Goal: Task Accomplishment & Management: Manage account settings

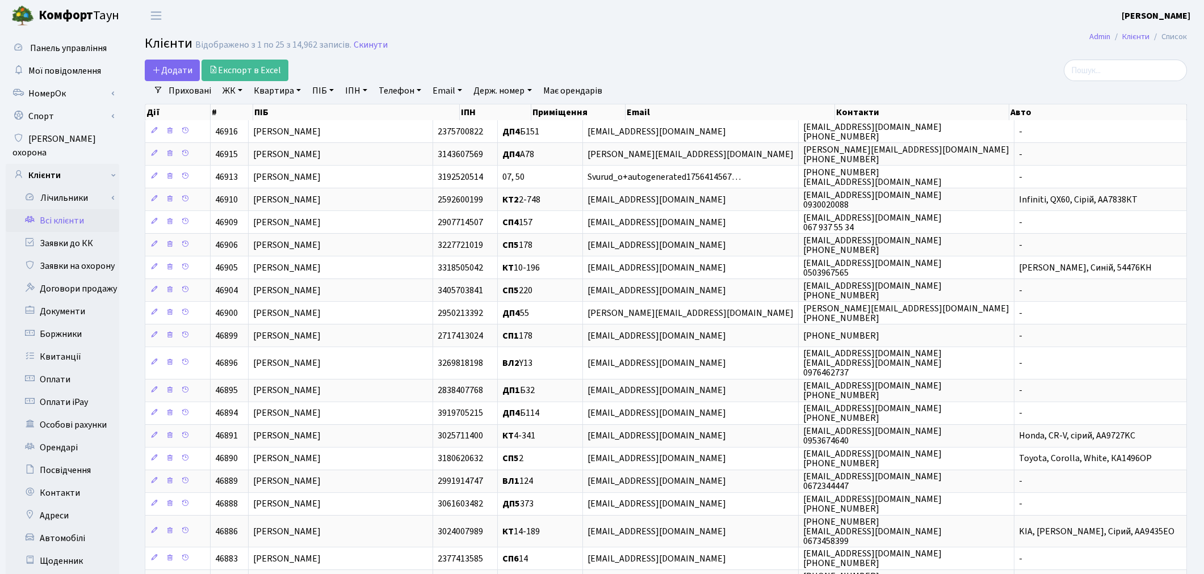
select select "25"
click at [87, 255] on link "Заявки на охорону" at bounding box center [63, 266] width 114 height 23
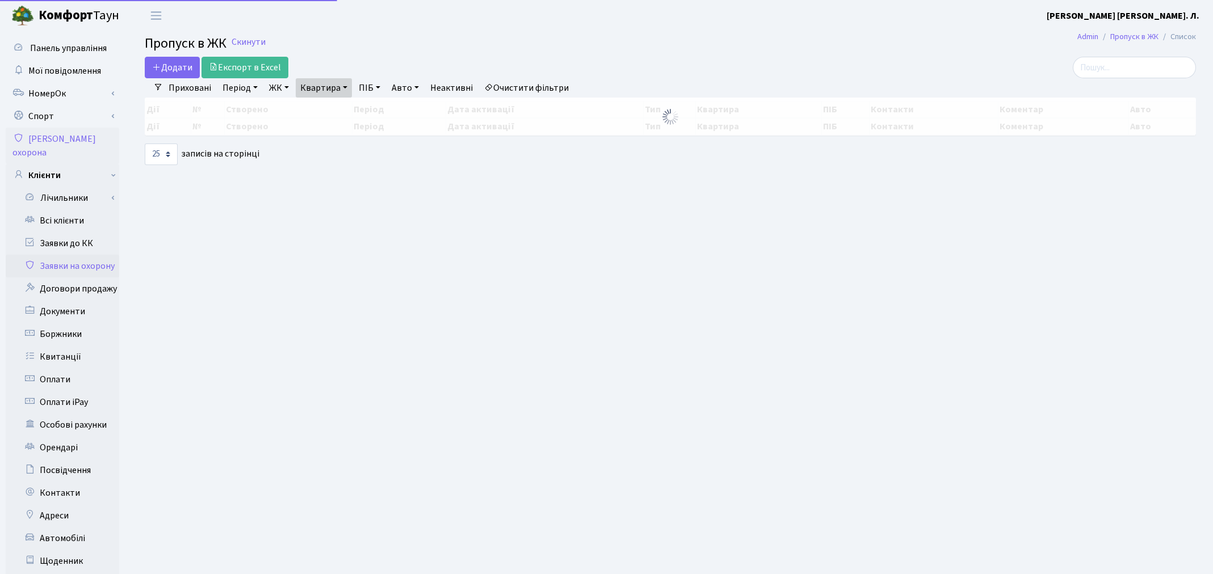
select select "25"
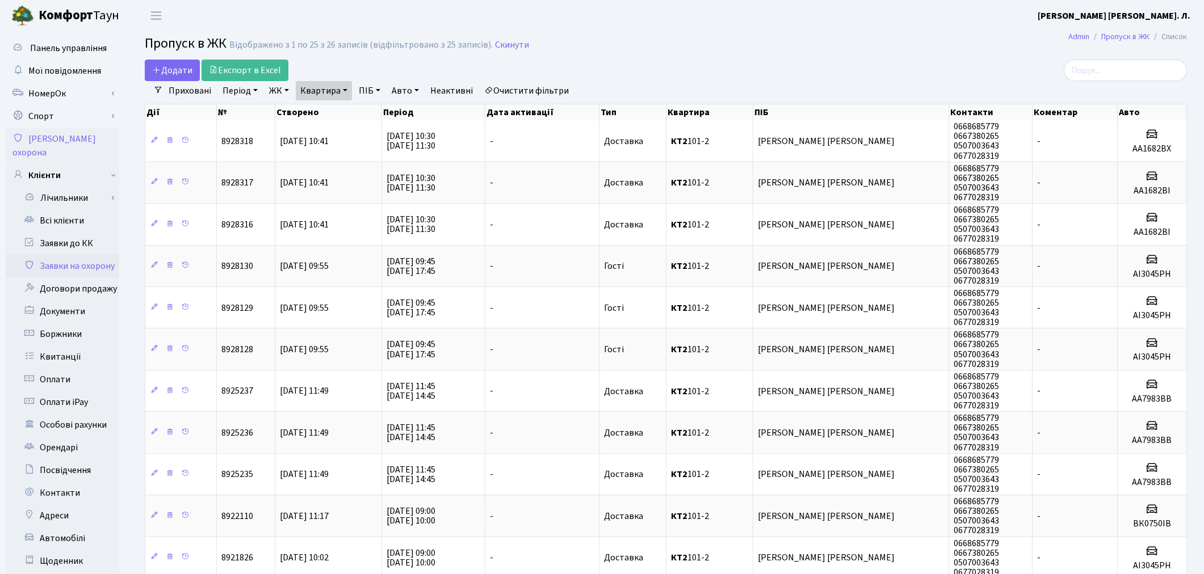
click at [307, 91] on link "Квартира" at bounding box center [324, 90] width 56 height 19
drag, startPoint x: 331, startPoint y: 110, endPoint x: 290, endPoint y: 111, distance: 40.9
click at [310, 98] on link "Квартира" at bounding box center [324, 90] width 56 height 19
click at [375, 112] on icon at bounding box center [373, 112] width 9 height 9
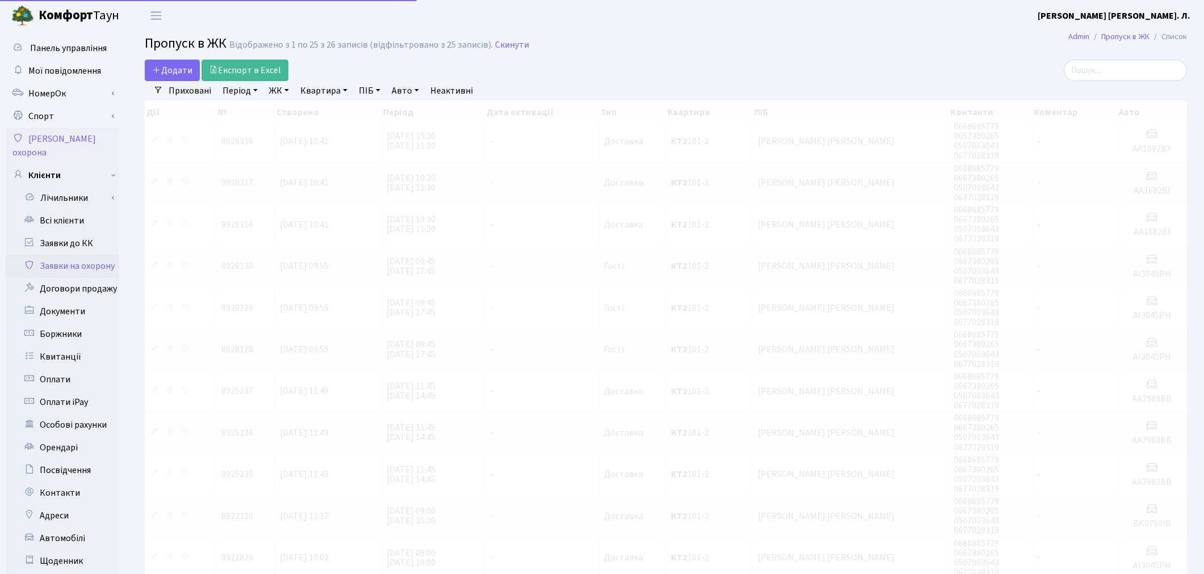
click at [327, 93] on link "Квартира" at bounding box center [324, 90] width 56 height 19
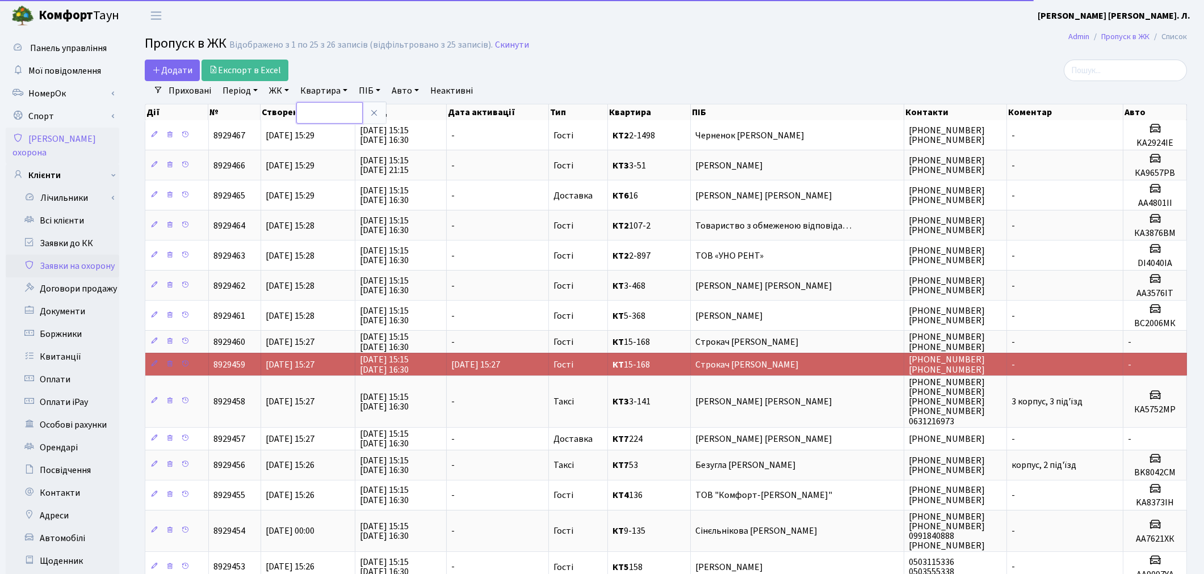
click at [327, 115] on input "text" at bounding box center [329, 113] width 66 height 22
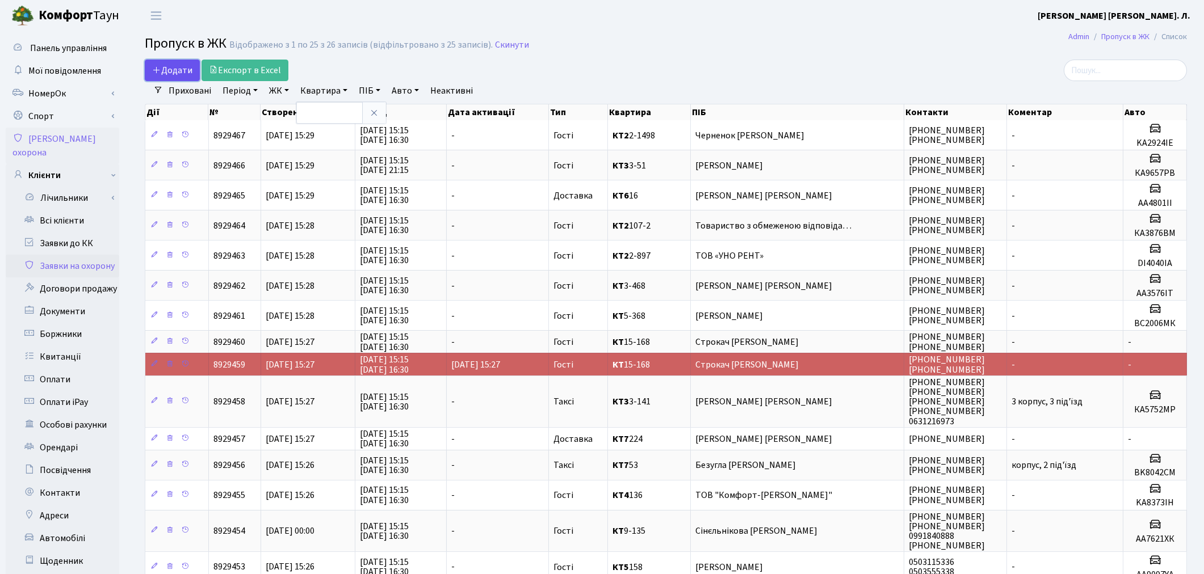
click at [167, 62] on link "Додати" at bounding box center [172, 71] width 55 height 22
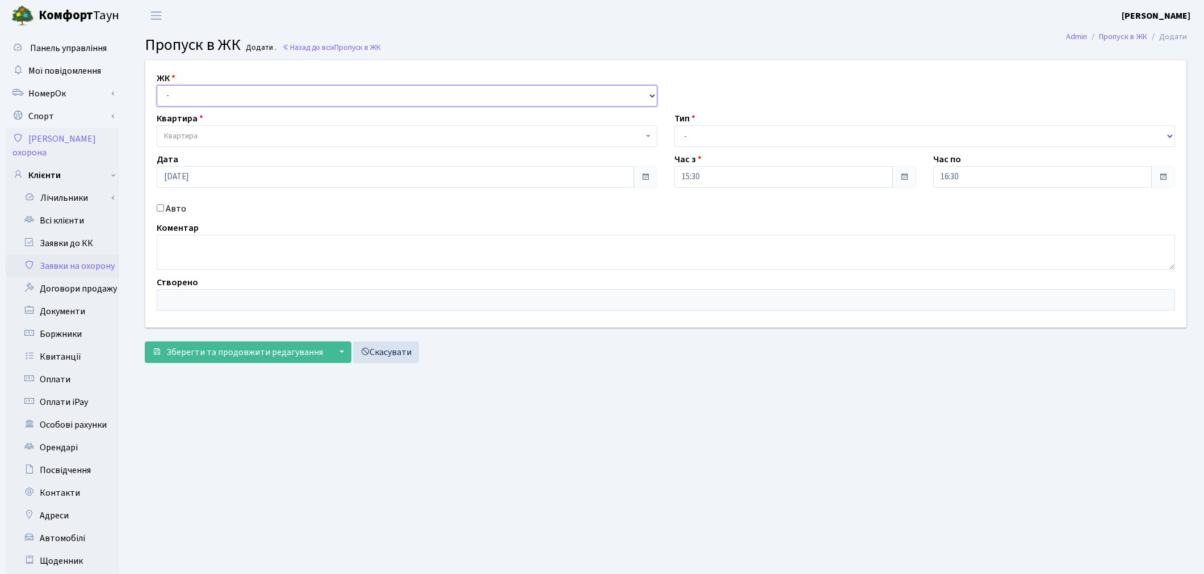
click at [183, 94] on select "- КТ, вул. Регенераторна, 4 ЦП, вул. Джона Маккейна, 7 ТХ, вул. Ділова, 1/2 КТ2…" at bounding box center [407, 96] width 501 height 22
select select "271"
click at [157, 85] on select "- КТ, вул. Регенераторна, 4 ЦП, вул. Джона Маккейна, 7 ТХ, вул. Ділова, 1/2 КТ2…" at bounding box center [407, 96] width 501 height 22
select select
click at [180, 132] on span "Квартира" at bounding box center [180, 136] width 33 height 11
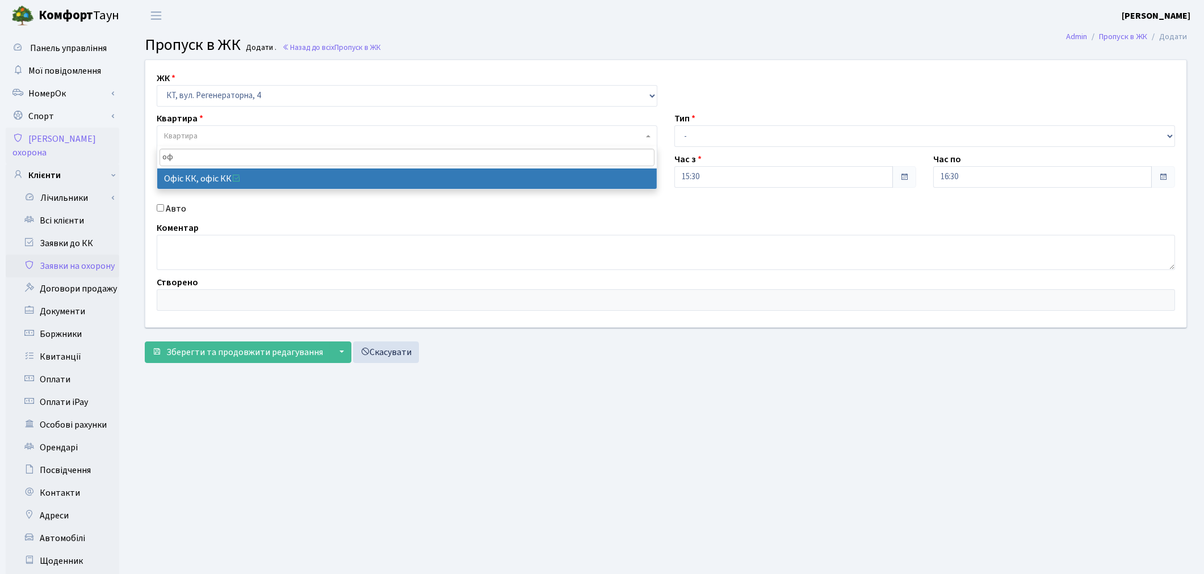
type input "оф"
select select "4"
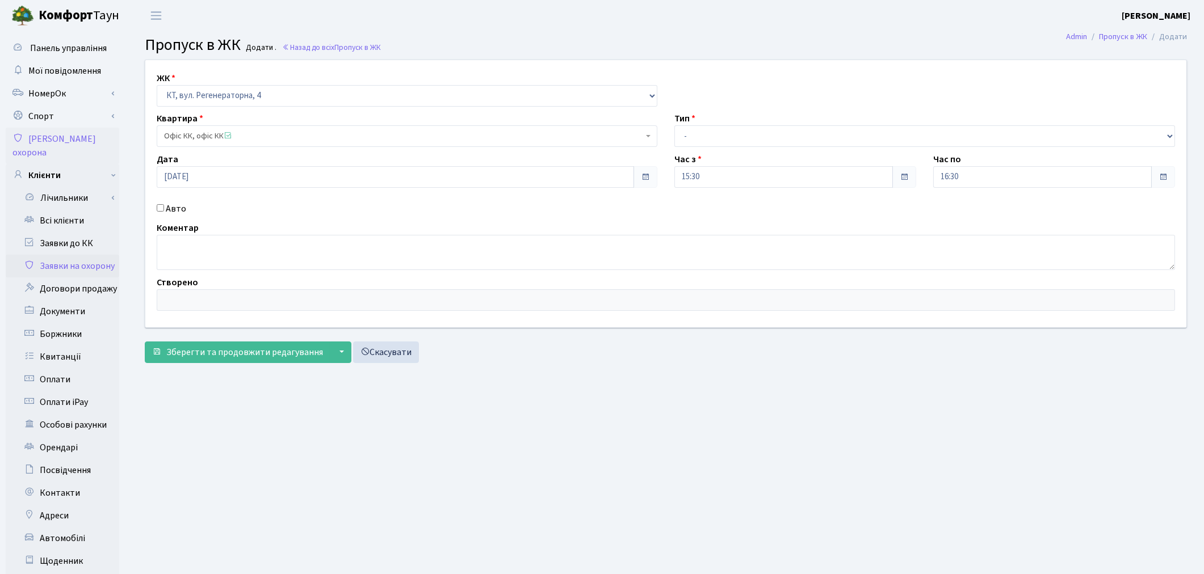
click at [648, 180] on span at bounding box center [645, 177] width 9 height 9
click at [644, 176] on span at bounding box center [645, 177] width 9 height 9
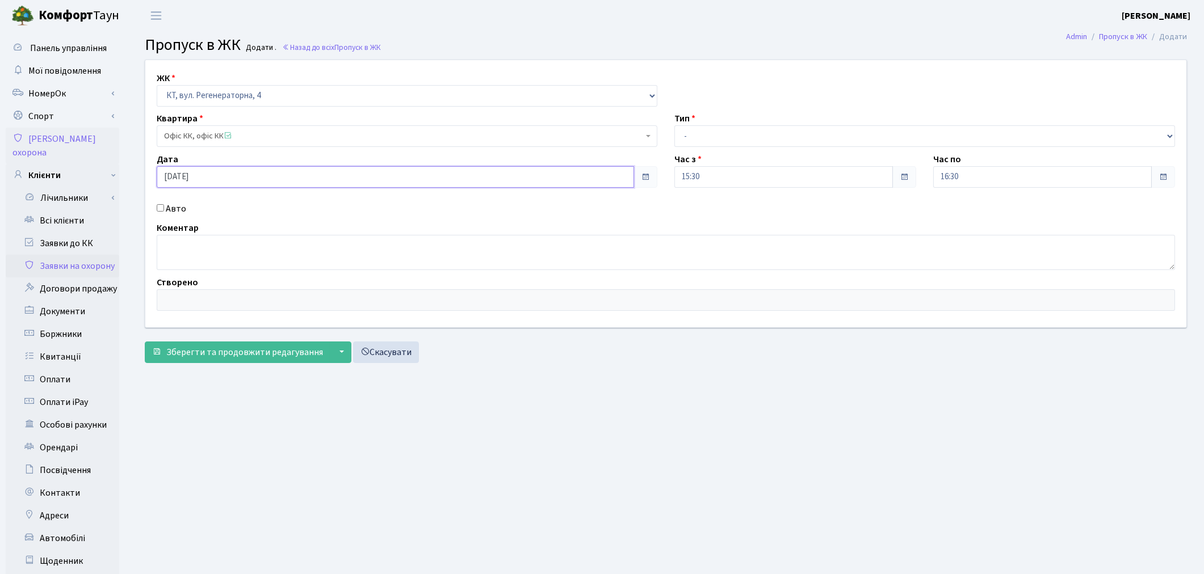
click at [406, 176] on input "[DATE]" at bounding box center [395, 177] width 477 height 22
click at [168, 154] on td "1" at bounding box center [167, 153] width 17 height 17
click at [165, 154] on td "1" at bounding box center [167, 153] width 17 height 17
click at [166, 154] on td "1" at bounding box center [167, 153] width 17 height 17
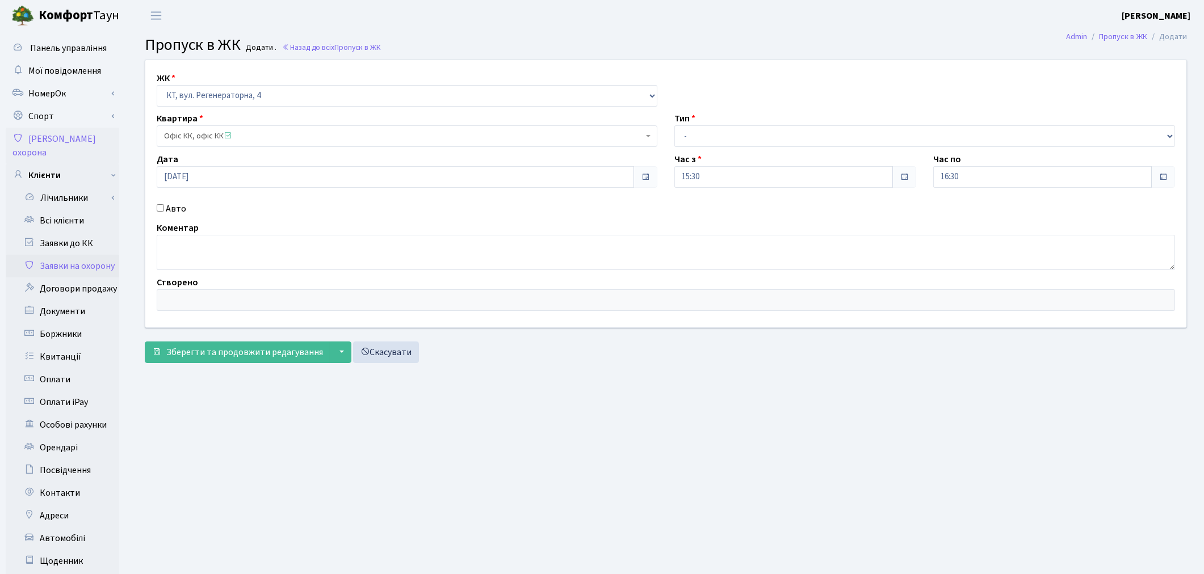
click at [493, 221] on div "Коментар" at bounding box center [665, 245] width 1035 height 49
click at [401, 354] on link "Скасувати" at bounding box center [386, 353] width 66 height 22
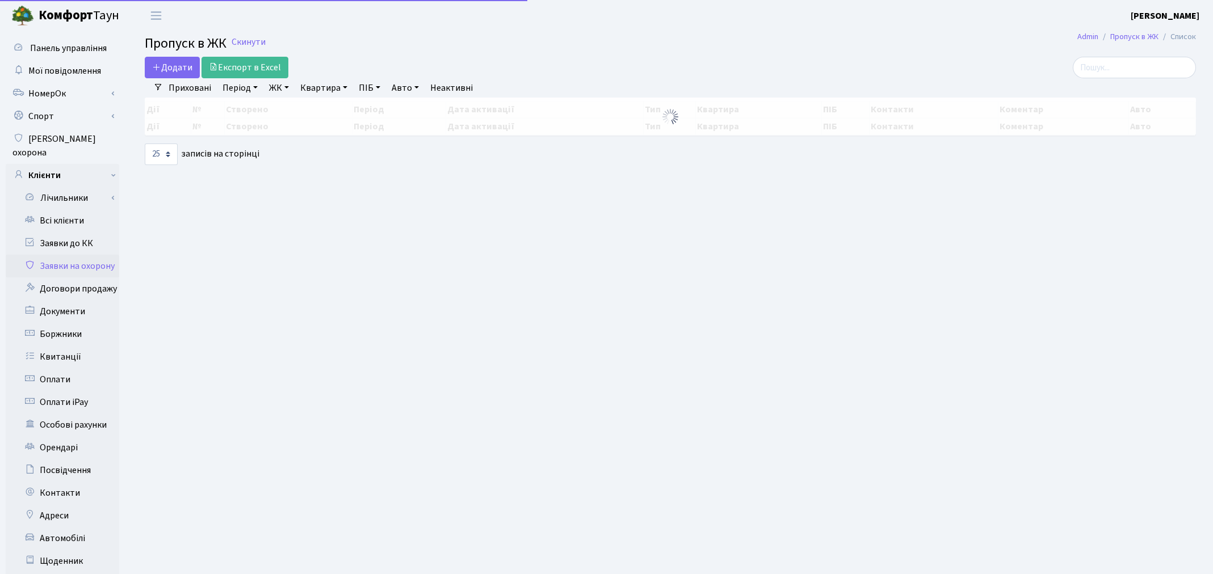
select select "25"
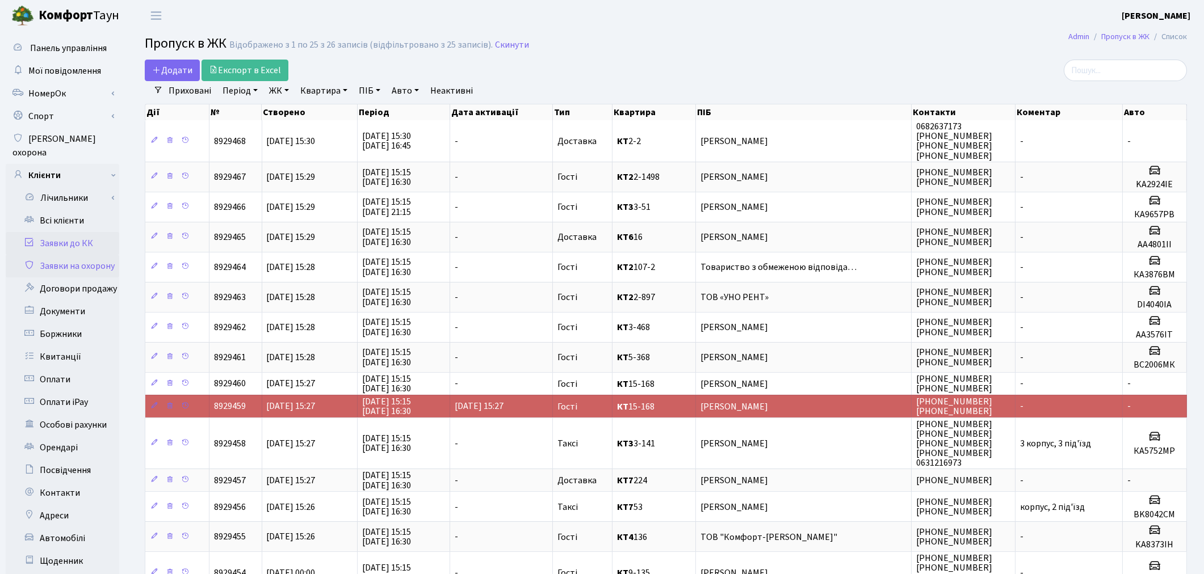
click at [73, 232] on link "Заявки до КК" at bounding box center [63, 243] width 114 height 23
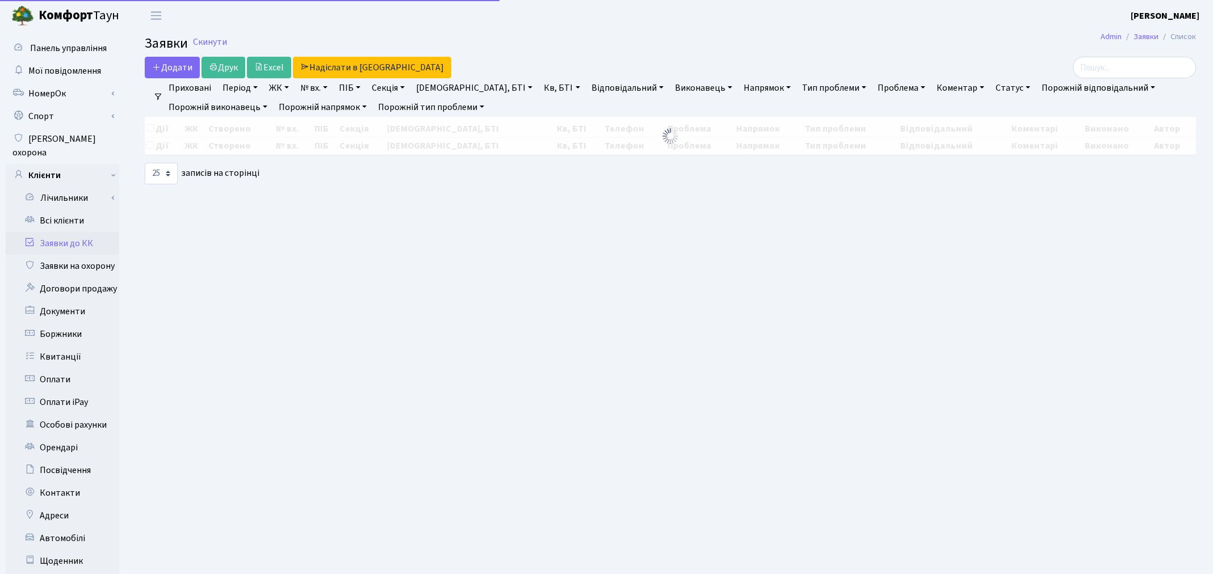
select select "25"
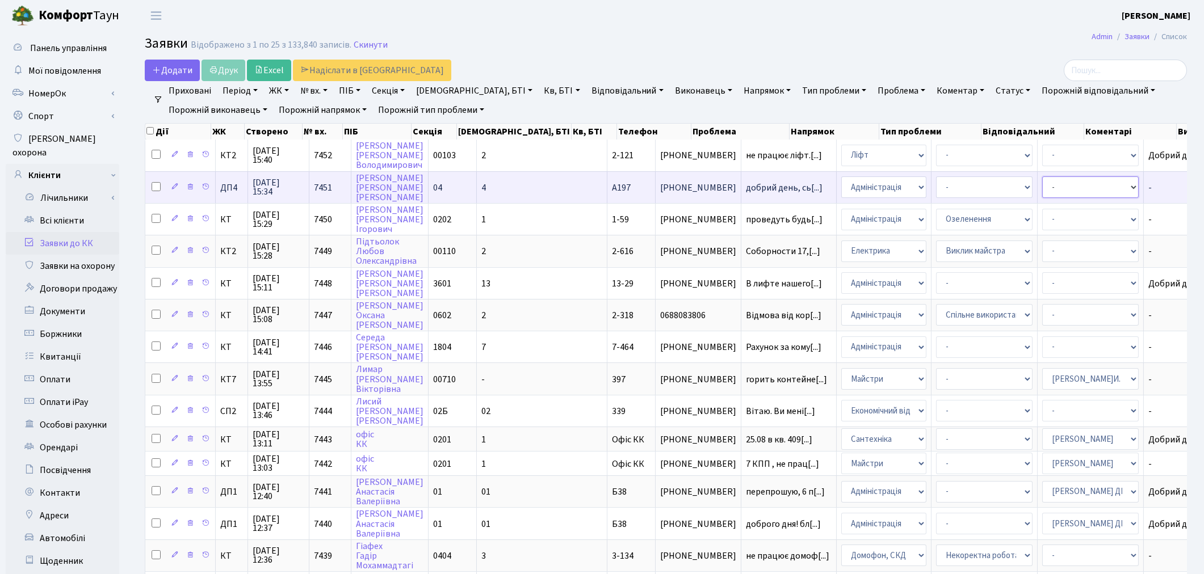
click at [1042, 189] on select "- Адміністратор ЖК КТ Вижул В. В. Гордієнко Н.В. Дядюшкін Д.Ю. Кипчук Т. А. Кла…" at bounding box center [1090, 187] width 96 height 22
select select "94"
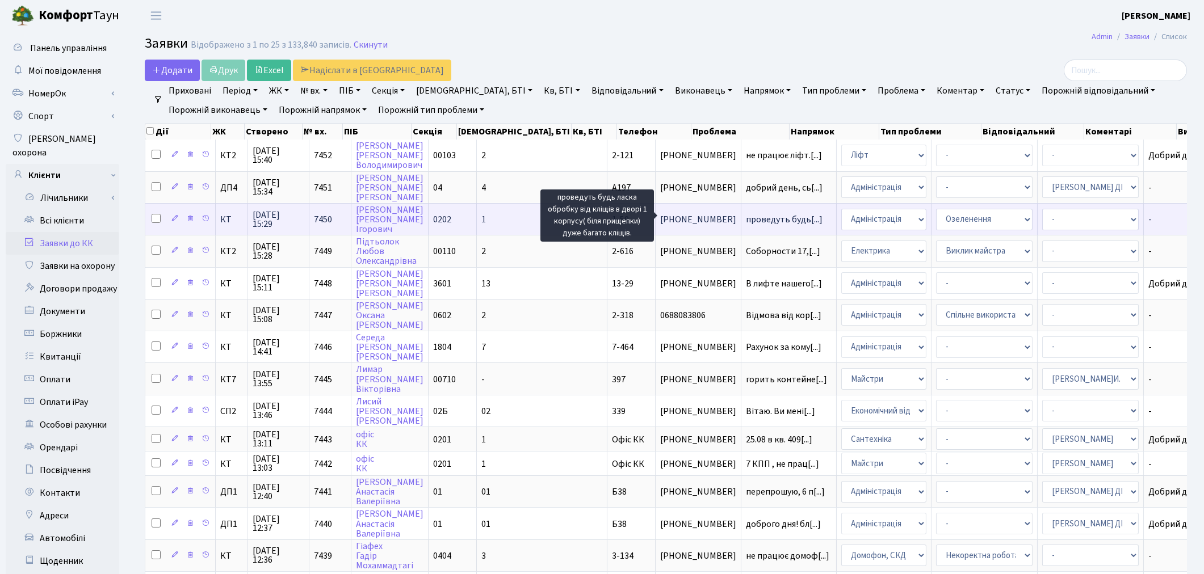
click at [746, 218] on span "проведуть будь[...]" at bounding box center [784, 219] width 77 height 12
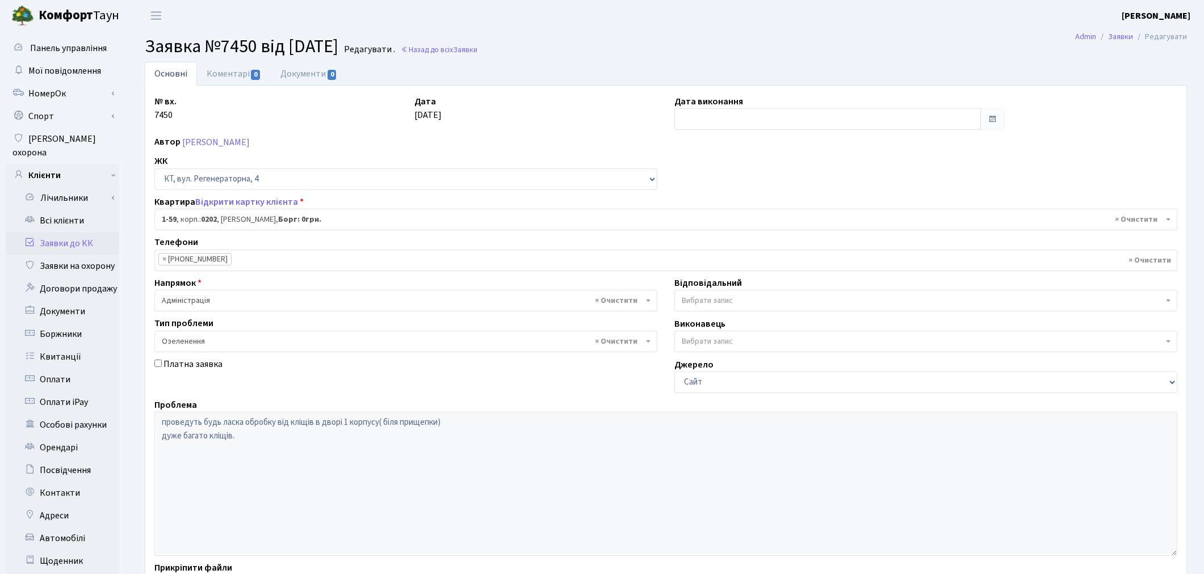
select select "59"
select select "65"
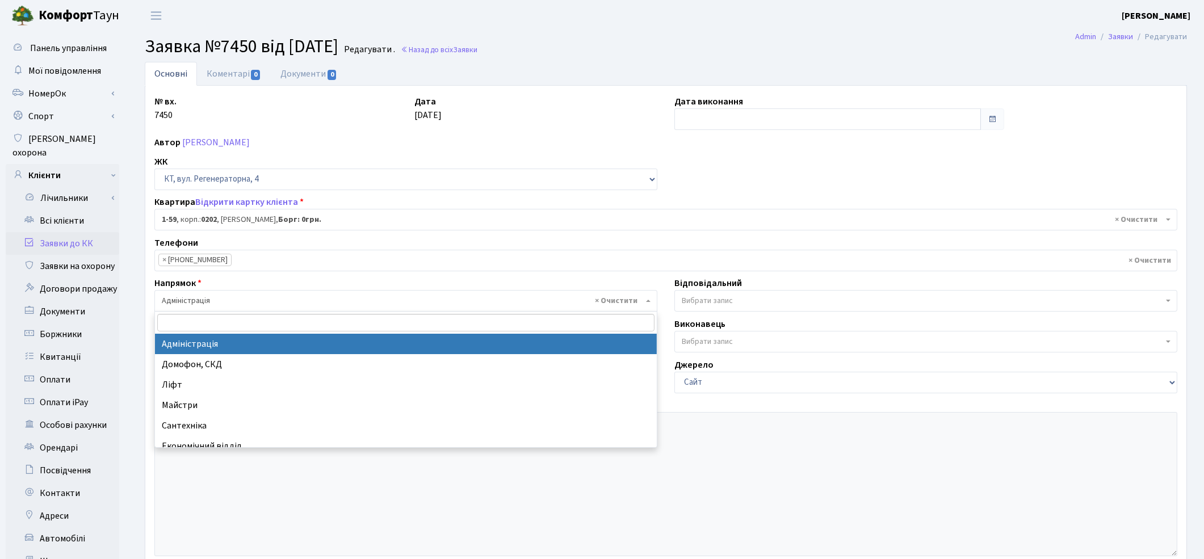
click at [401, 305] on span "× Адміністрація" at bounding box center [402, 300] width 481 height 11
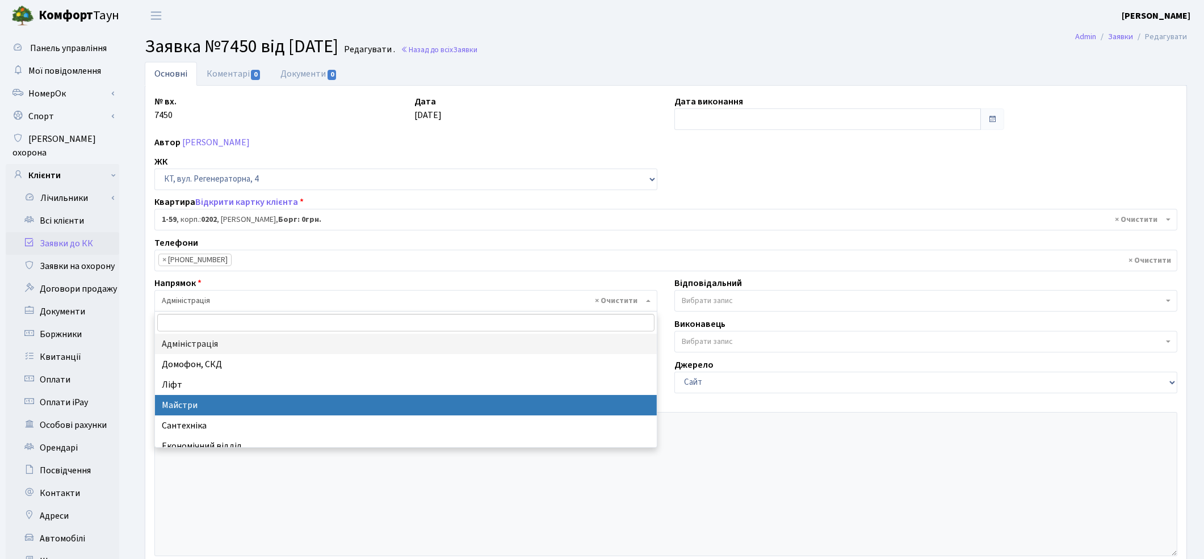
select select "1"
select select
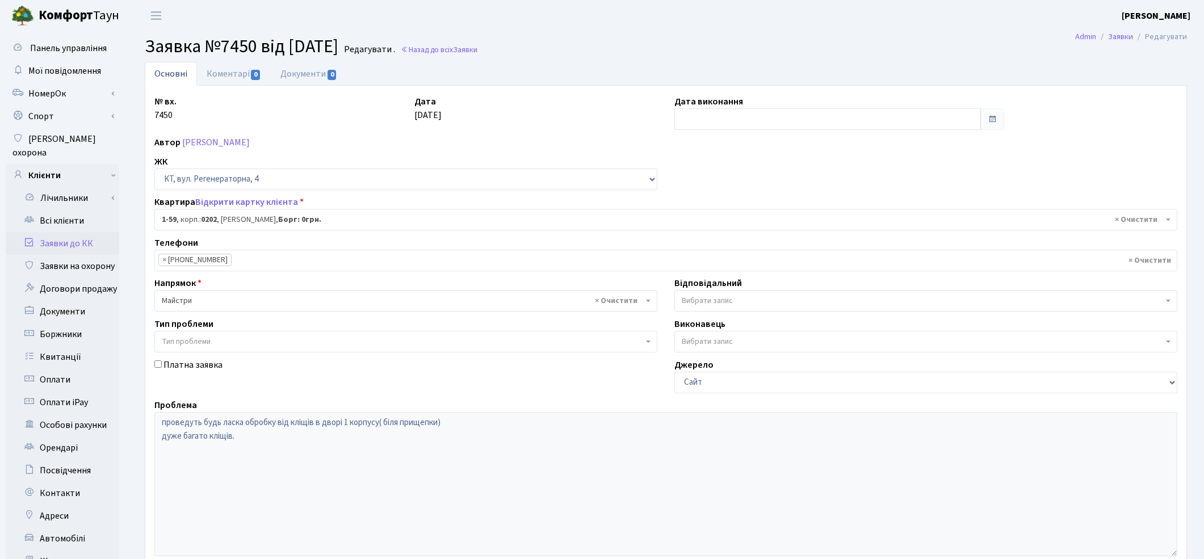
click at [699, 297] on span "Вибрати запис" at bounding box center [707, 300] width 51 height 11
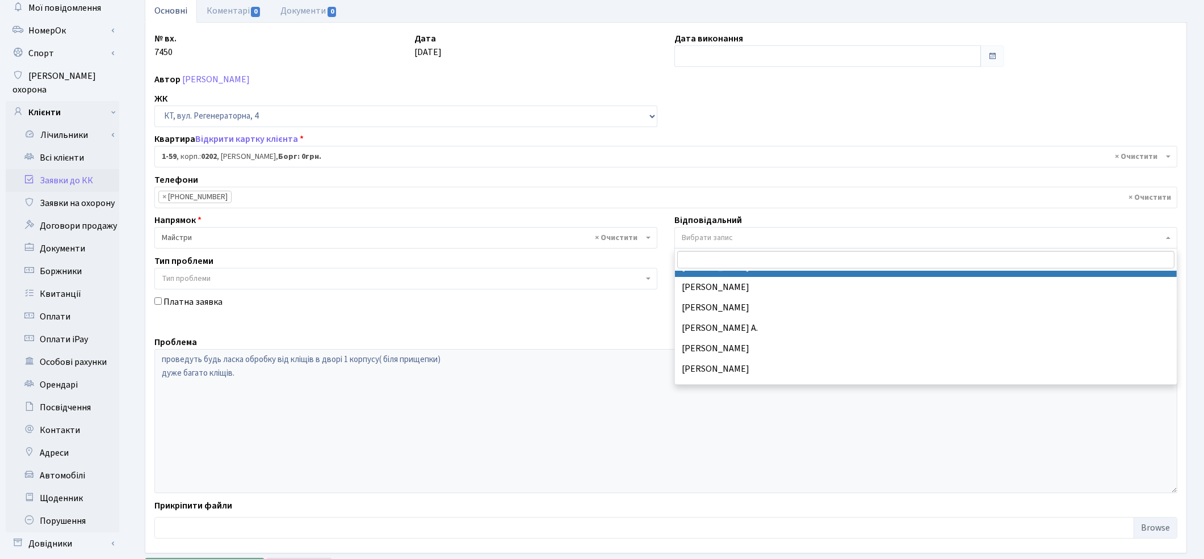
scroll to position [63, 0]
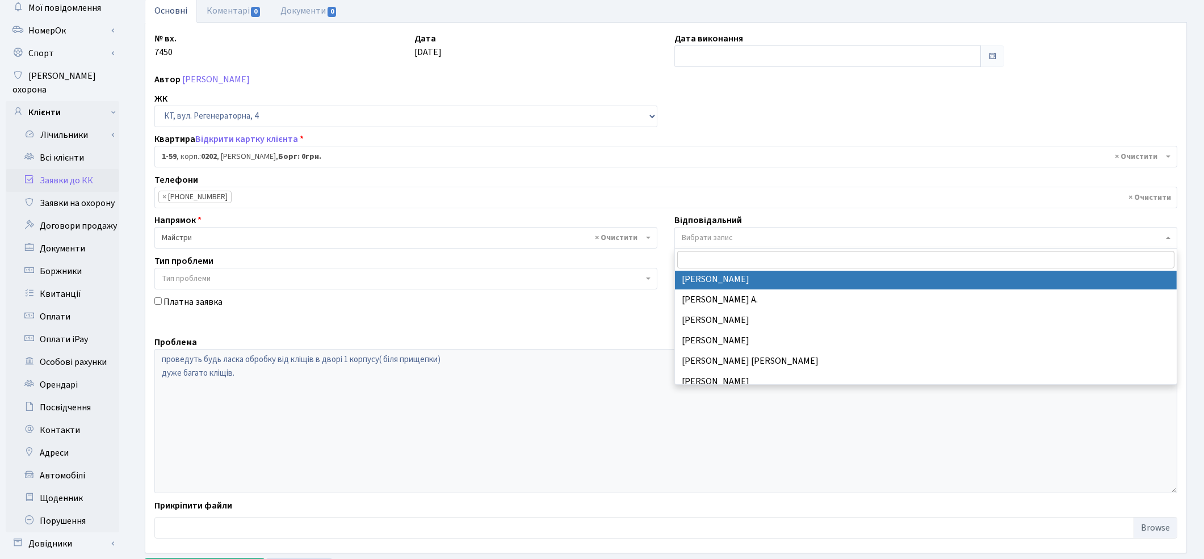
click at [695, 257] on input "search" at bounding box center [925, 260] width 497 height 18
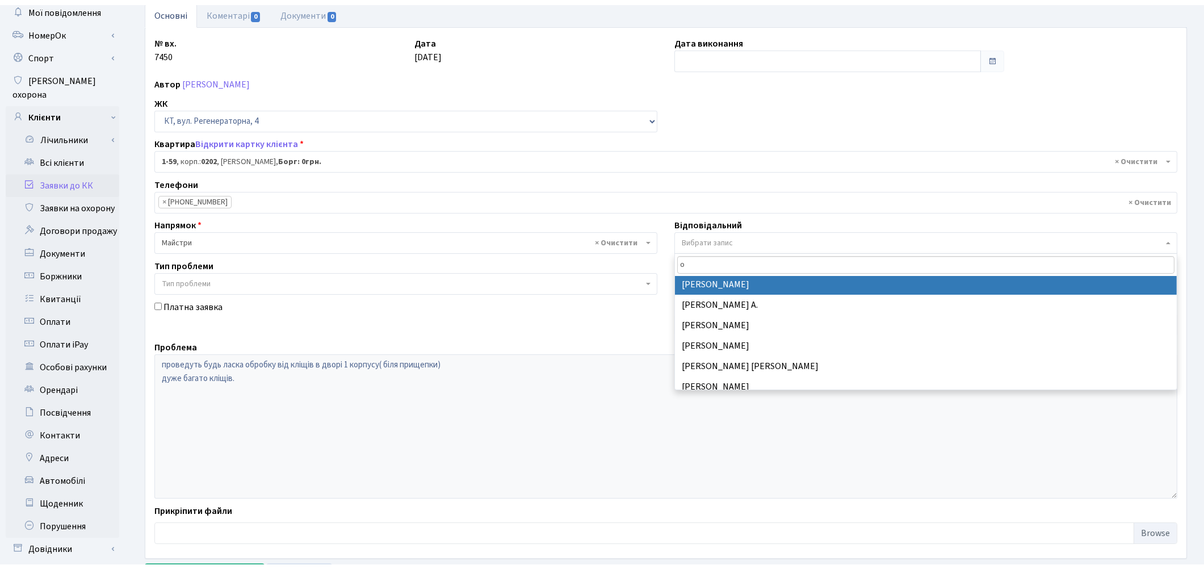
scroll to position [0, 0]
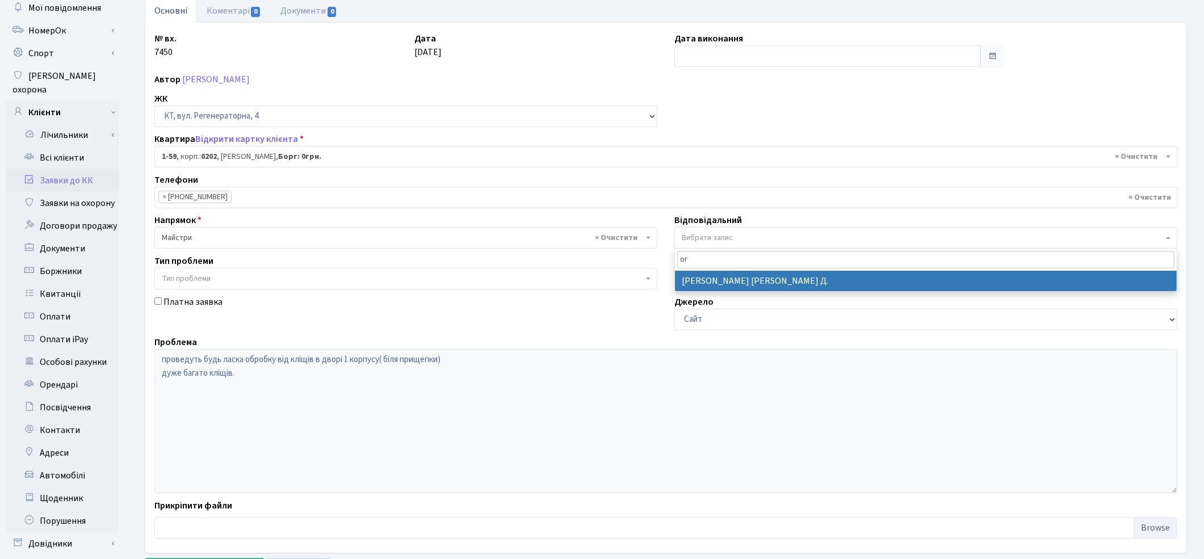
type input "ог"
select select "62"
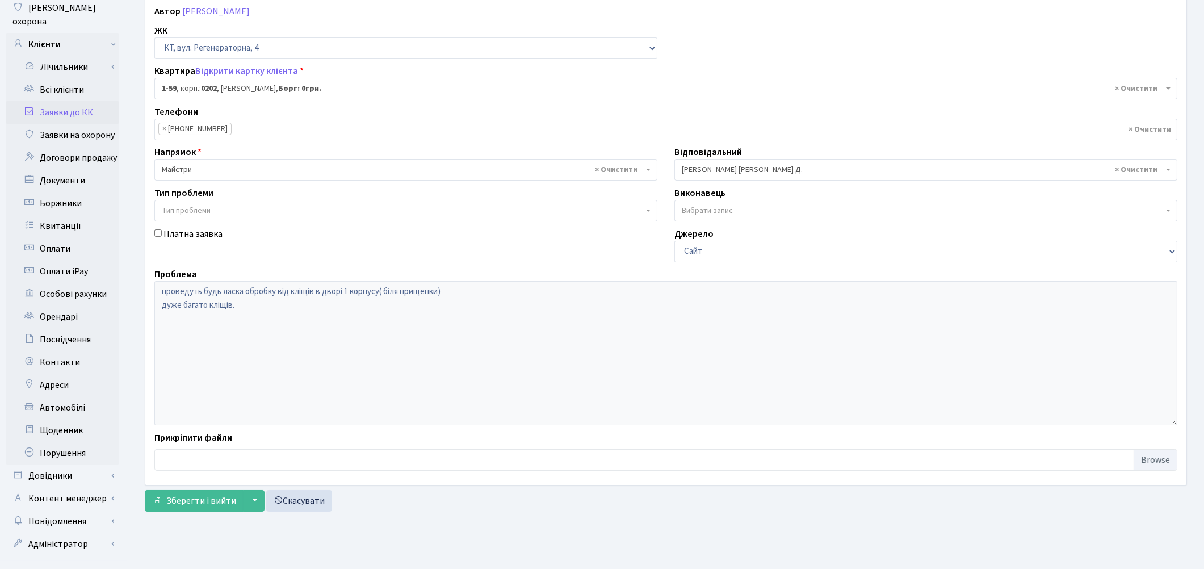
scroll to position [137, 0]
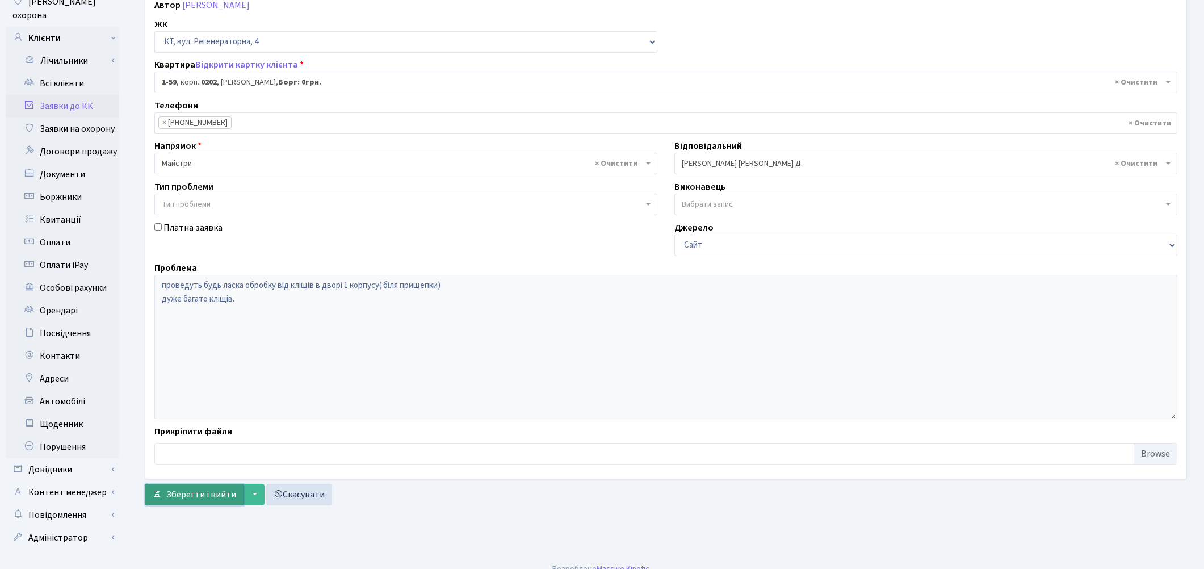
click at [203, 493] on span "Зберегти і вийти" at bounding box center [201, 494] width 70 height 12
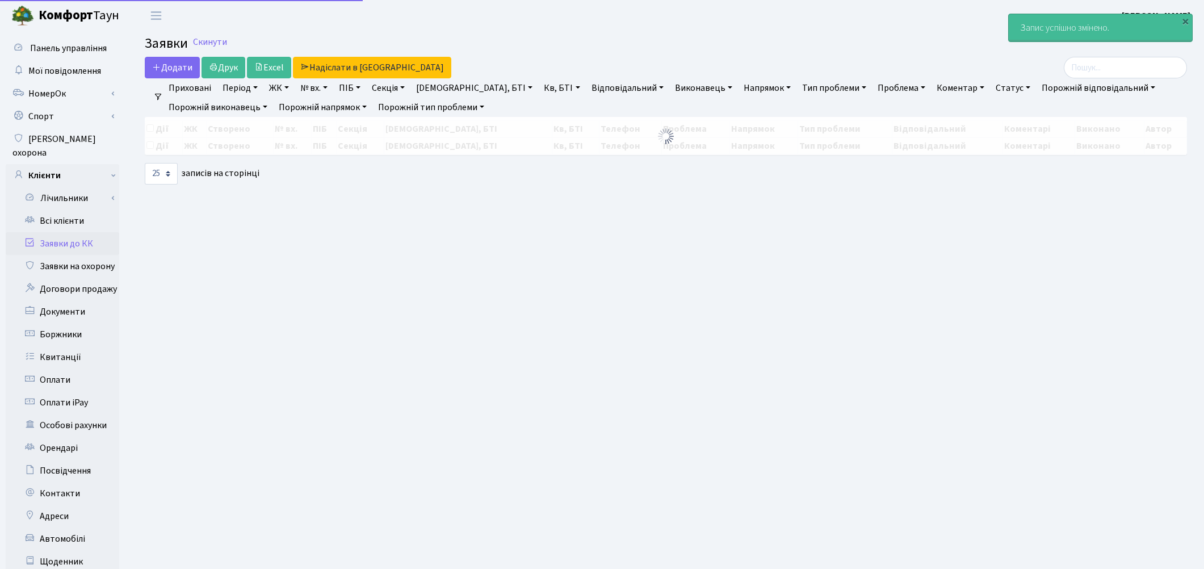
select select "25"
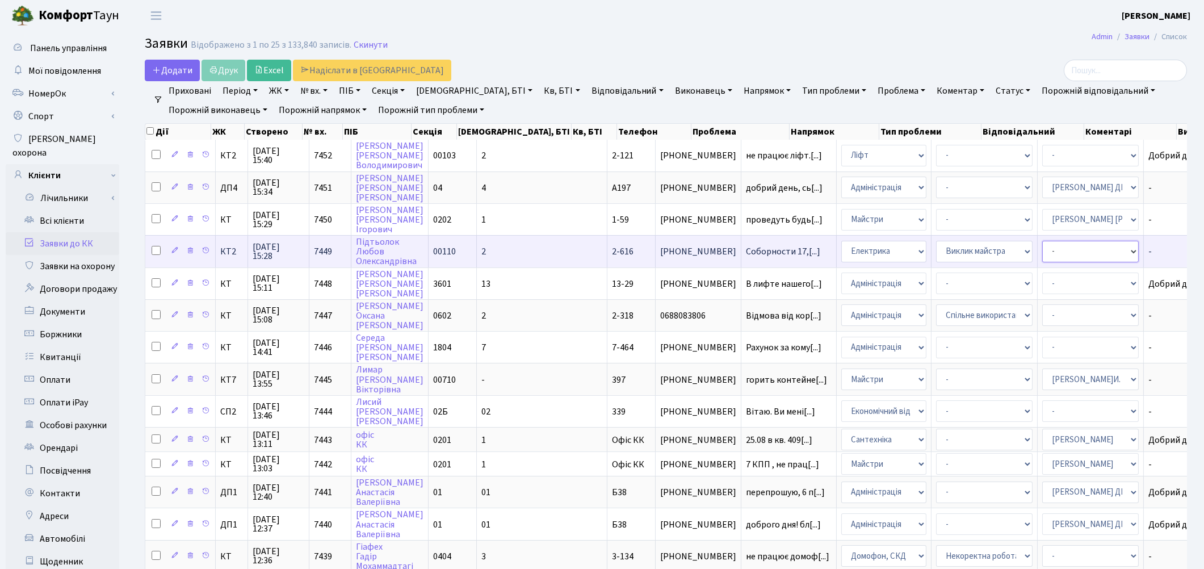
click at [1042, 245] on select "- Адміністратор ЖК КТ Вижул В. В. Гордієнко Н.В. Дядюшкін Д.Ю. Кипчук Т. А. Кла…" at bounding box center [1090, 252] width 96 height 22
select select "22"
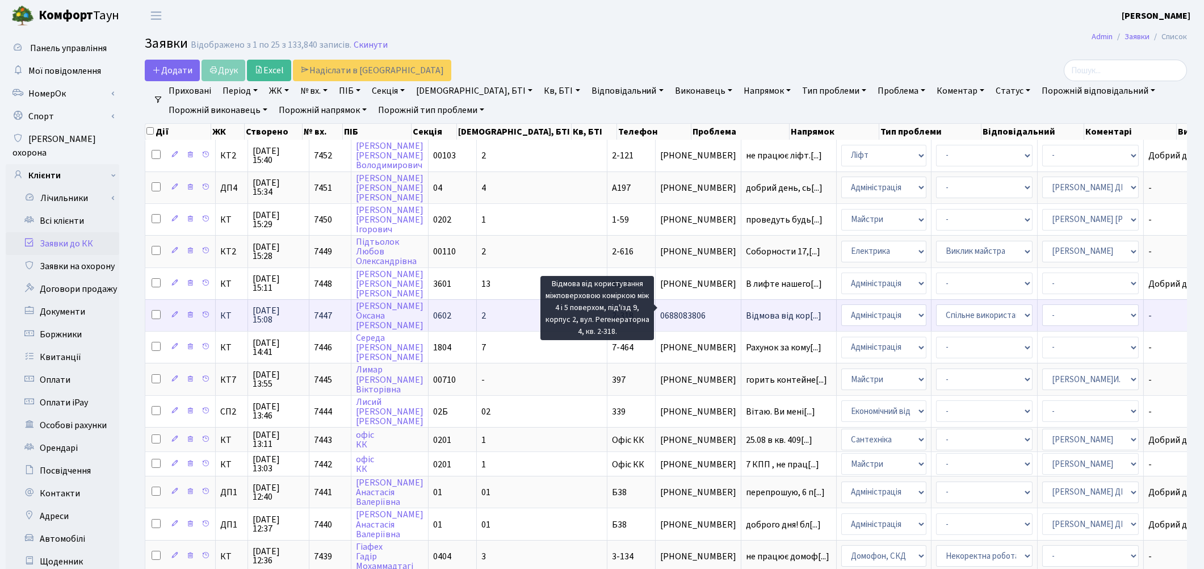
click at [746, 309] on span "Відмова від кор[...]" at bounding box center [783, 315] width 75 height 12
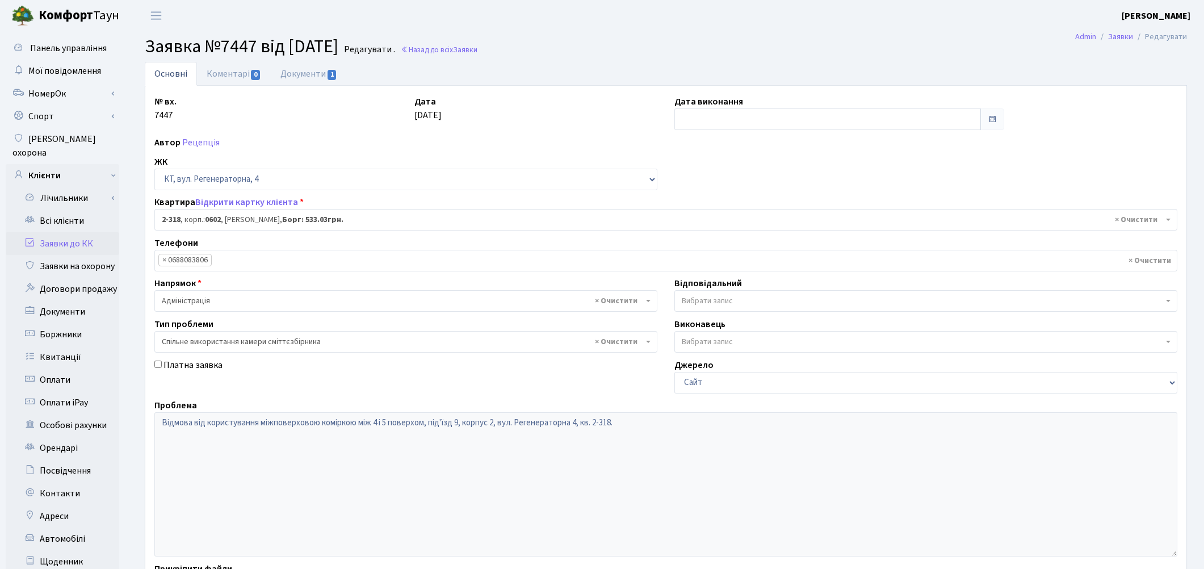
select select "1332"
select select "34"
click at [306, 74] on link "Документи 1" at bounding box center [309, 73] width 76 height 23
select select "25"
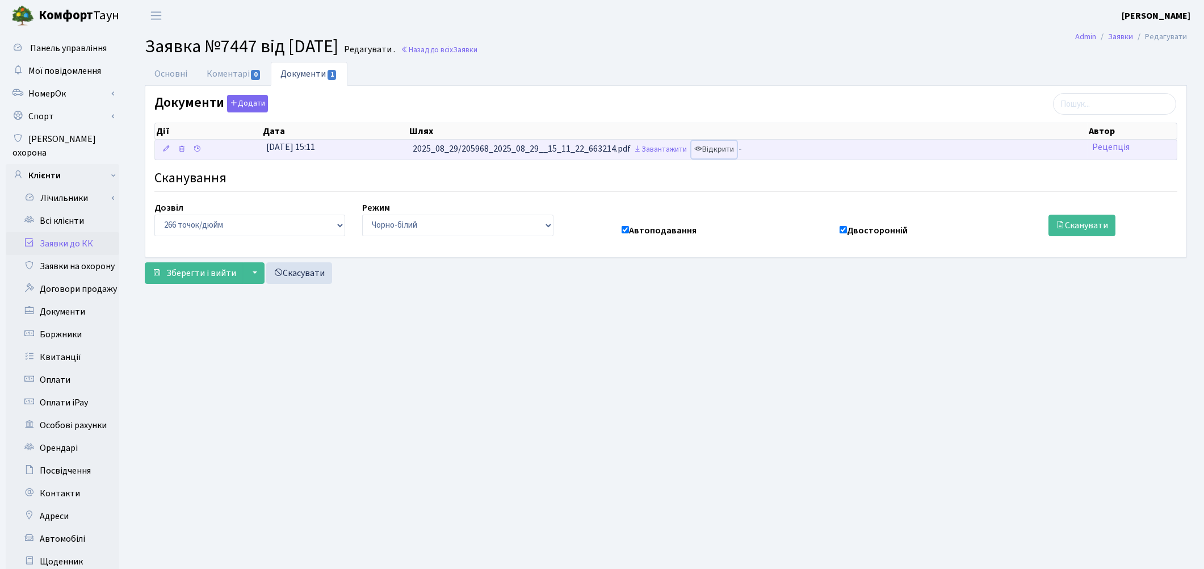
click at [718, 152] on link "Відкрити" at bounding box center [713, 150] width 45 height 18
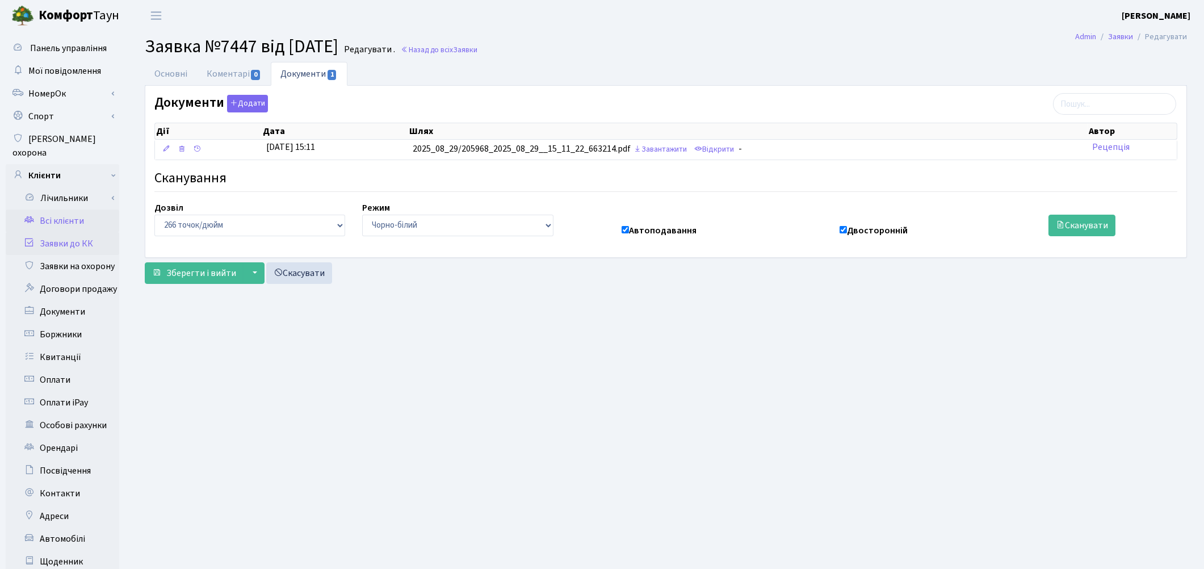
click at [53, 209] on link "Всі клієнти" at bounding box center [63, 220] width 114 height 23
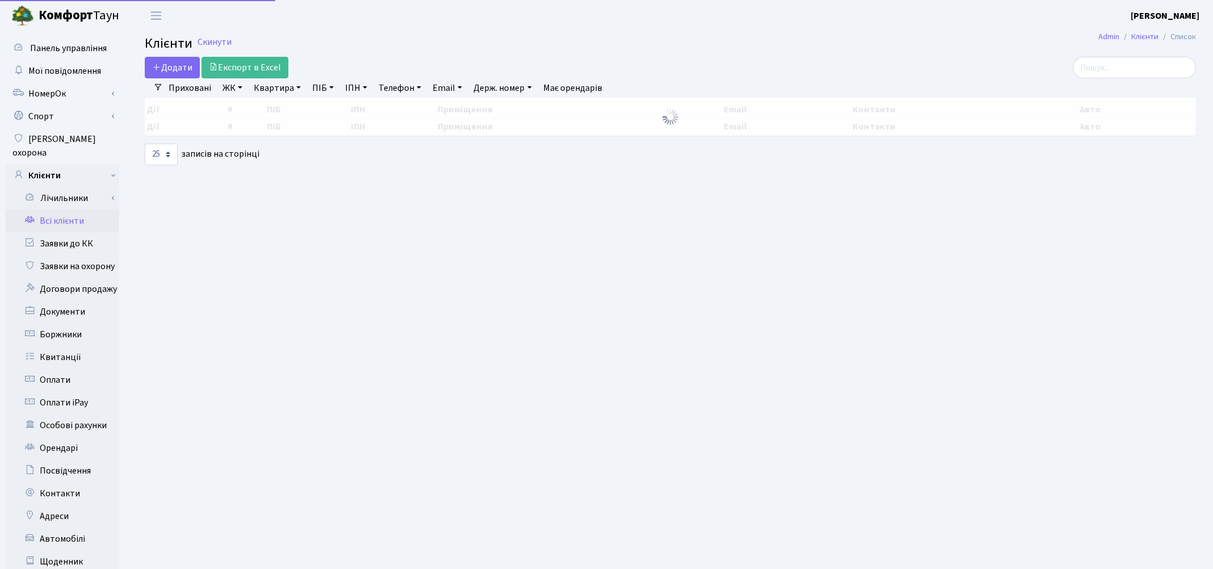
select select "25"
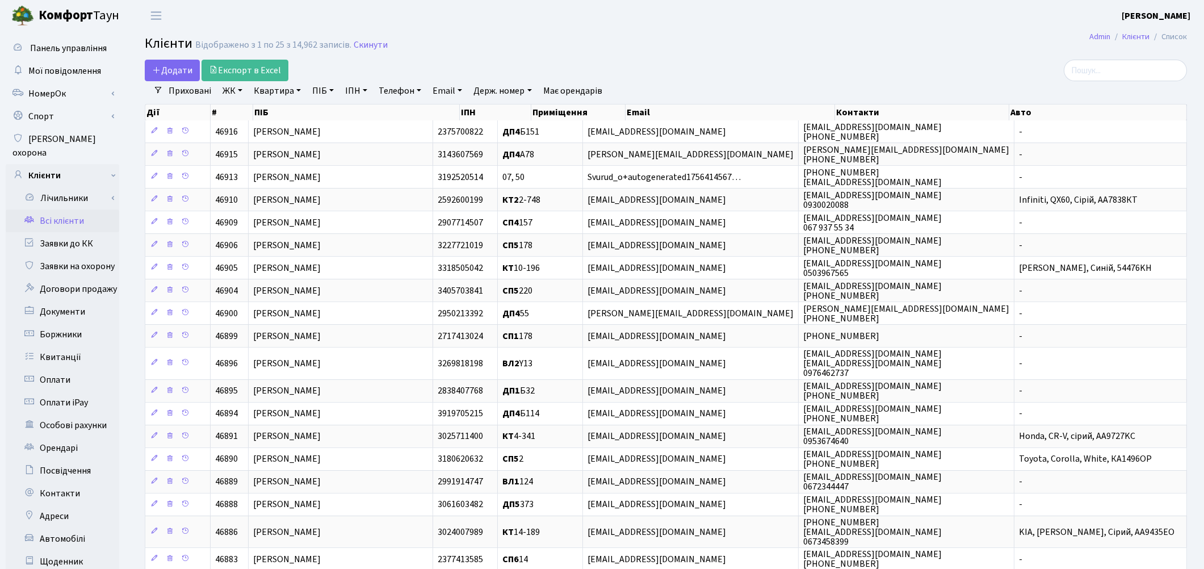
click at [262, 89] on link "Квартира" at bounding box center [277, 90] width 56 height 19
type input "12-1"
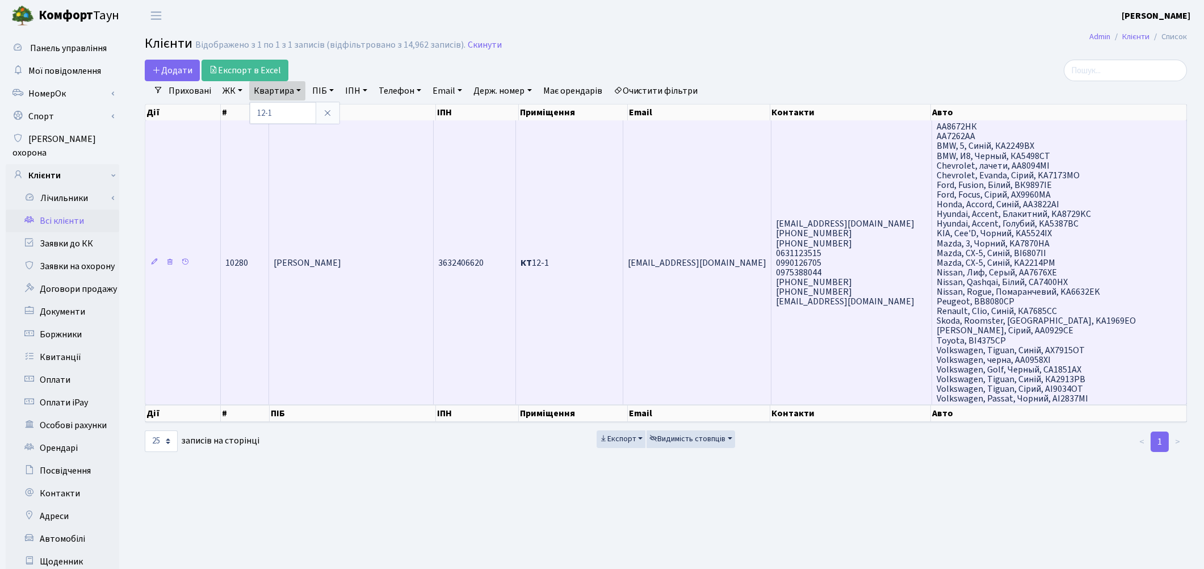
click at [361, 268] on td "[PERSON_NAME]" at bounding box center [351, 262] width 164 height 284
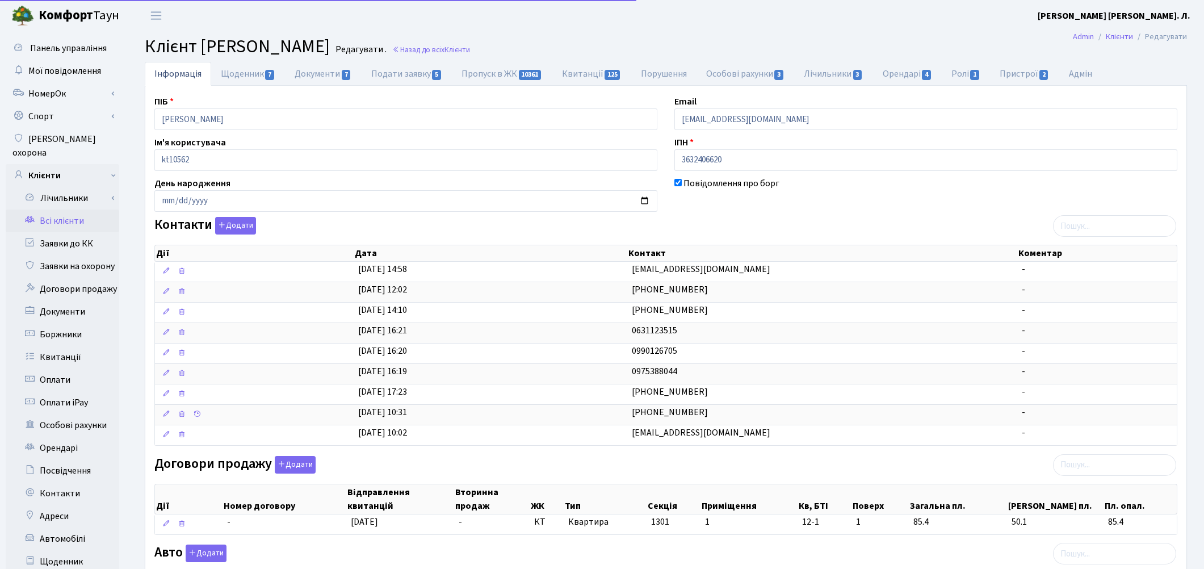
select select "25"
click at [477, 76] on link "Пропуск в ЖК 10361" at bounding box center [502, 73] width 100 height 23
select select "25"
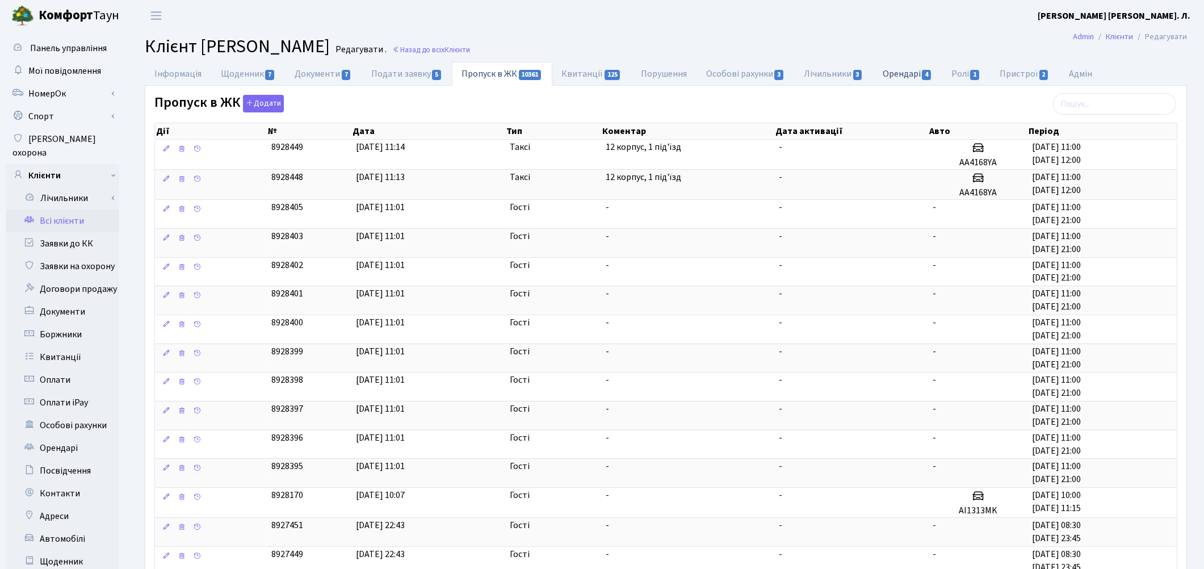
click at [904, 76] on link "Орендарі 4" at bounding box center [907, 73] width 69 height 23
select select "25"
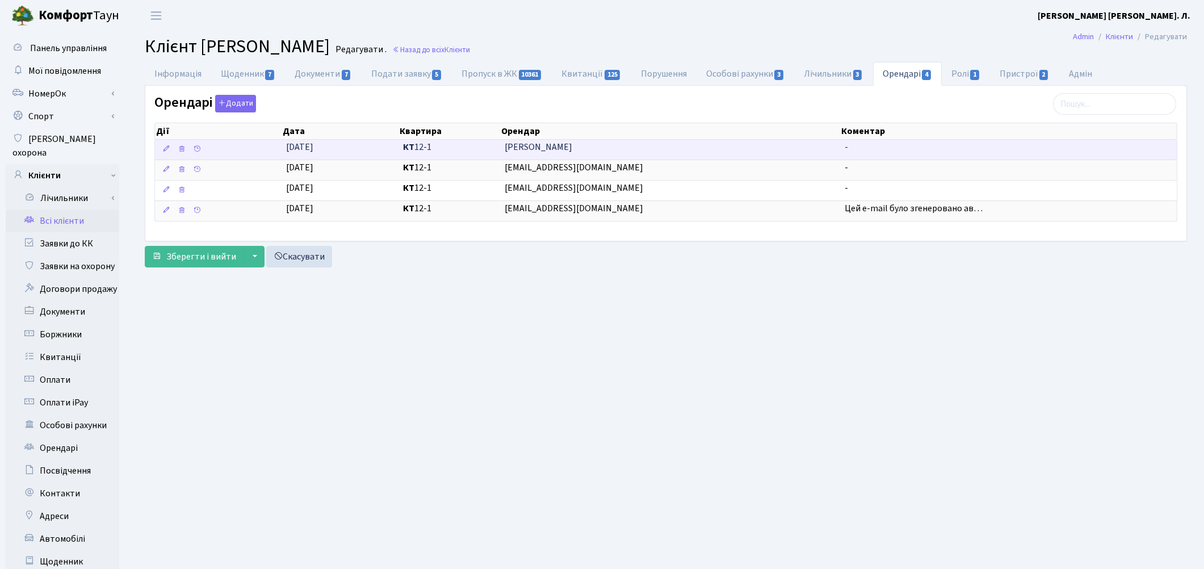
click at [568, 150] on span "[PERSON_NAME]" at bounding box center [670, 147] width 330 height 13
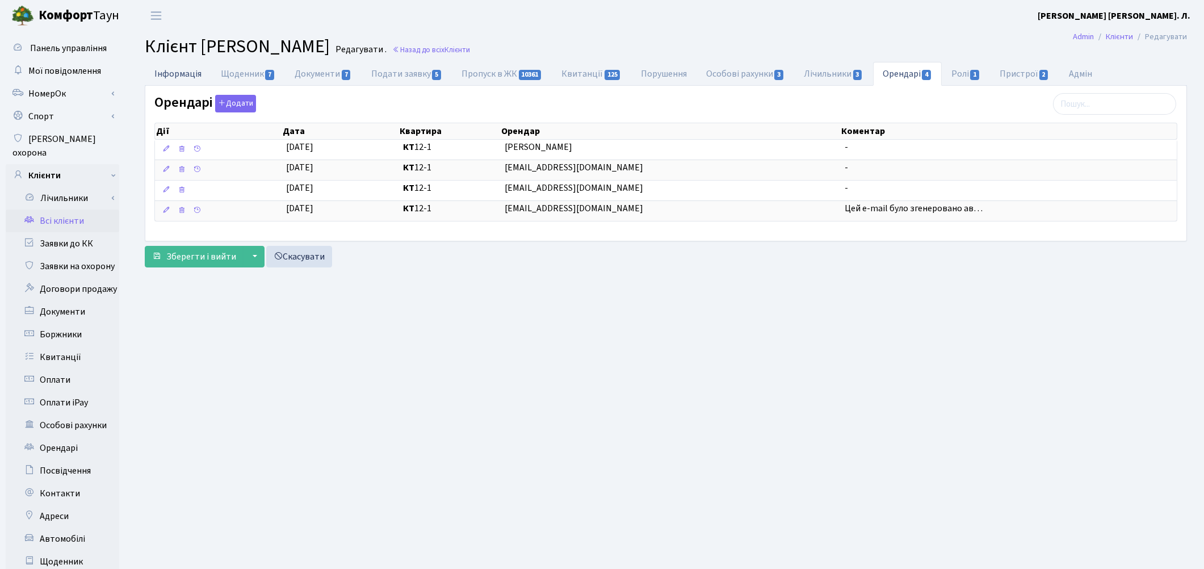
click at [186, 80] on link "Інформація" at bounding box center [178, 73] width 66 height 23
select select "25"
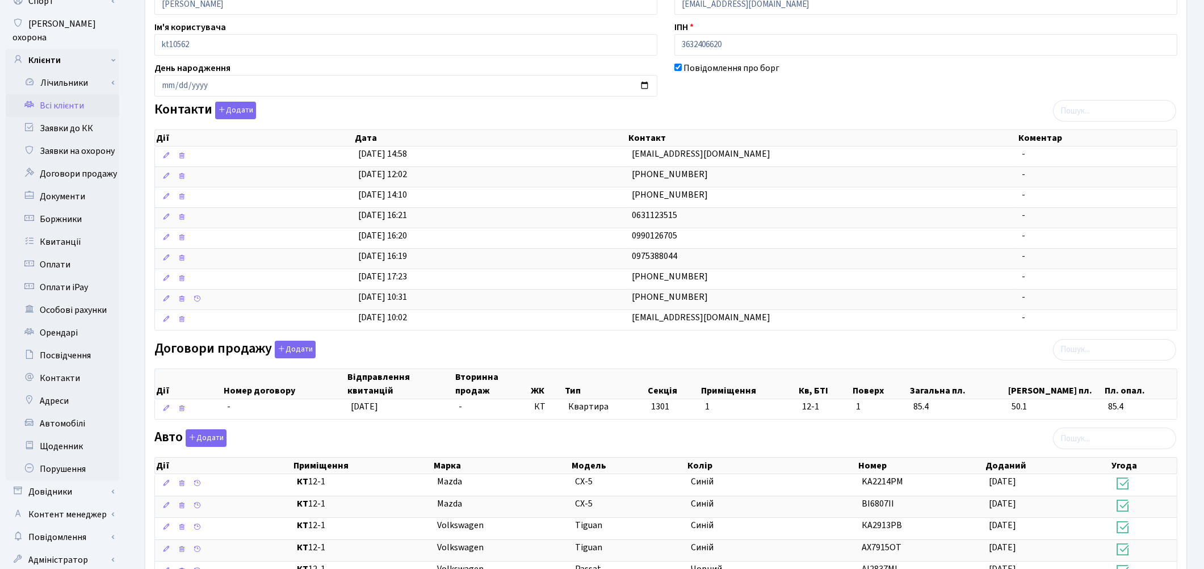
scroll to position [126, 0]
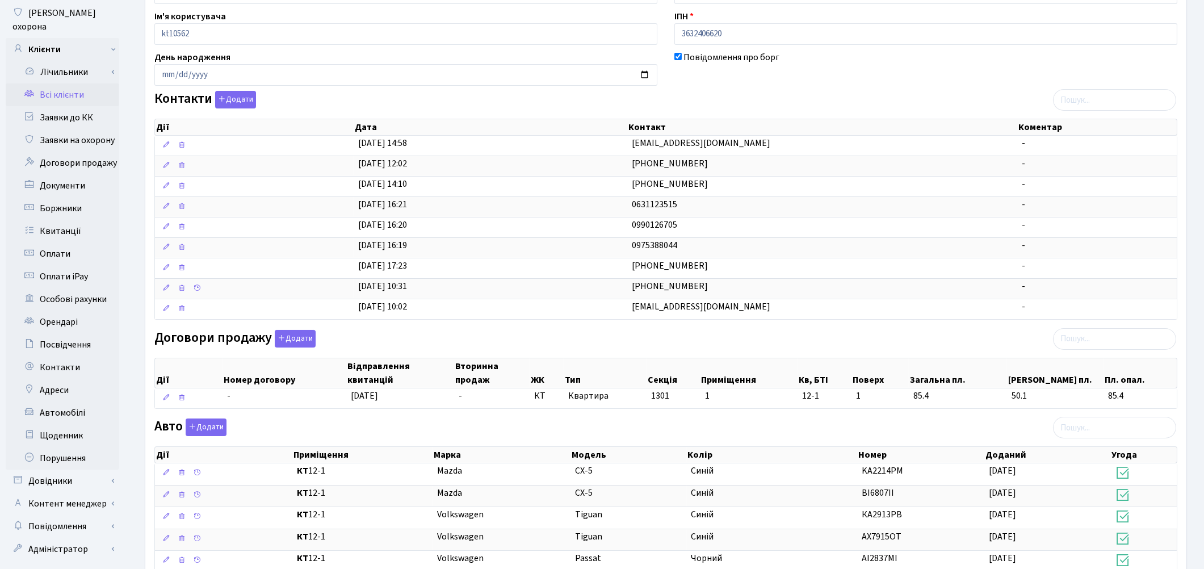
click at [52, 83] on link "Всі клієнти" at bounding box center [63, 94] width 114 height 23
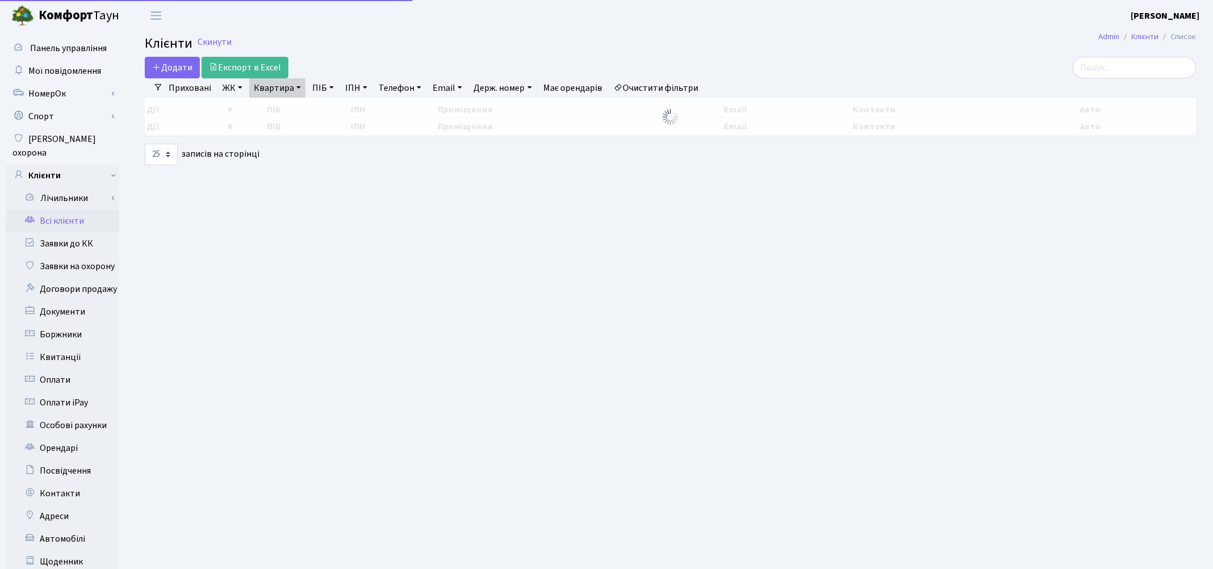
select select "25"
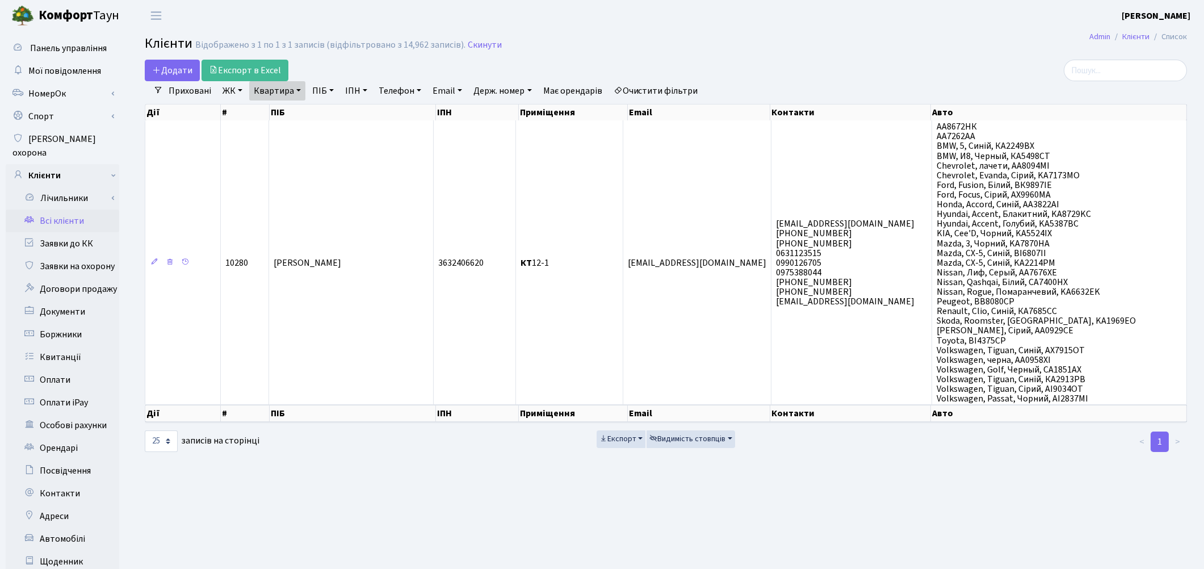
click at [679, 89] on link "Очистити фільтри" at bounding box center [656, 90] width 94 height 19
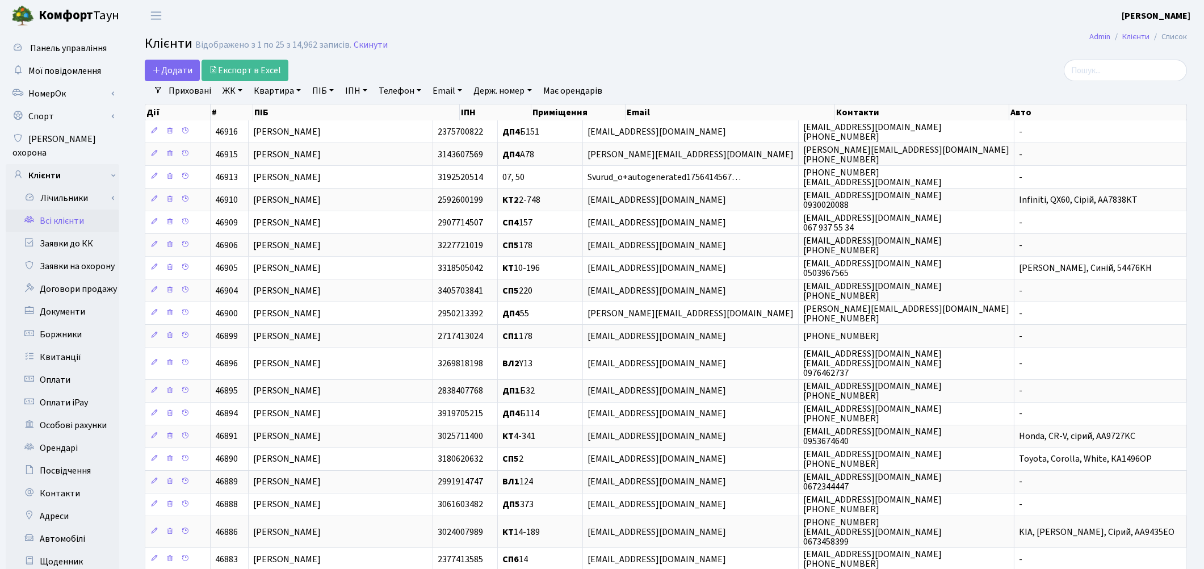
click at [329, 94] on link "ПІБ" at bounding box center [323, 90] width 31 height 19
type input "шерем"
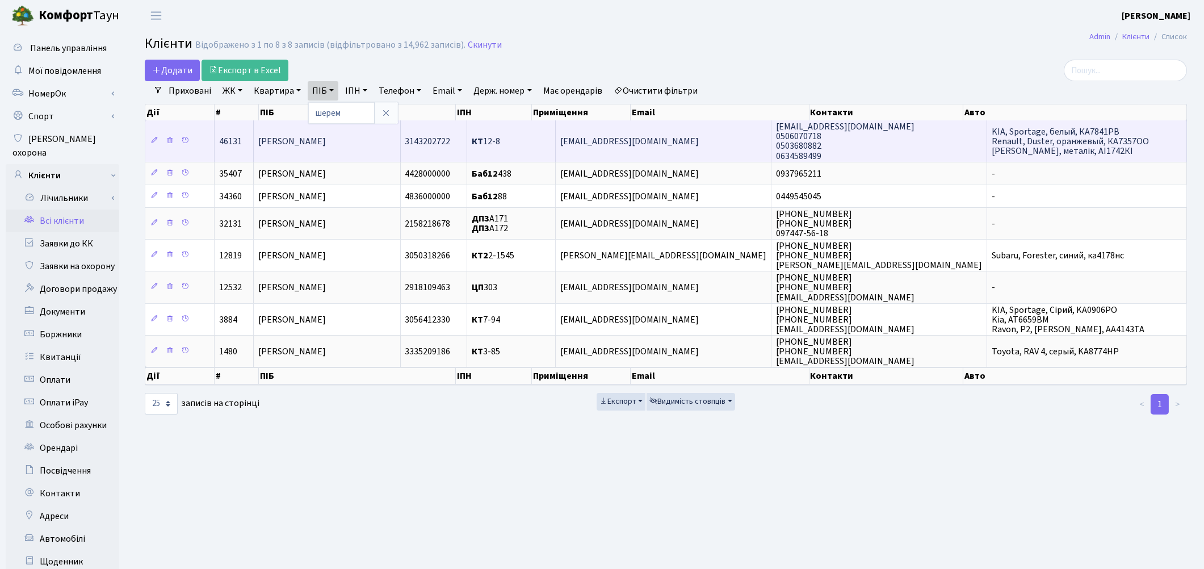
click at [307, 146] on td "Шереметьєва Катерина Сергіївна" at bounding box center [327, 140] width 147 height 41
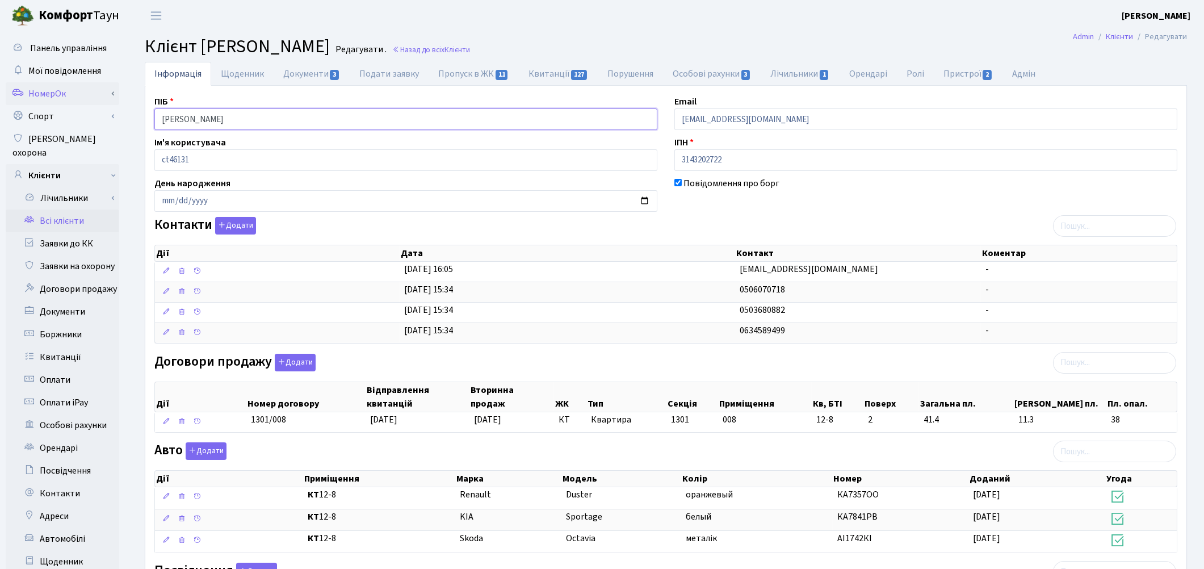
drag, startPoint x: 318, startPoint y: 115, endPoint x: 117, endPoint y: 95, distance: 201.9
click at [117, 95] on div "Панель управління Мої повідомлення НомерОк" at bounding box center [602, 392] width 1204 height 723
click at [76, 232] on link "Заявки до КК" at bounding box center [63, 243] width 114 height 23
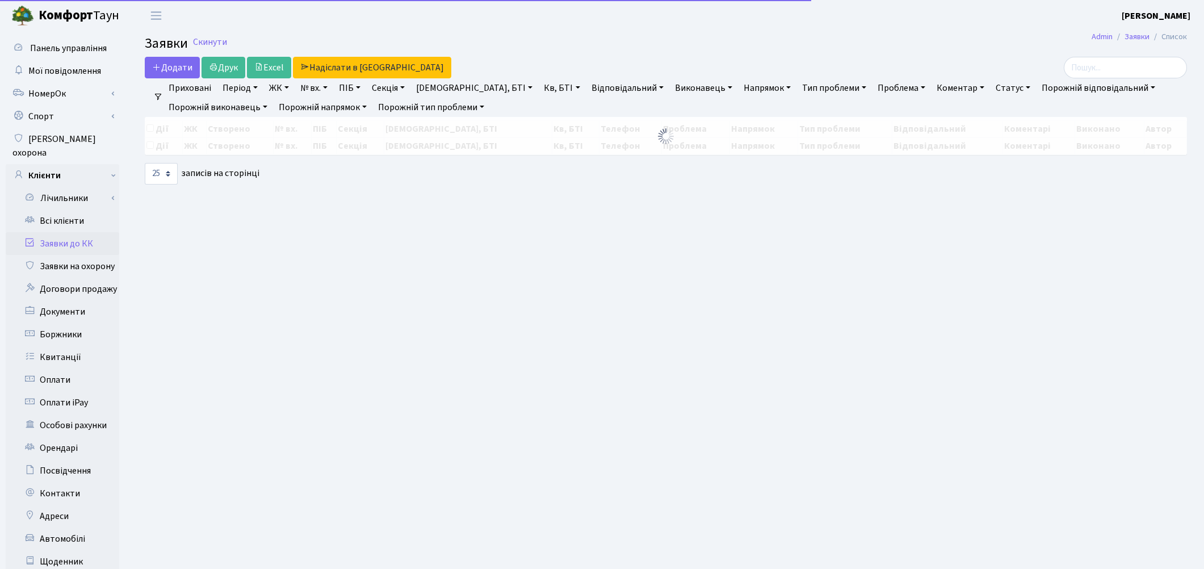
select select "25"
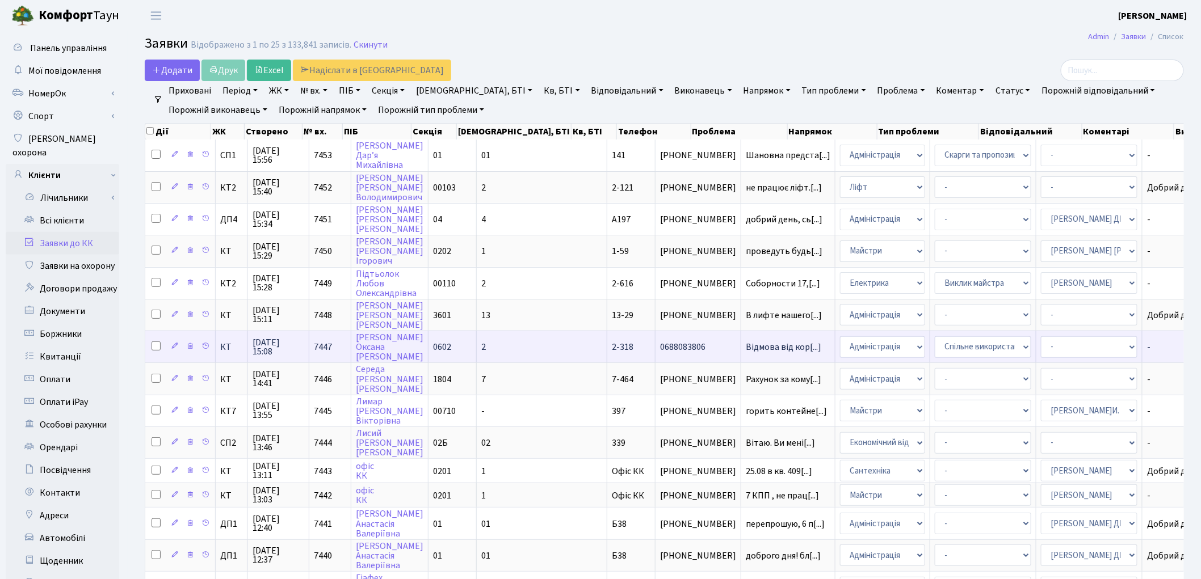
click at [393, 338] on td "Романова Оксана Петрівна" at bounding box center [389, 347] width 77 height 32
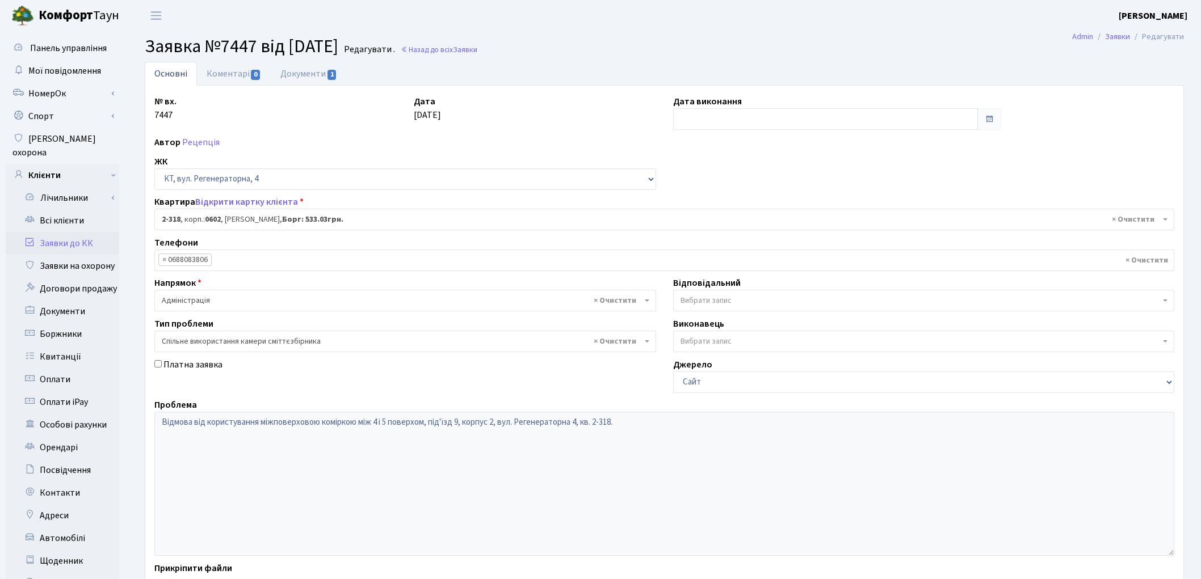
select select "1332"
select select "34"
click at [287, 69] on link "Документи 1" at bounding box center [309, 73] width 76 height 23
select select "25"
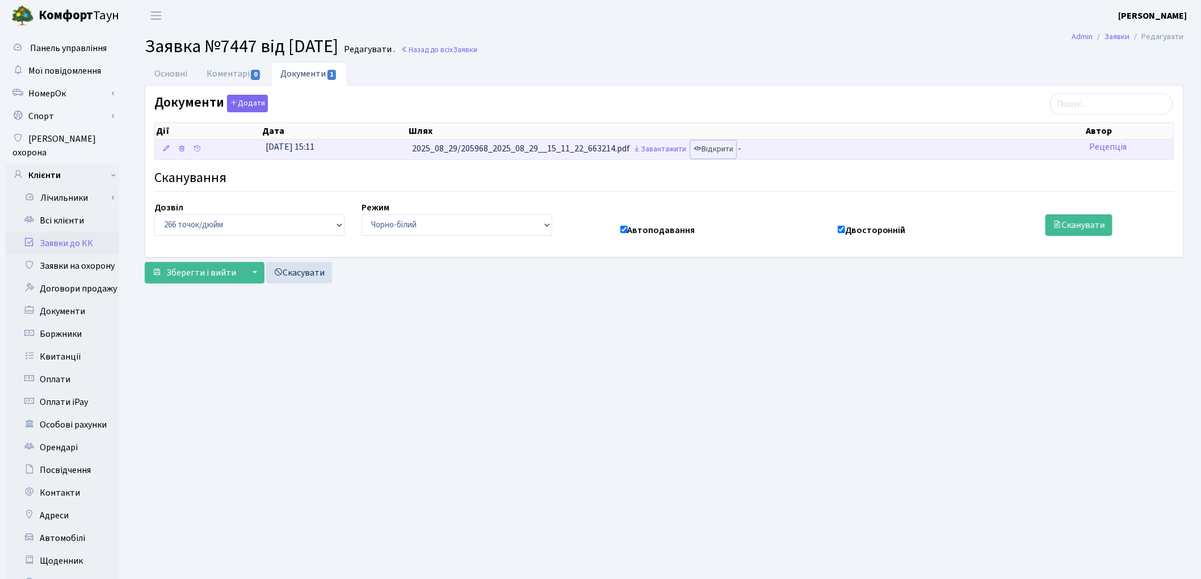
click at [729, 146] on link "Відкрити" at bounding box center [713, 150] width 45 height 18
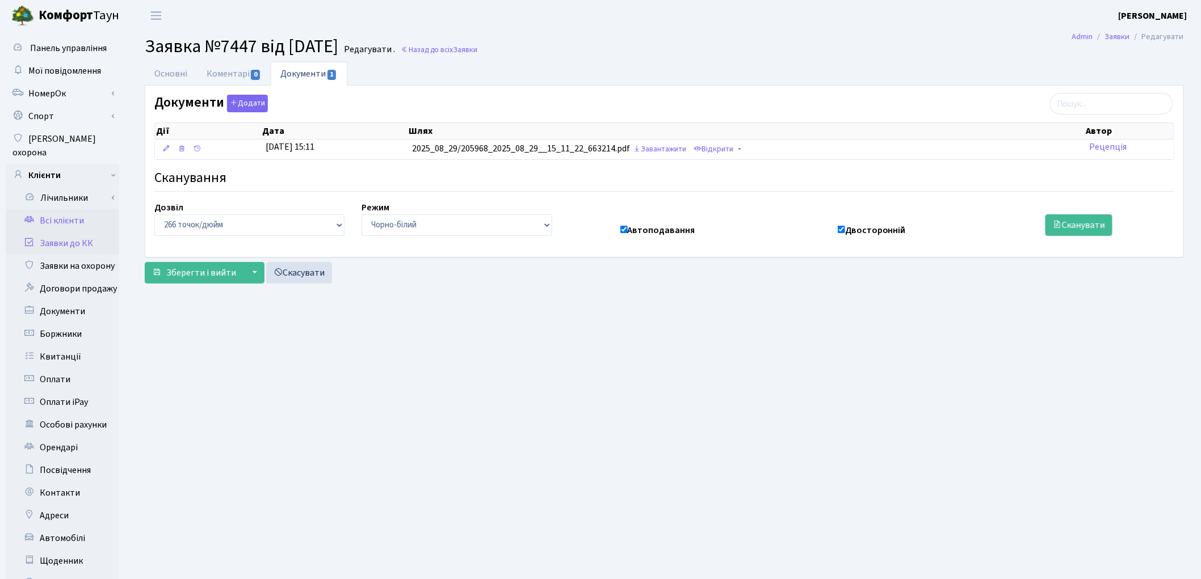
click at [64, 212] on link "Всі клієнти" at bounding box center [63, 220] width 114 height 23
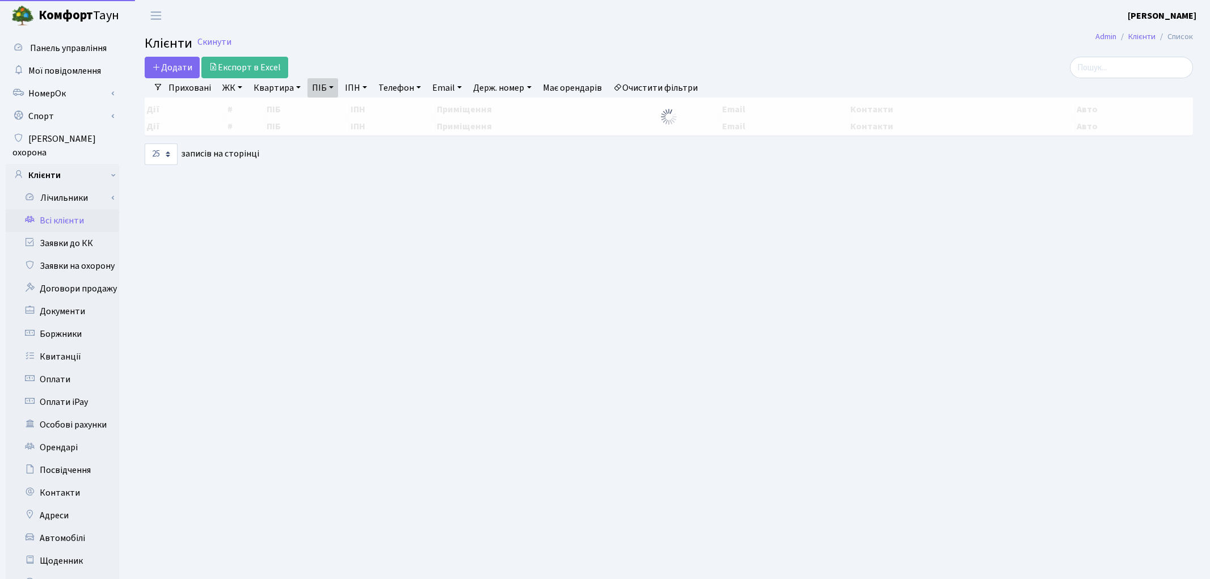
select select "25"
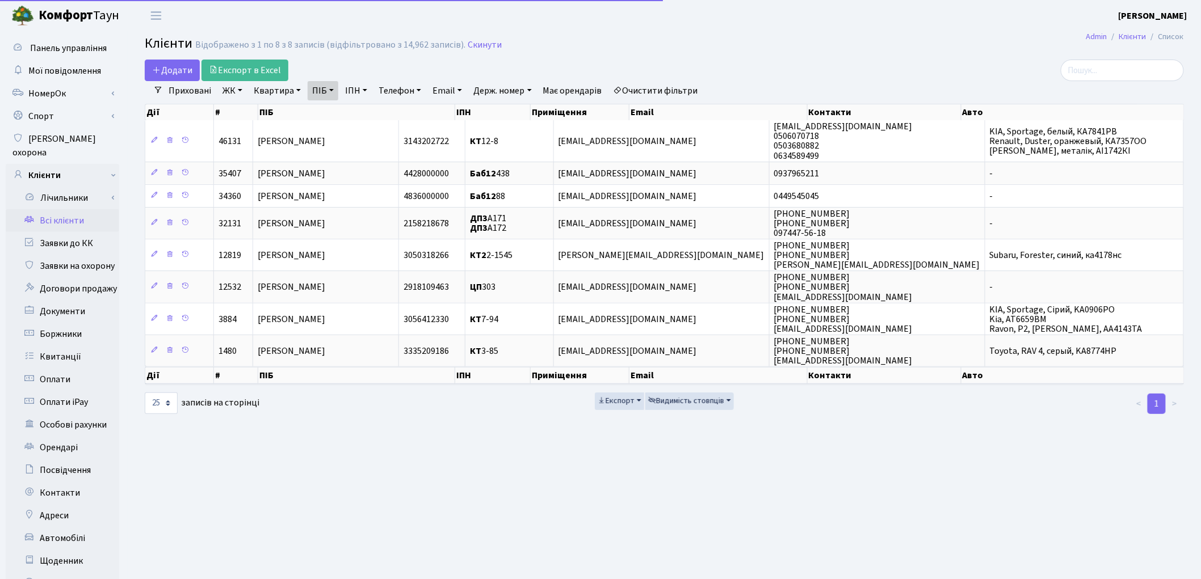
click at [657, 95] on link "Очистити фільтри" at bounding box center [656, 90] width 94 height 19
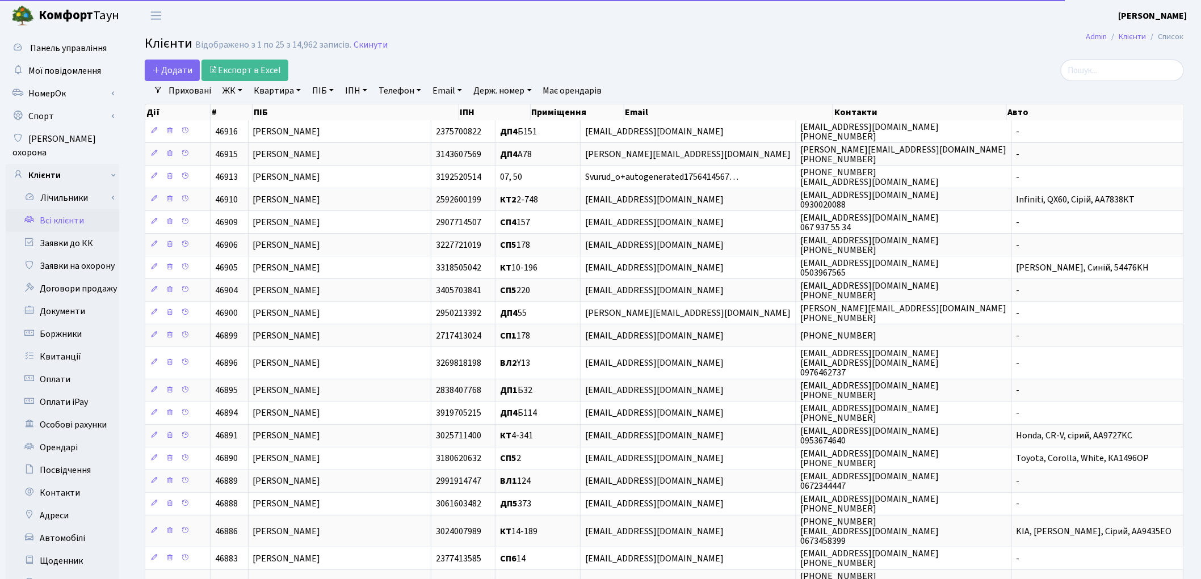
click at [322, 92] on link "ПІБ" at bounding box center [323, 90] width 31 height 19
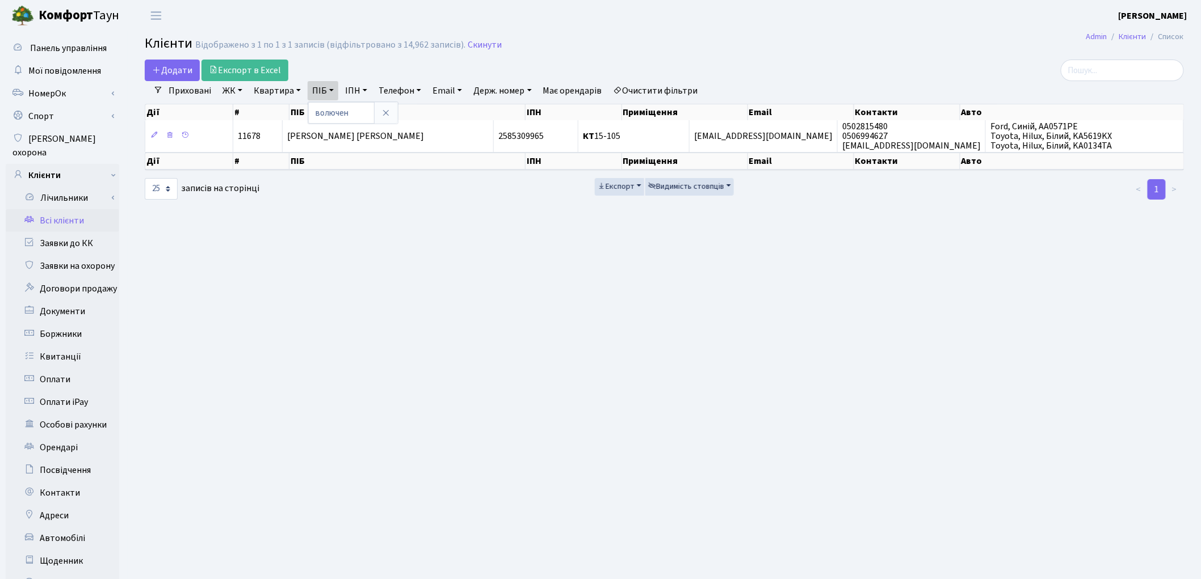
click at [665, 88] on link "Очистити фільтри" at bounding box center [656, 90] width 94 height 19
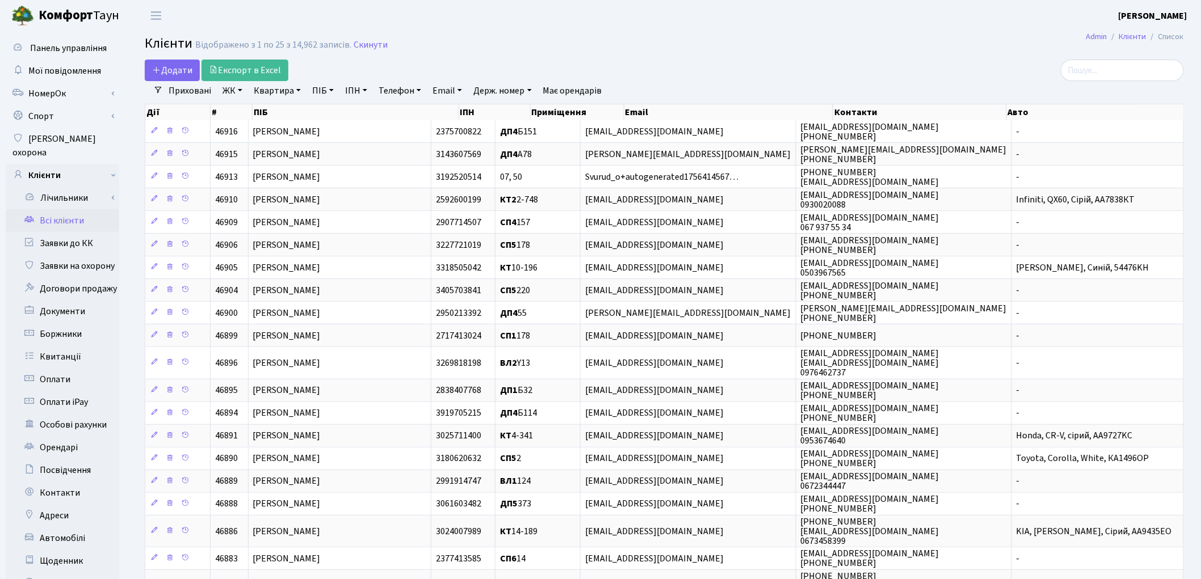
click at [323, 94] on link "ПІБ" at bounding box center [323, 90] width 31 height 19
paste input "[PERSON_NAME] [PERSON_NAME]"
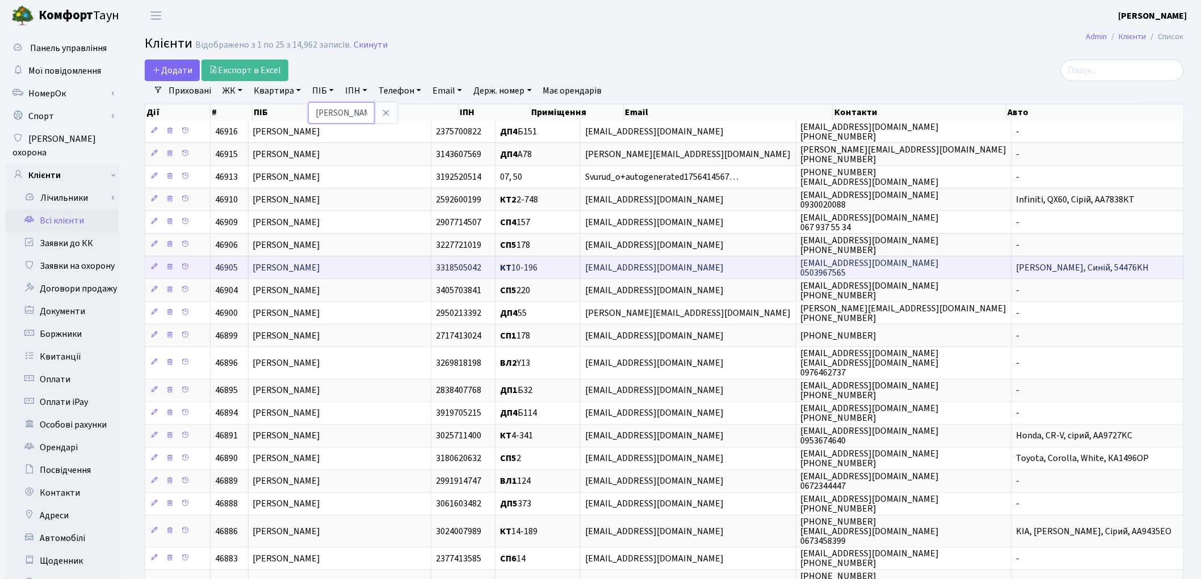
scroll to position [0, 65]
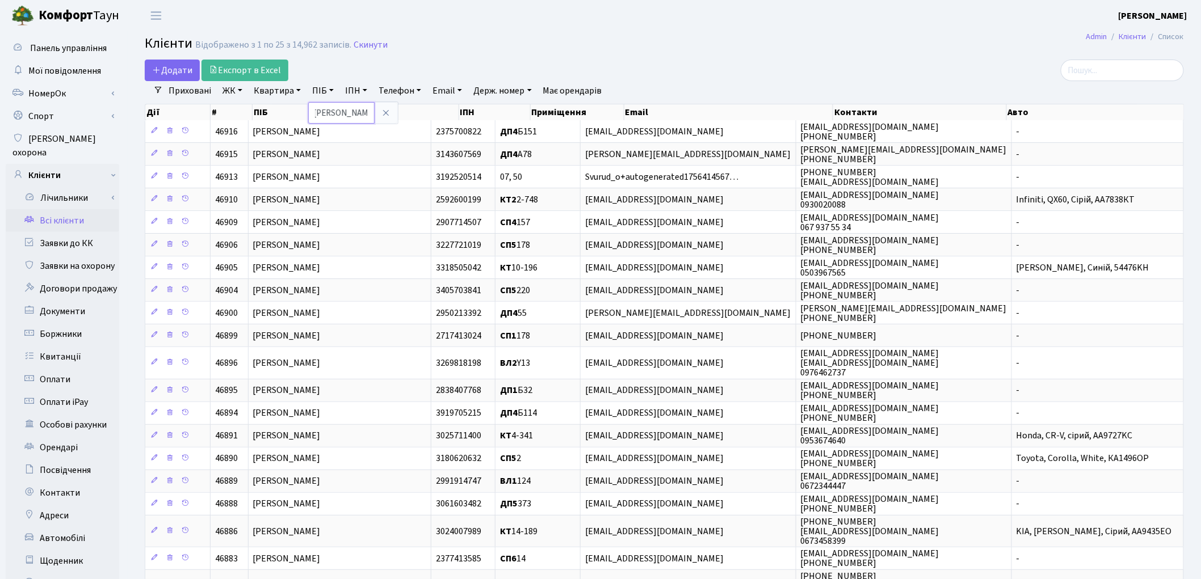
type input "[PERSON_NAME] [PERSON_NAME]"
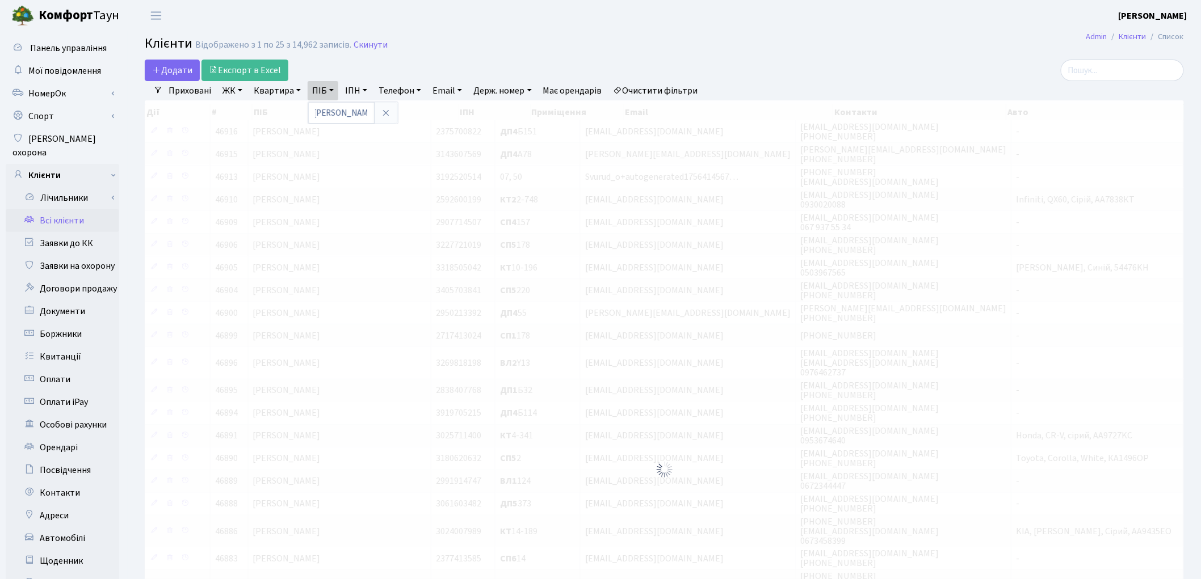
click at [768, 58] on main "Admin Клієнти Список Клієнти Відображено з 1 по 25 з 14,962 записів. Скинути До…" at bounding box center [664, 450] width 1073 height 839
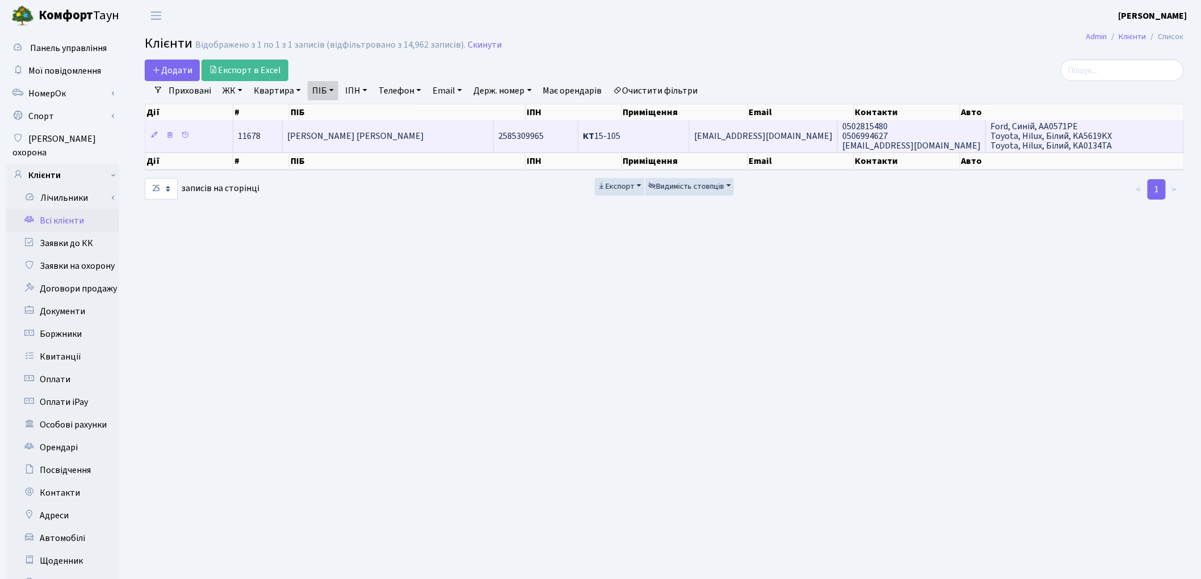
click at [400, 136] on span "[PERSON_NAME] [PERSON_NAME]" at bounding box center [355, 136] width 137 height 12
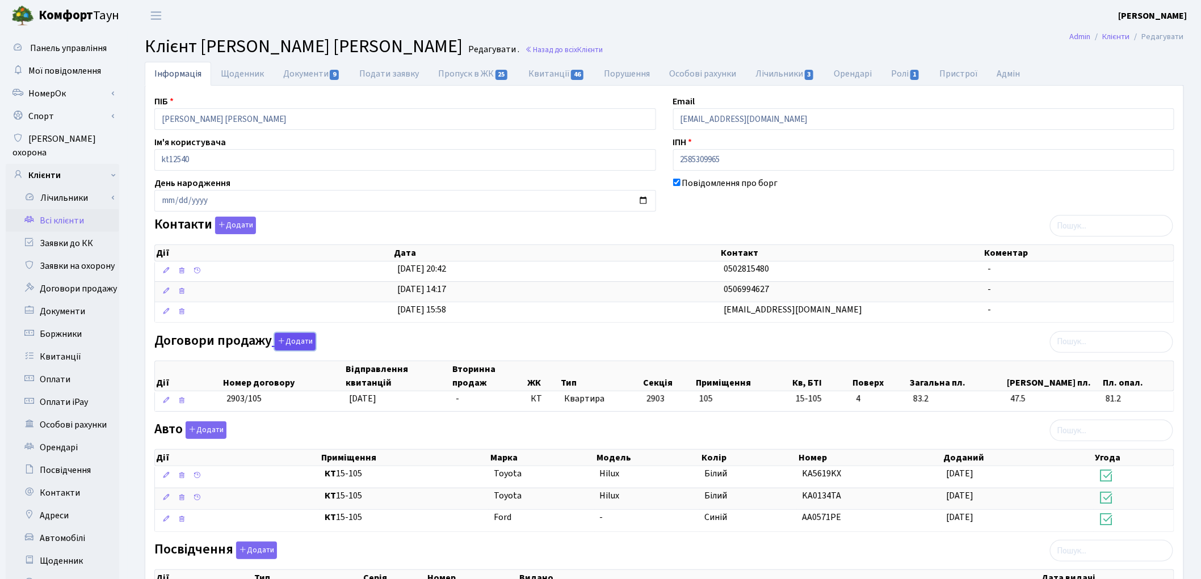
click at [299, 346] on button "Додати" at bounding box center [295, 342] width 41 height 18
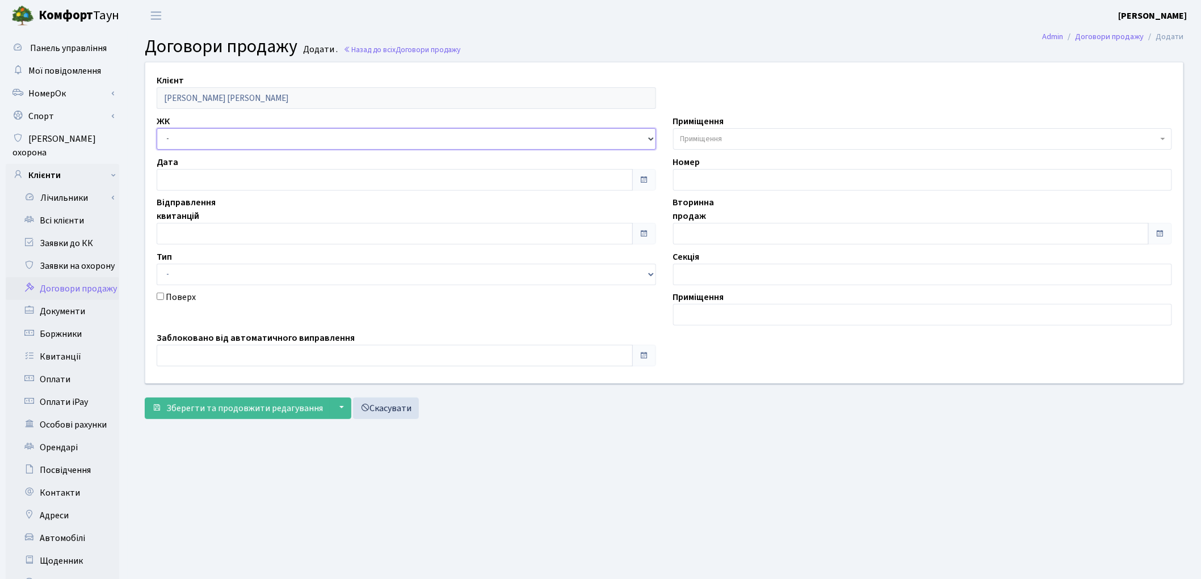
click at [242, 133] on select "- ТХ, вул. [STREET_ADDRESS] Регенераторна, 4 КТ2, просп. [STREET_ADDRESS] [STRE…" at bounding box center [406, 139] width 499 height 22
select select "305"
click at [157, 128] on select "- ТХ, вул. [STREET_ADDRESS] Регенераторна, 4 КТ2, просп. [STREET_ADDRESS] [STRE…" at bounding box center [406, 139] width 499 height 22
select select
click at [720, 138] on span "Приміщення" at bounding box center [701, 138] width 42 height 11
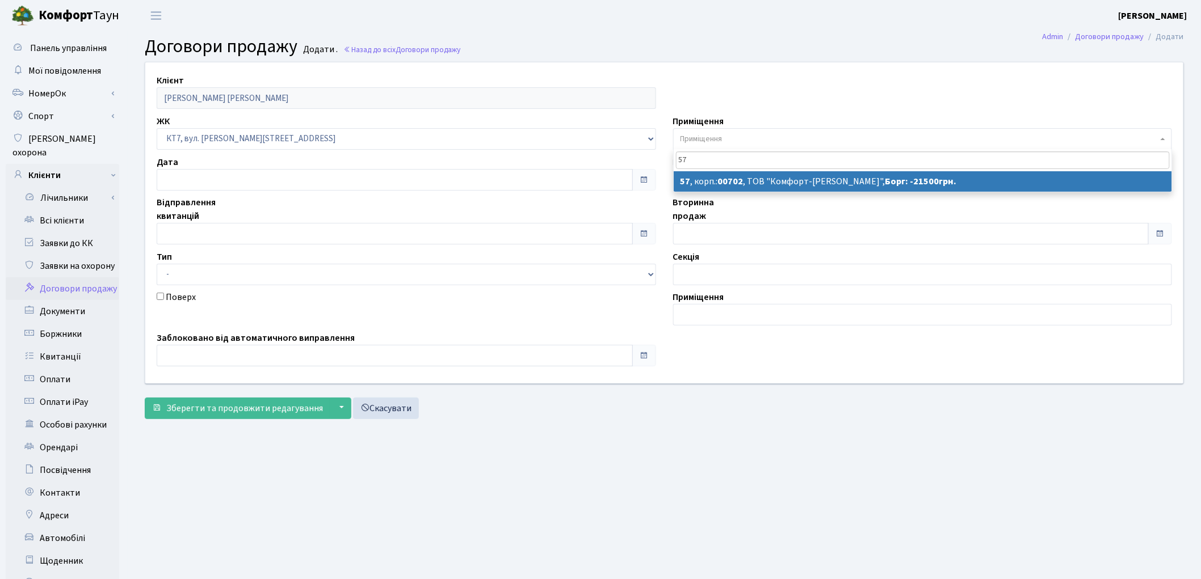
type input "57"
select select "18423"
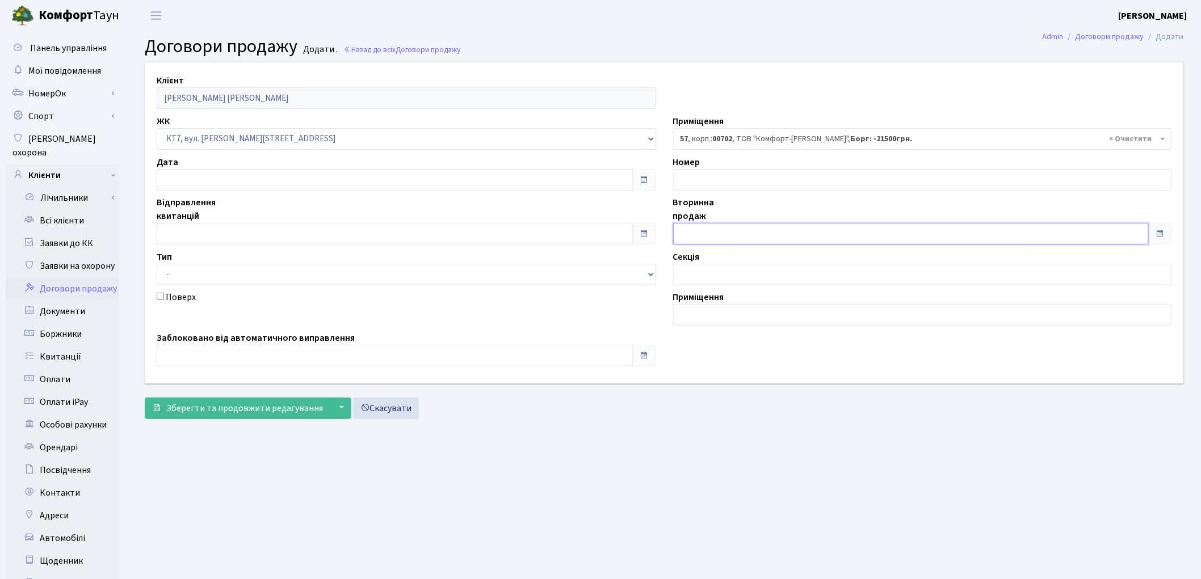
click at [716, 235] on input "text" at bounding box center [911, 234] width 476 height 22
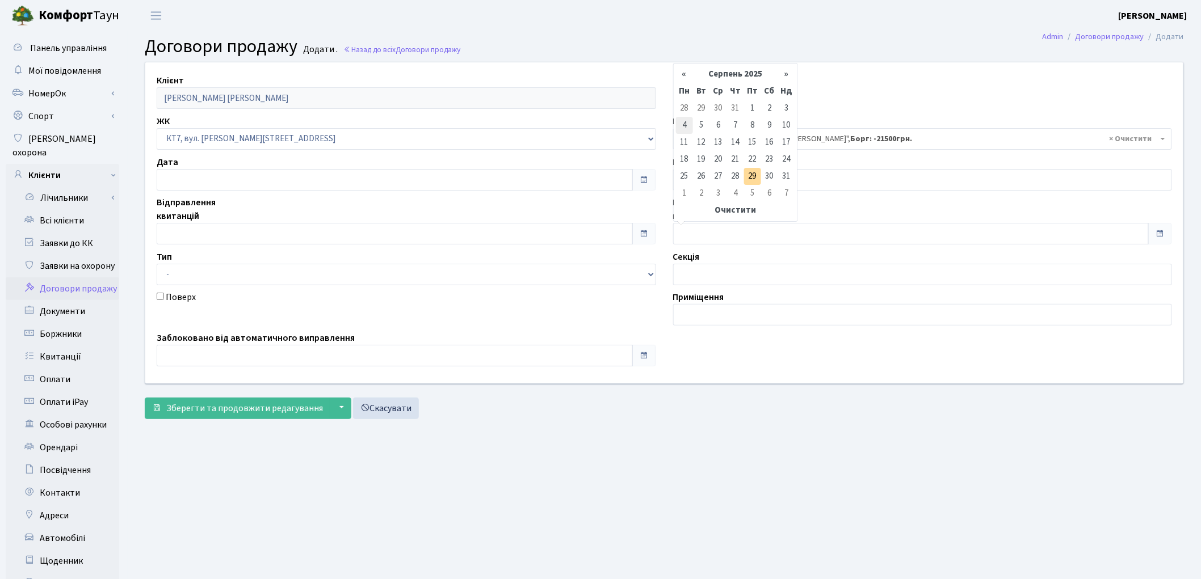
click at [688, 123] on td "4" at bounding box center [684, 125] width 17 height 17
type input "04.08.2025"
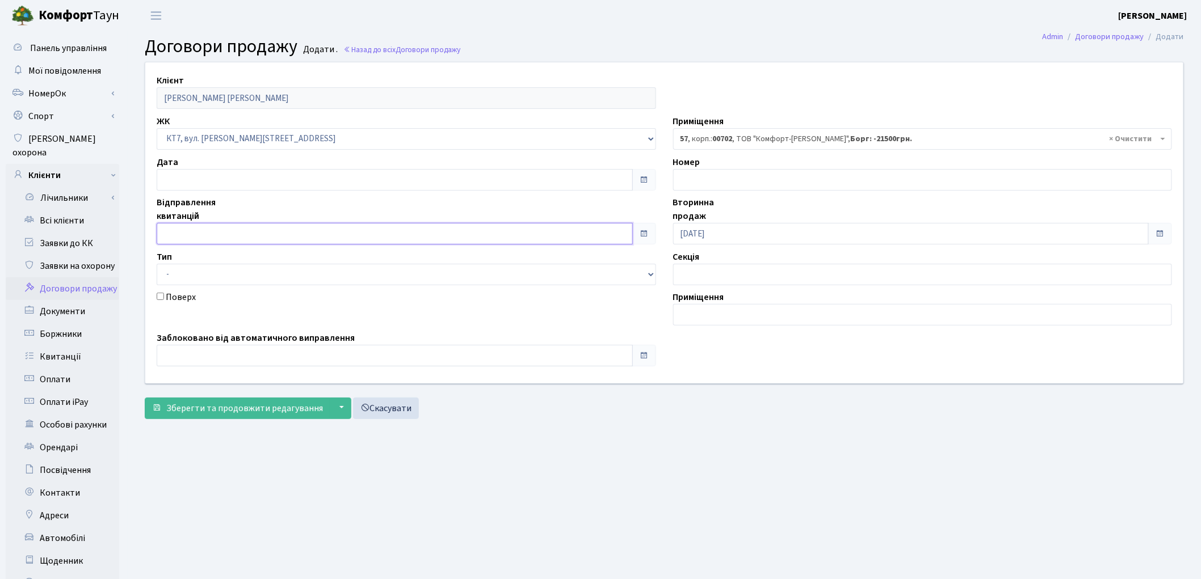
click at [188, 240] on input "text" at bounding box center [395, 234] width 476 height 22
click at [170, 123] on td "4" at bounding box center [167, 125] width 17 height 17
type input "04.08.2025"
click at [213, 411] on span "Зберегти та продовжити редагування" at bounding box center [244, 408] width 157 height 12
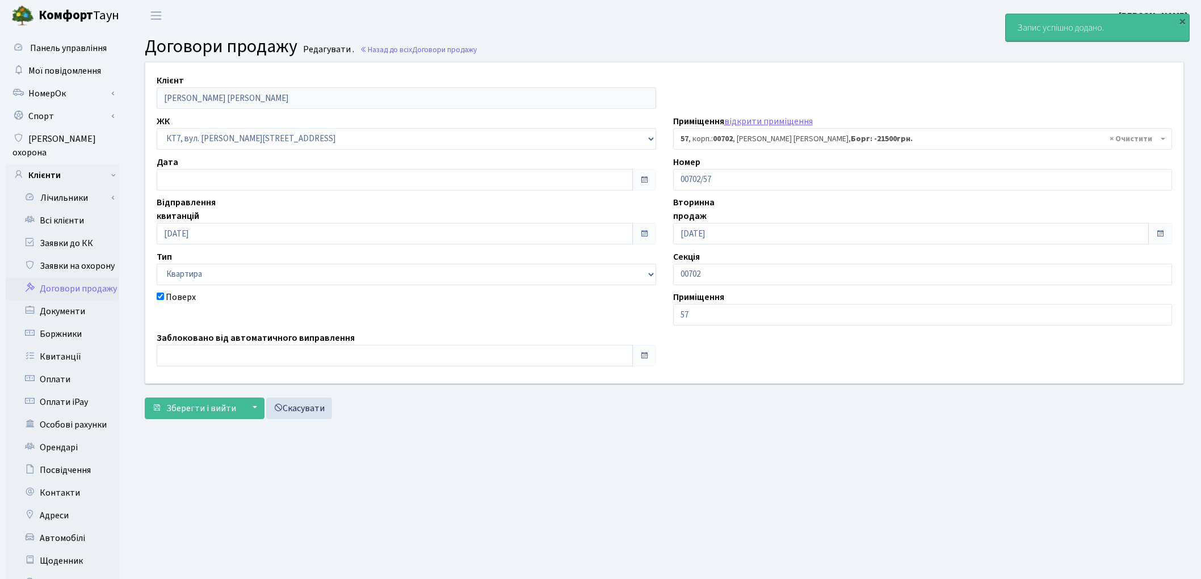
select select "18423"
click at [58, 209] on link "Всі клієнти" at bounding box center [63, 220] width 114 height 23
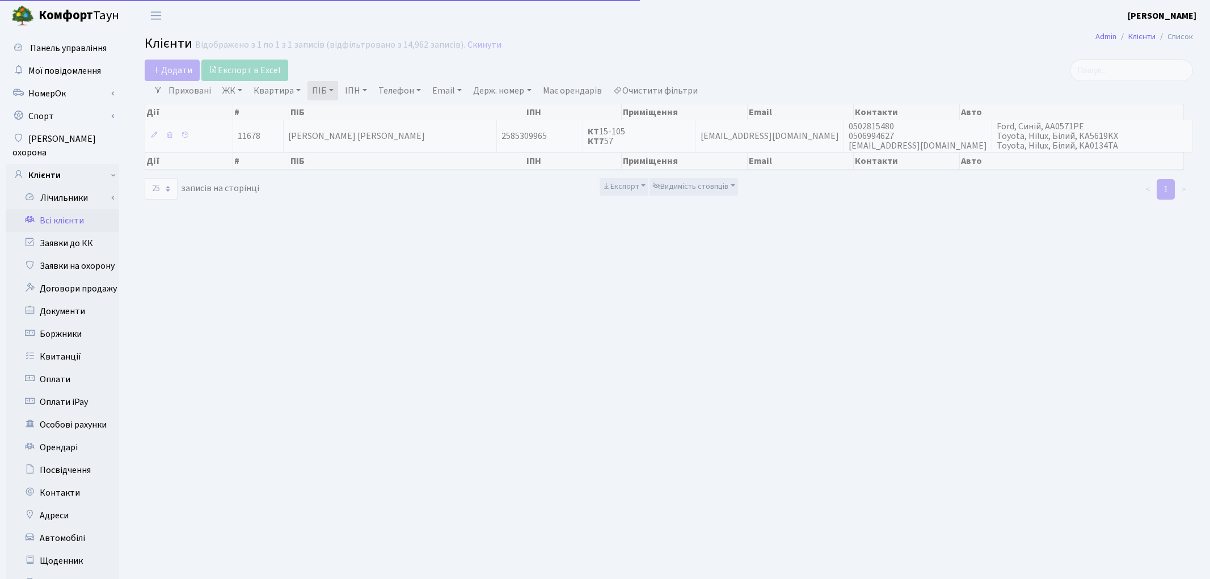
select select "25"
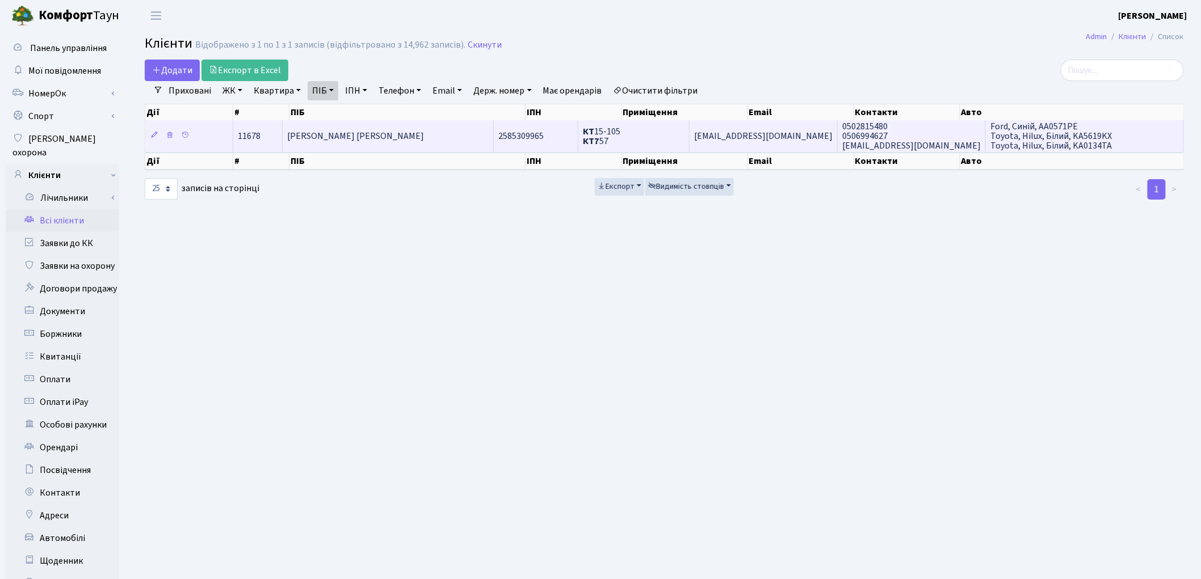
click at [342, 132] on span "[PERSON_NAME] [PERSON_NAME]" at bounding box center [355, 136] width 137 height 12
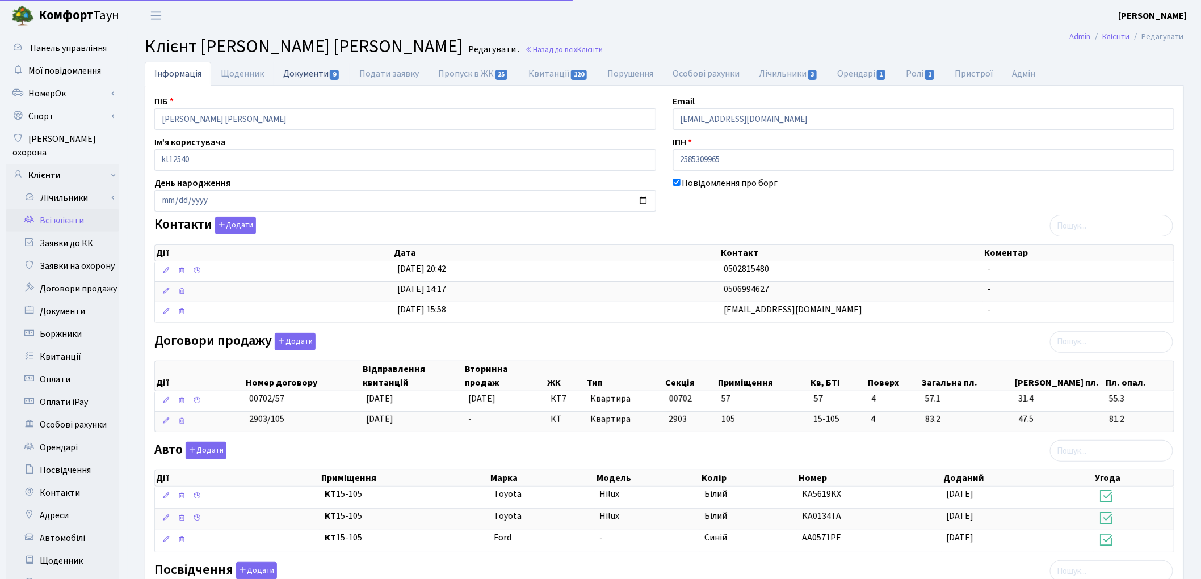
click at [301, 72] on link "Документи 9" at bounding box center [312, 73] width 76 height 23
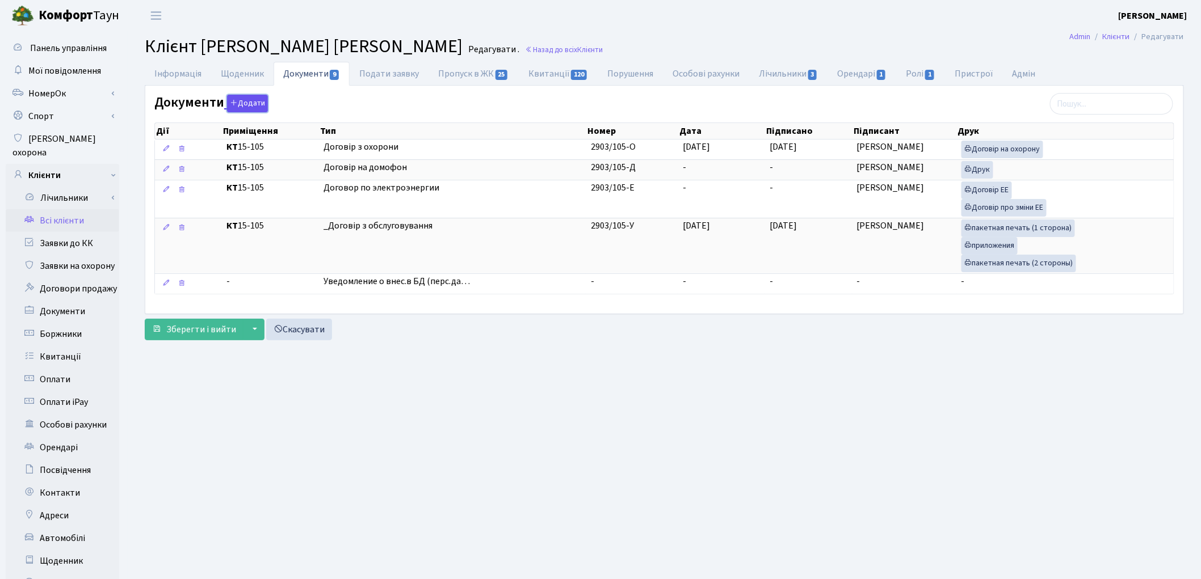
click at [253, 100] on button "Додати" at bounding box center [247, 104] width 41 height 18
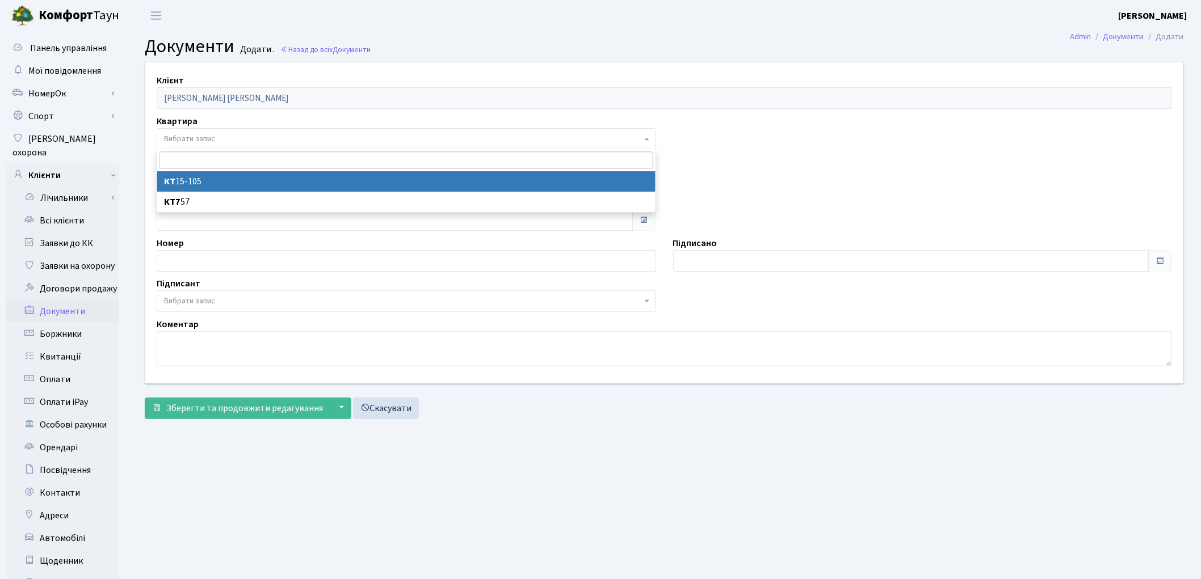
click at [233, 137] on span "Вибрати запис" at bounding box center [403, 138] width 478 height 11
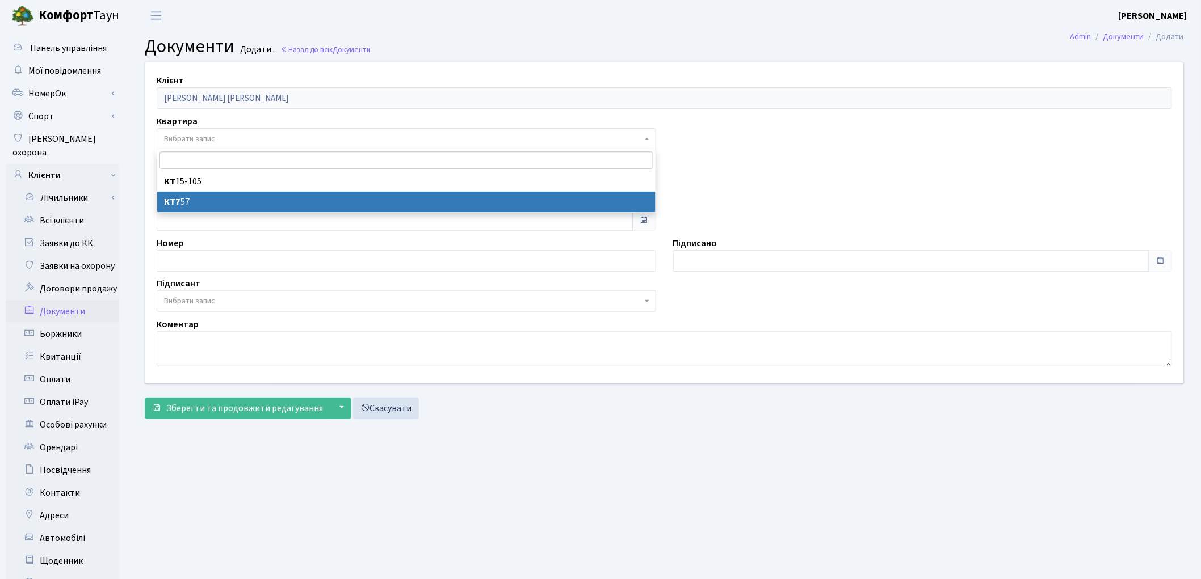
select select "178613"
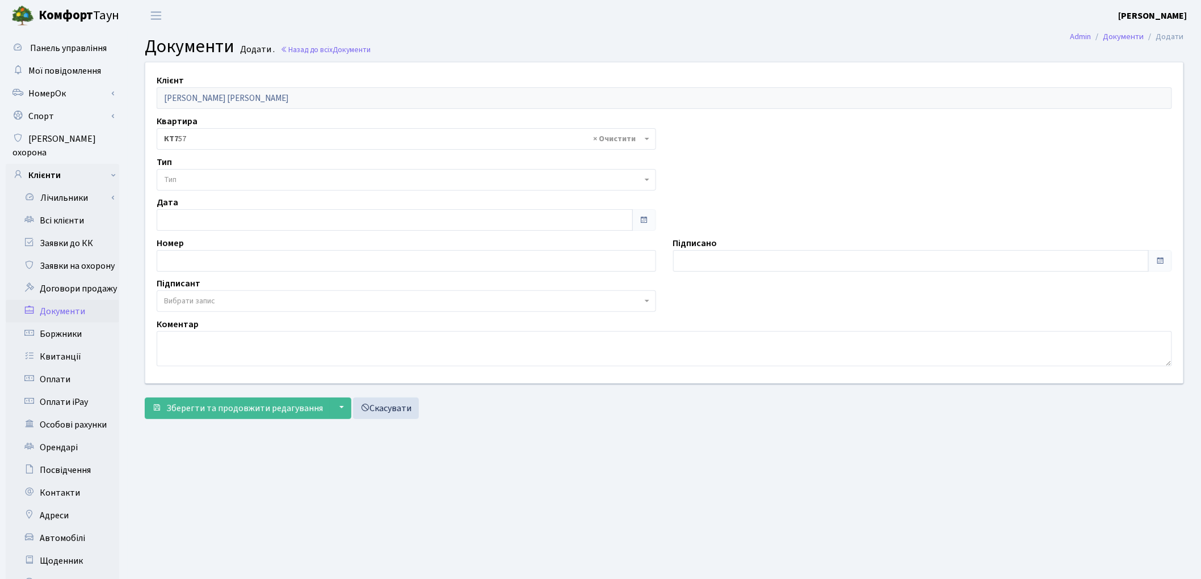
click at [224, 179] on span "Тип" at bounding box center [403, 179] width 478 height 11
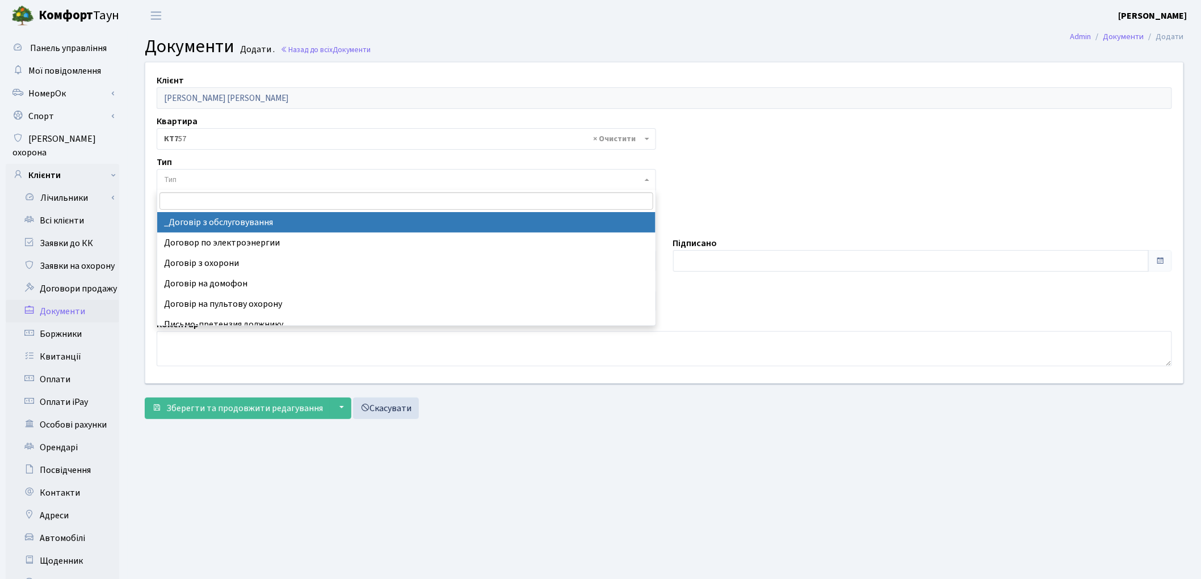
select select "289"
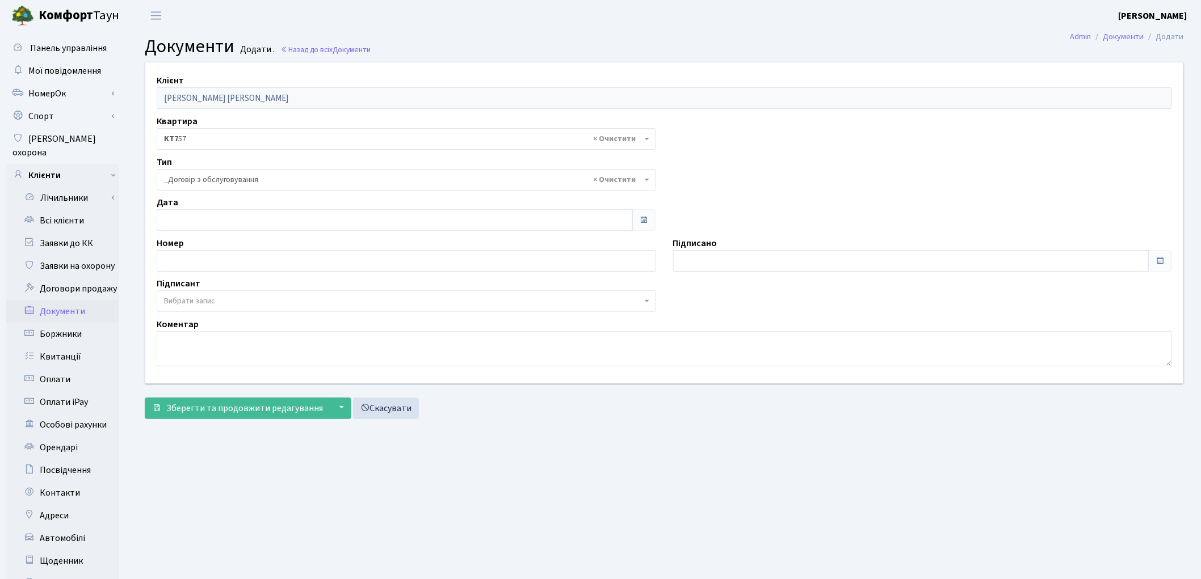
click at [193, 304] on span "Вибрати запис" at bounding box center [189, 301] width 51 height 11
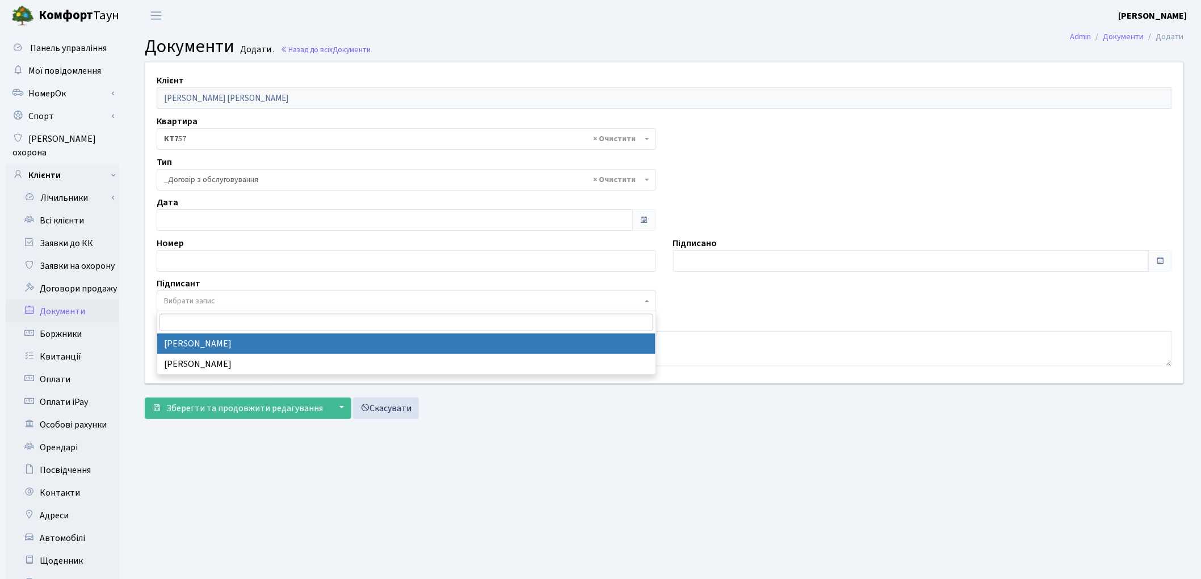
select select "74"
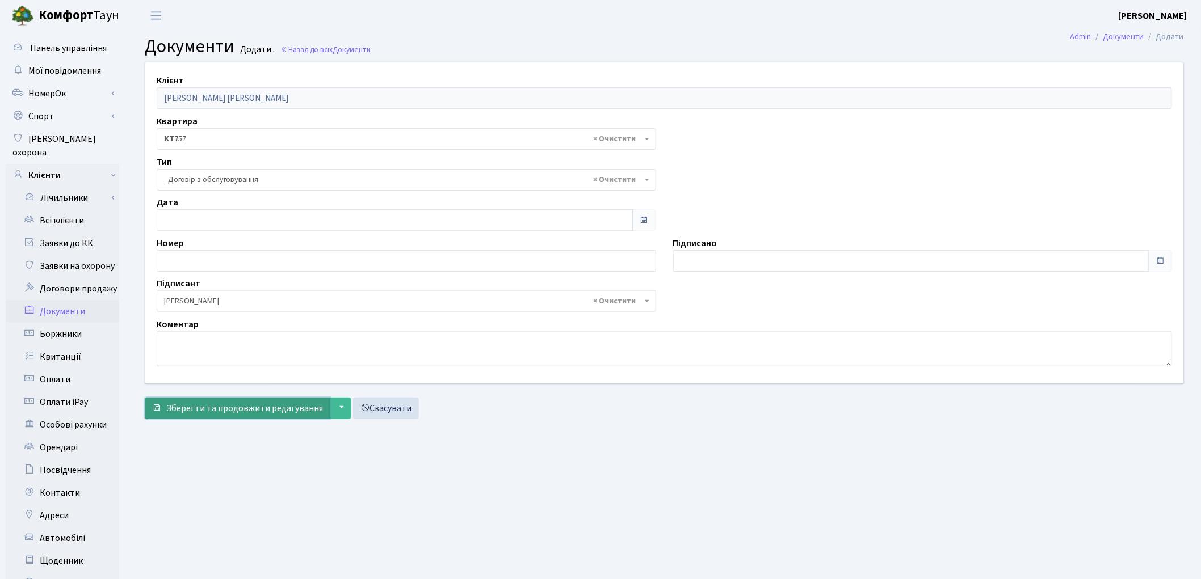
click at [201, 414] on span "Зберегти та продовжити редагування" at bounding box center [244, 408] width 157 height 12
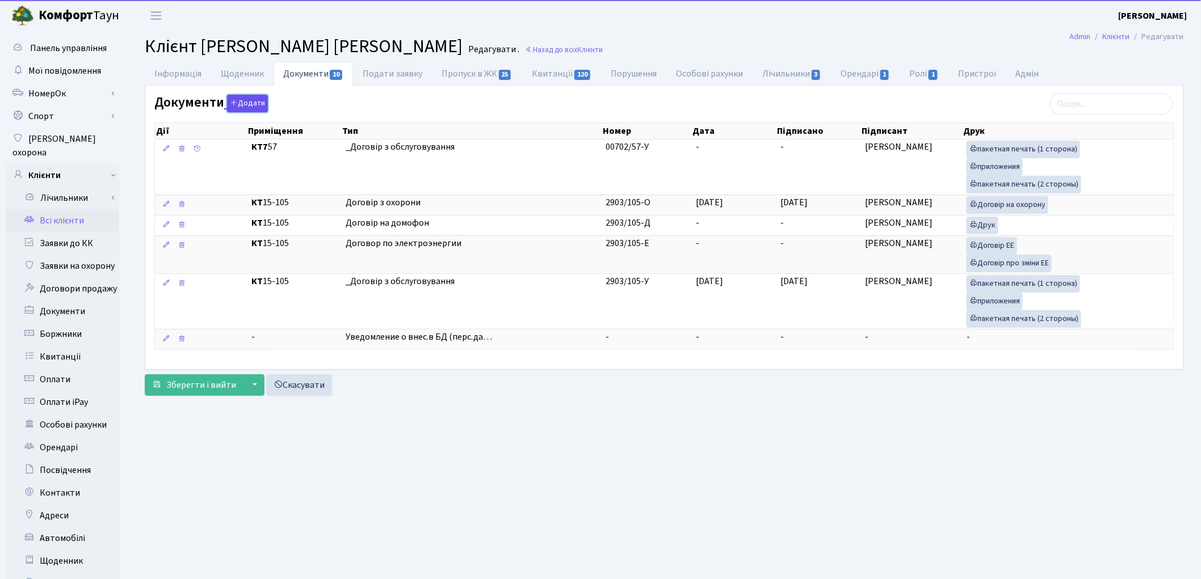
click at [240, 100] on button "Додати" at bounding box center [247, 104] width 41 height 18
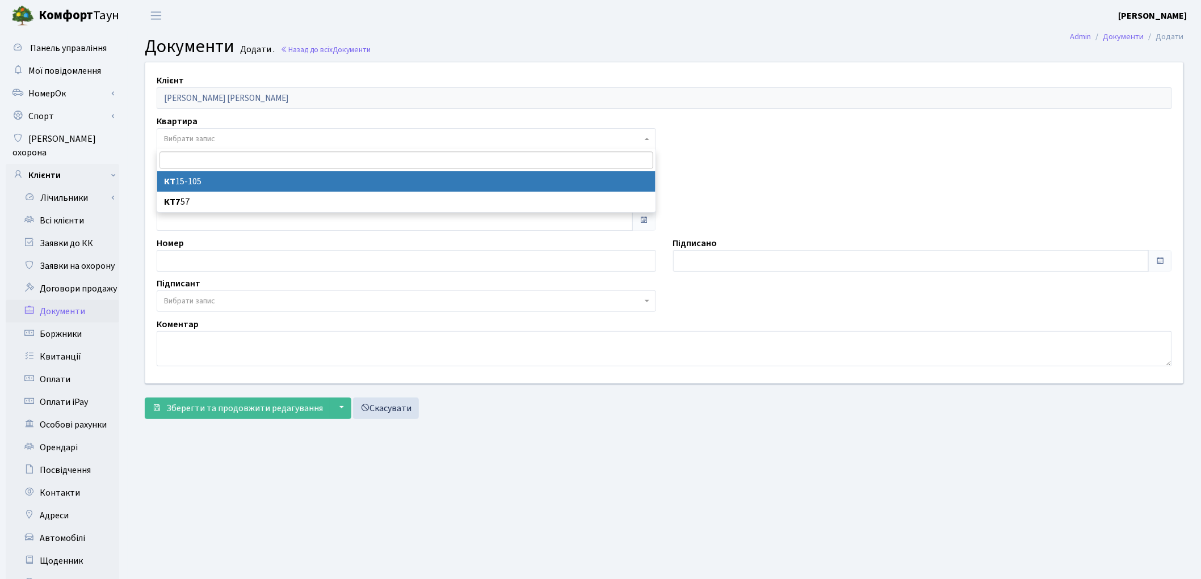
click at [190, 138] on span "Вибрати запис" at bounding box center [189, 138] width 51 height 11
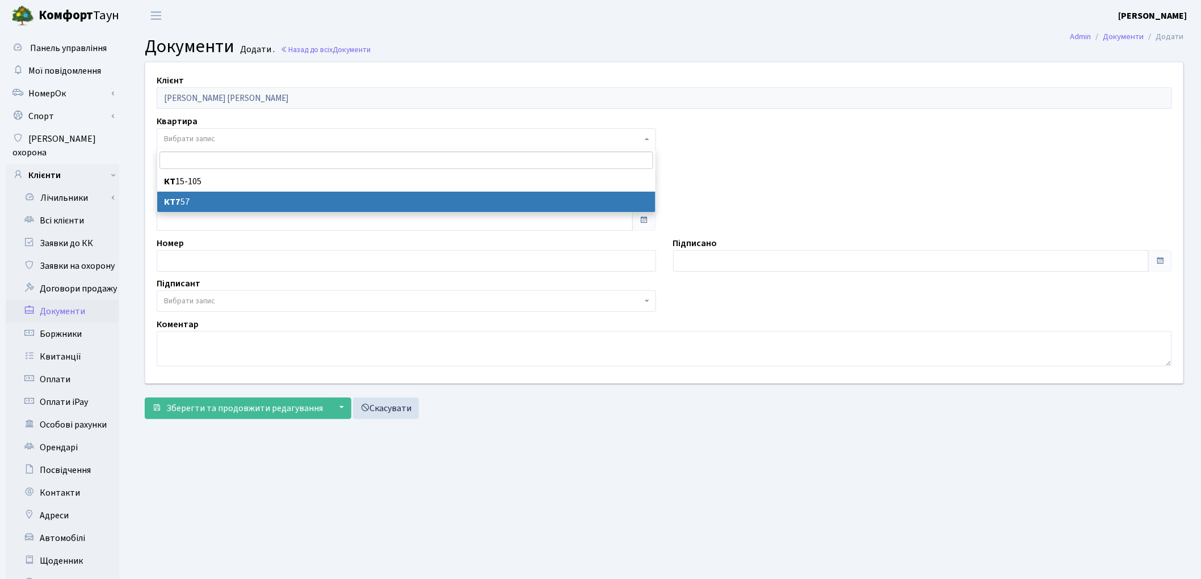
select select "178613"
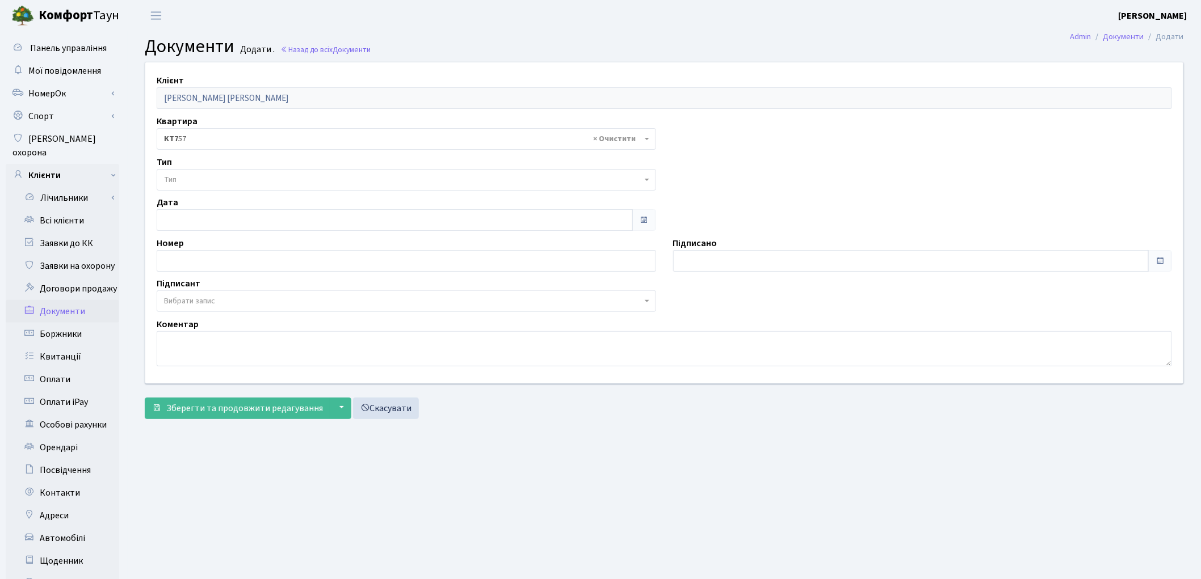
click at [194, 173] on span "Тип" at bounding box center [406, 180] width 499 height 22
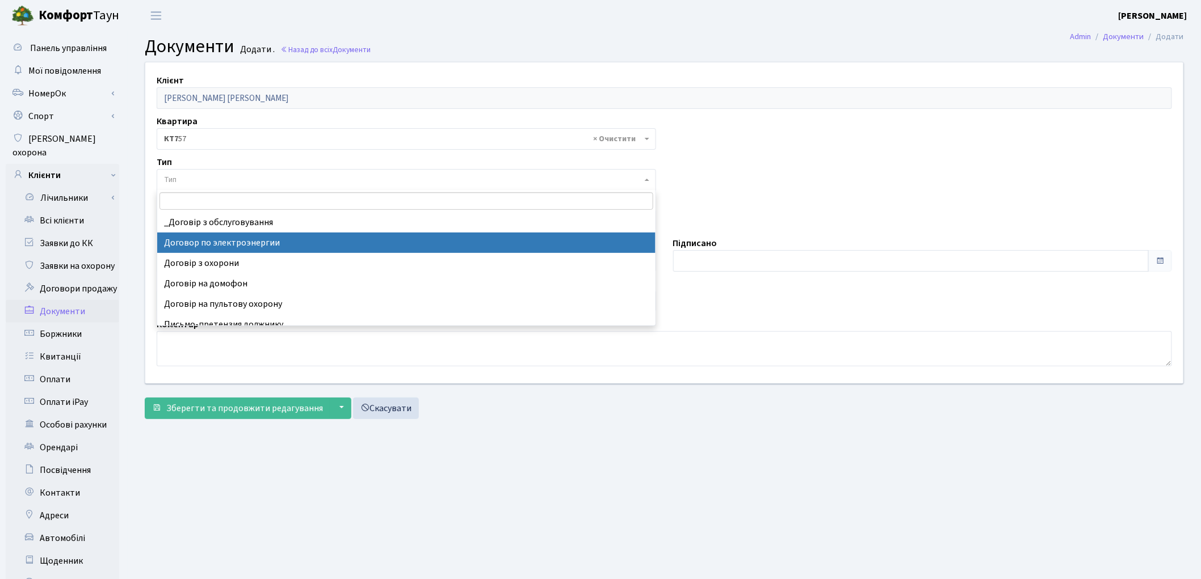
select select "294"
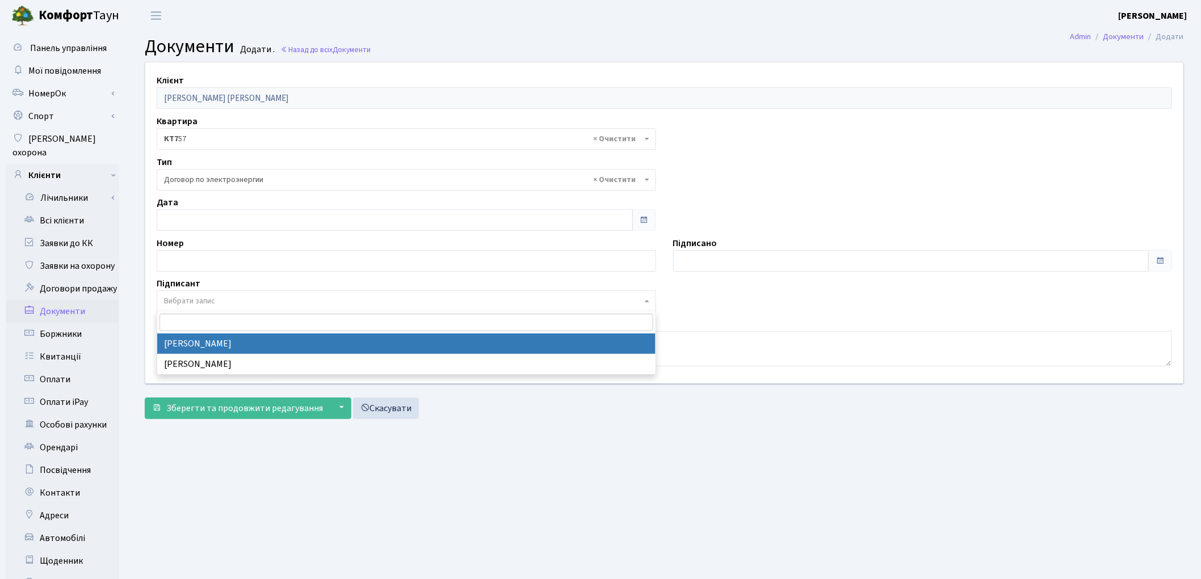
click at [205, 300] on span "Вибрати запис" at bounding box center [189, 301] width 51 height 11
select select "74"
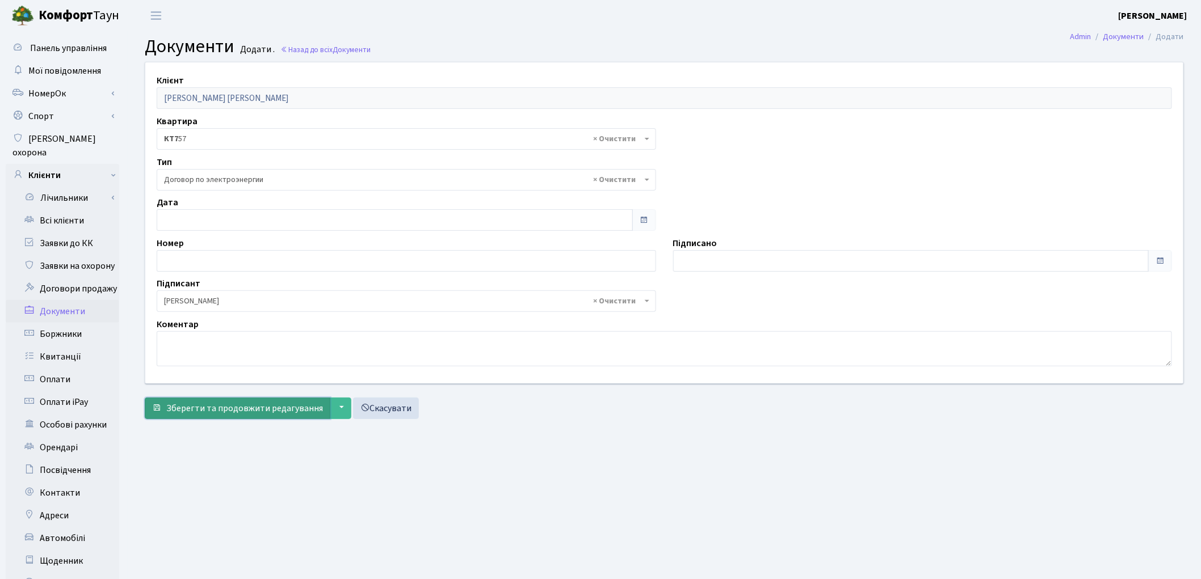
click at [195, 406] on span "Зберегти та продовжити редагування" at bounding box center [244, 408] width 157 height 12
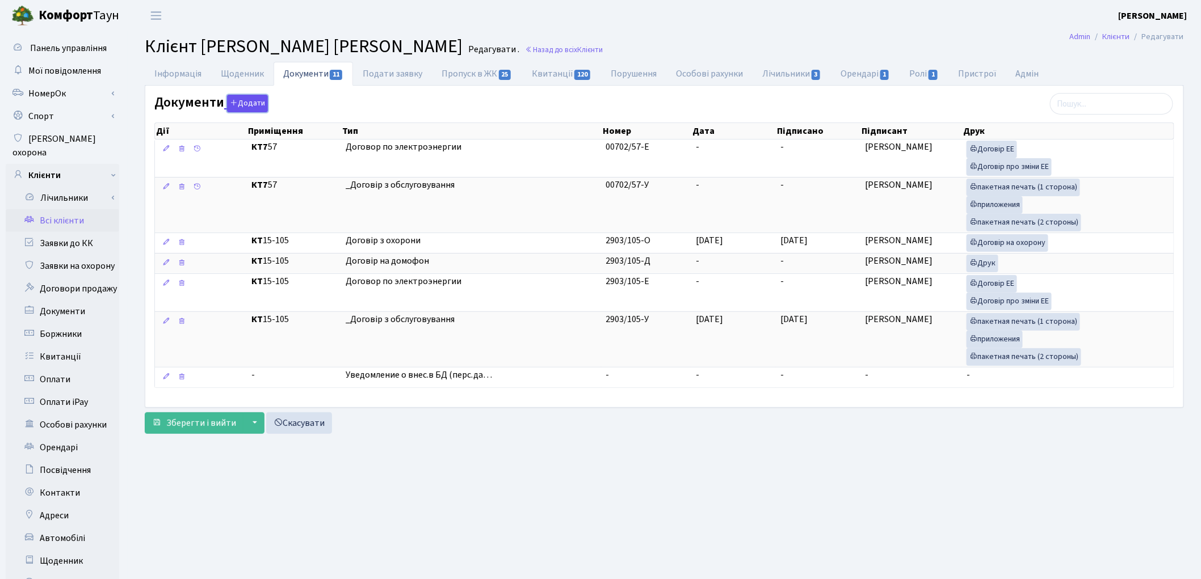
click at [237, 100] on button "Додати" at bounding box center [247, 104] width 41 height 18
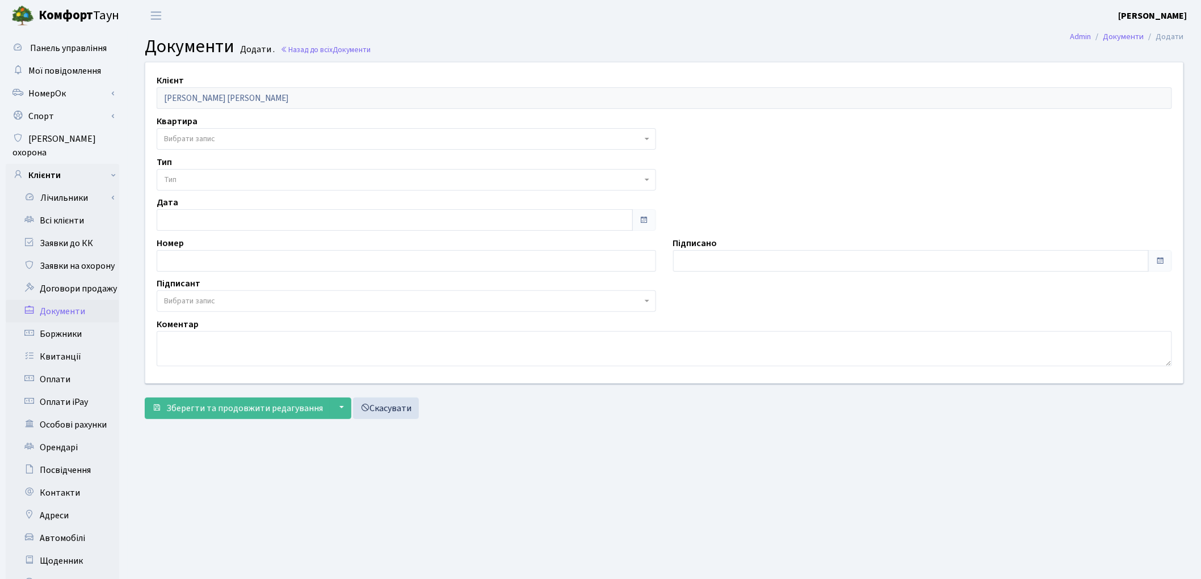
click at [219, 134] on span "Вибрати запис" at bounding box center [403, 138] width 478 height 11
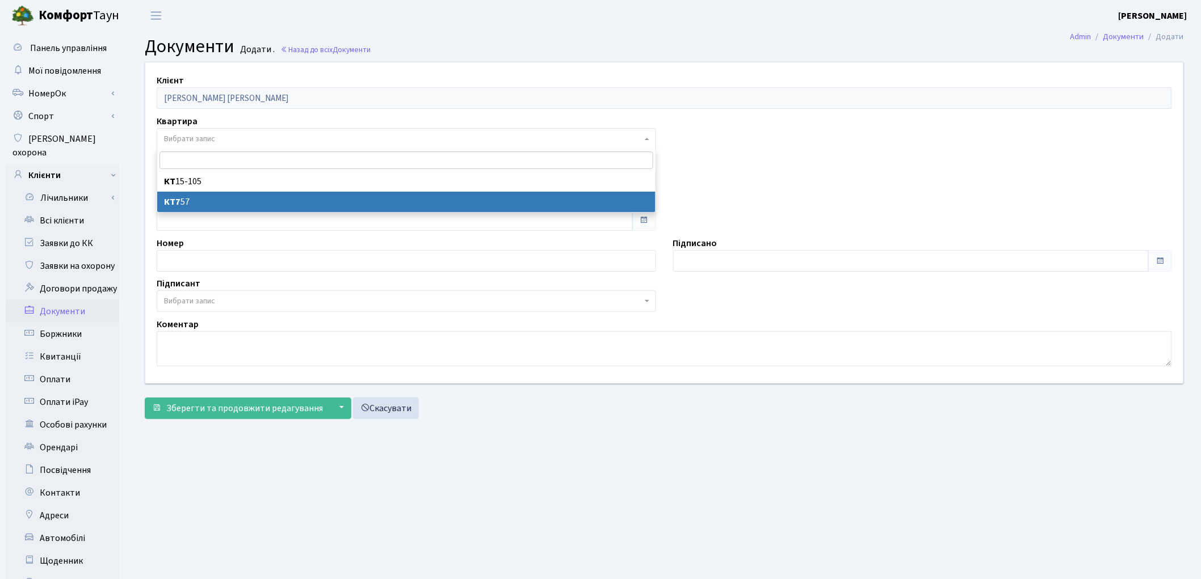
select select "178613"
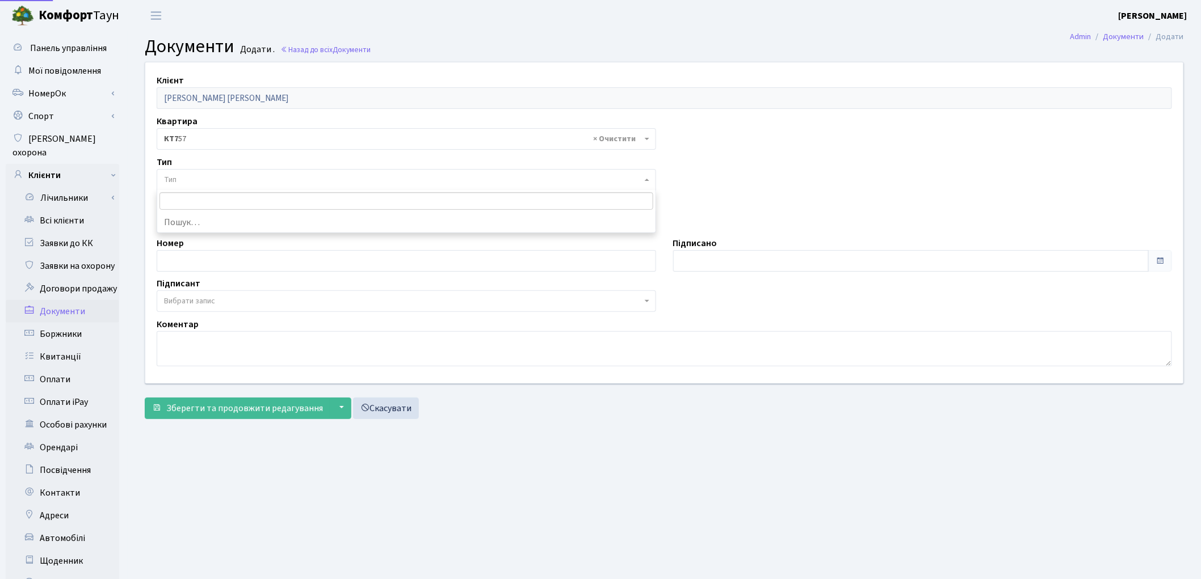
click at [207, 176] on span "Тип" at bounding box center [403, 179] width 478 height 11
select select "290"
click at [199, 300] on span "Вибрати запис" at bounding box center [189, 301] width 51 height 11
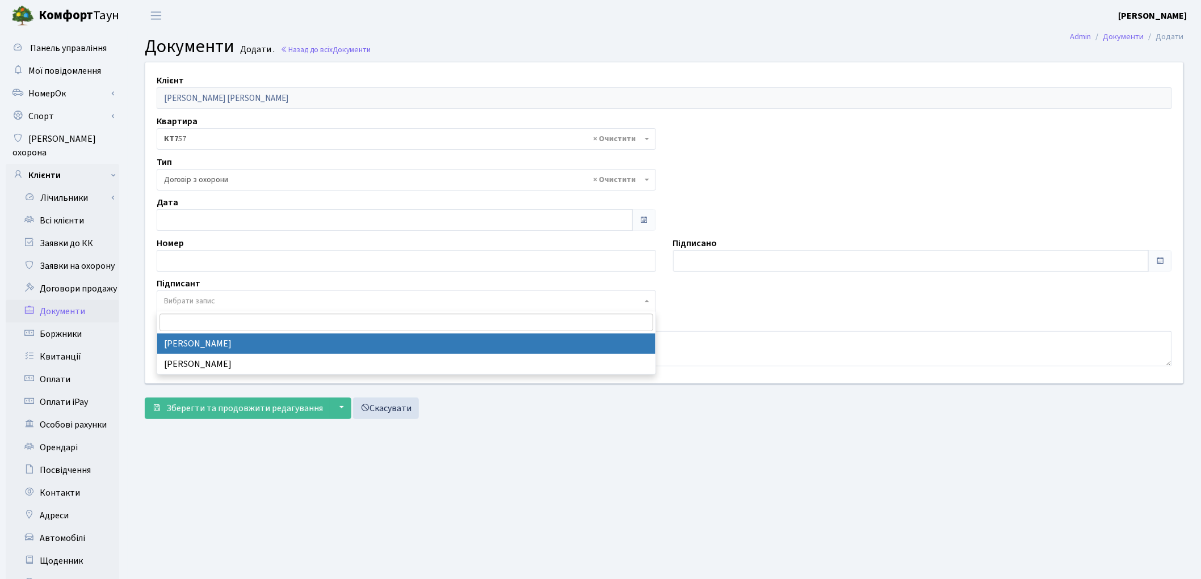
select select "74"
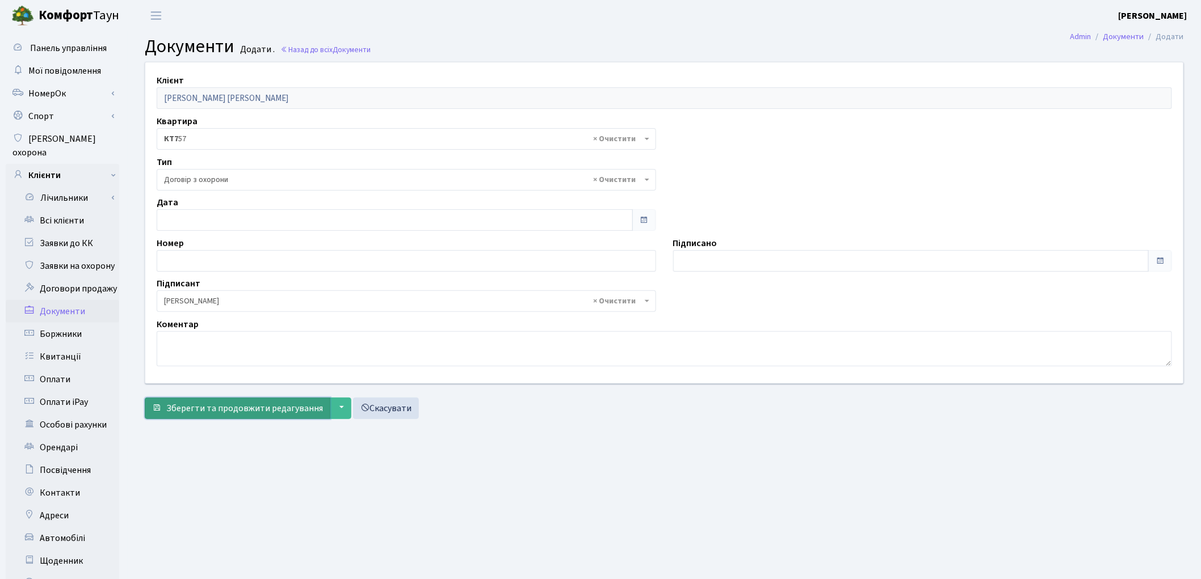
click at [207, 411] on span "Зберегти та продовжити редагування" at bounding box center [244, 408] width 157 height 12
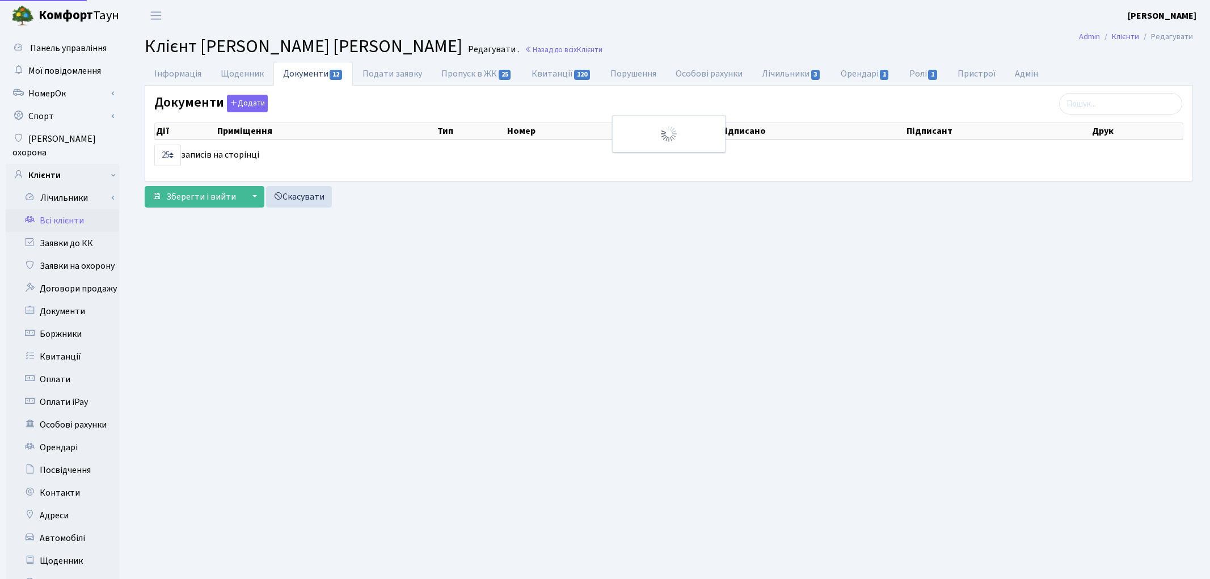
select select "25"
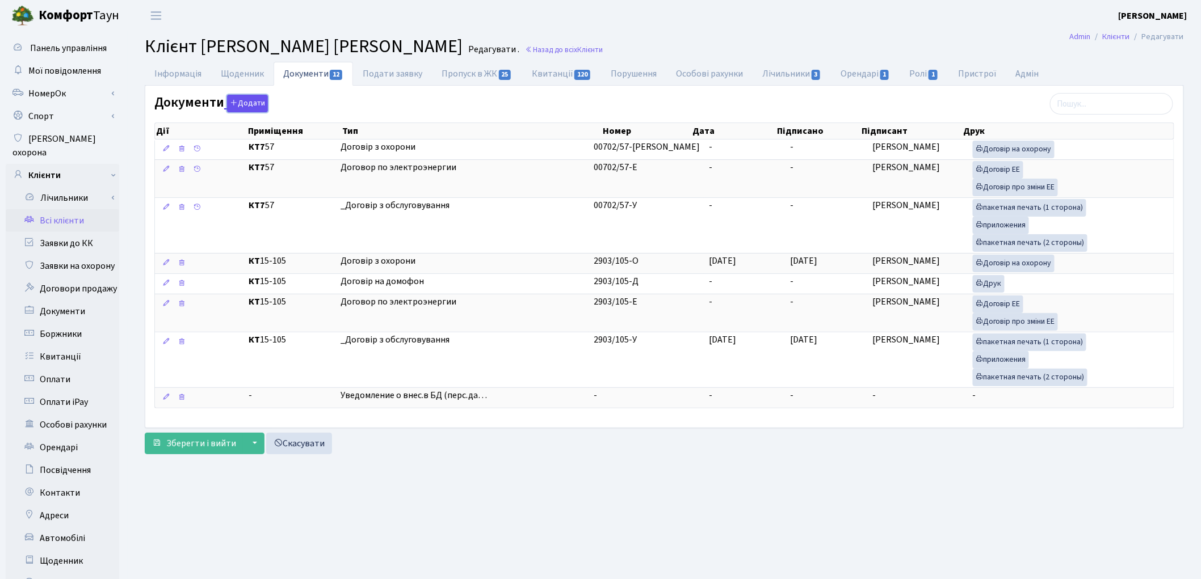
click at [245, 108] on button "Додати" at bounding box center [247, 104] width 41 height 18
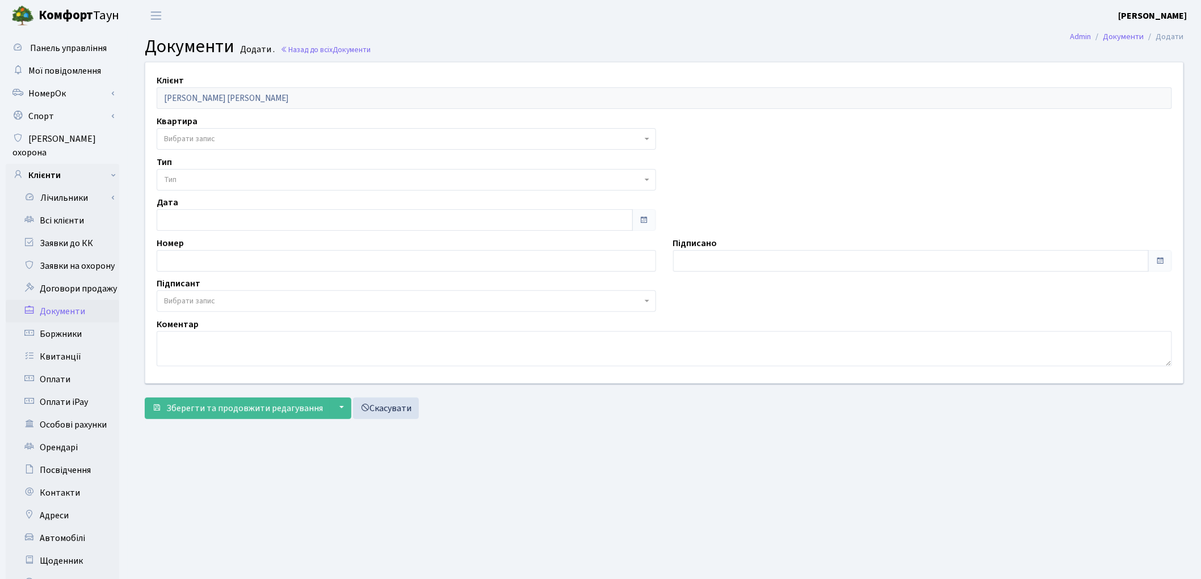
click at [190, 132] on span "Вибрати запис" at bounding box center [406, 139] width 499 height 22
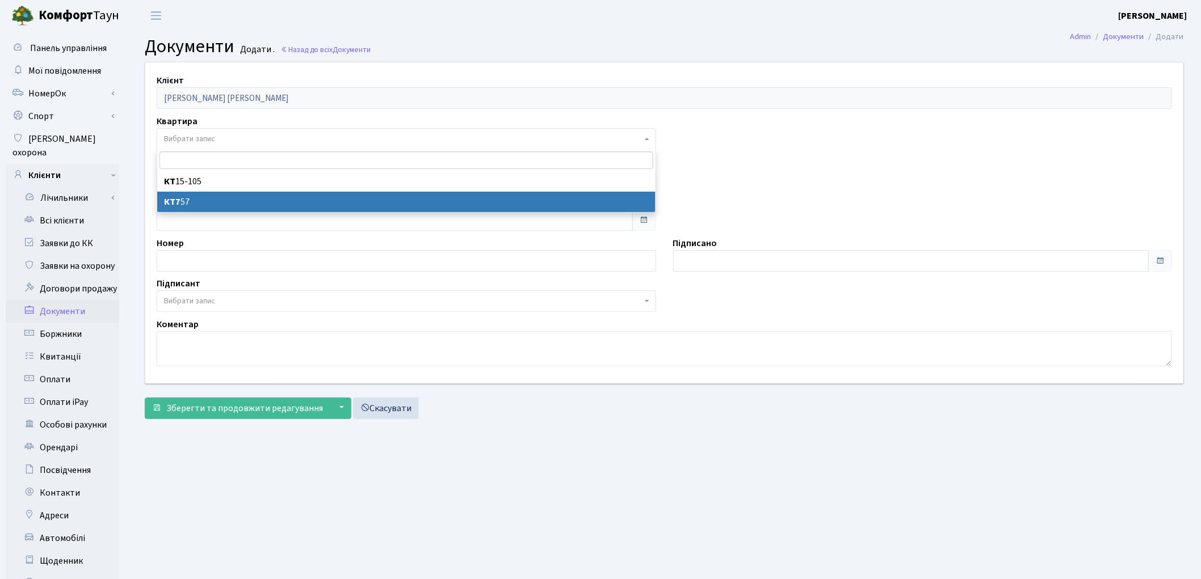
select select "178613"
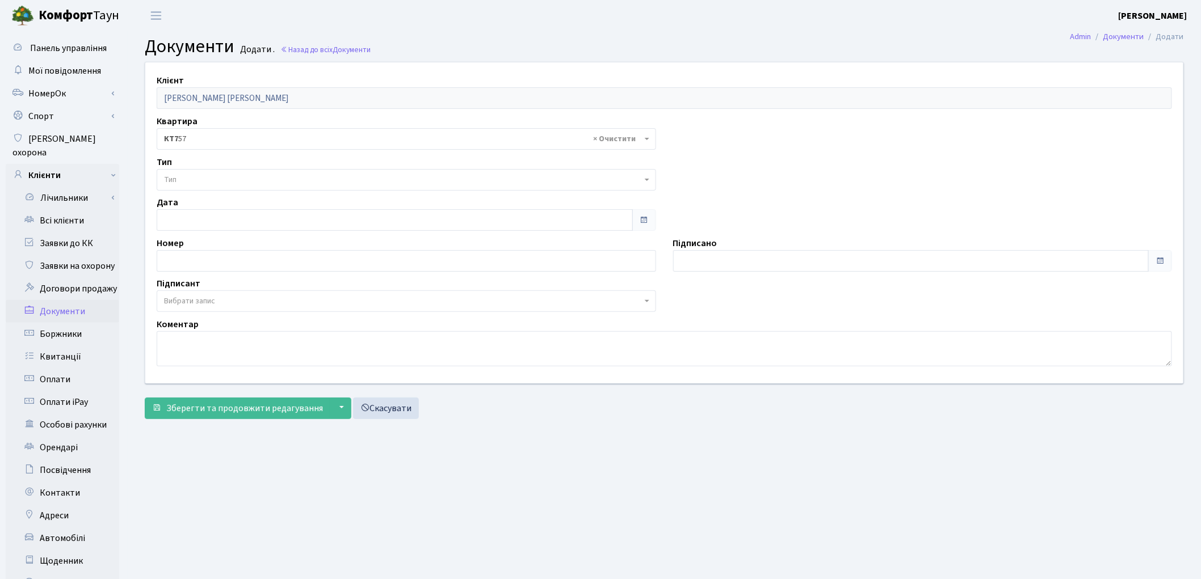
click at [182, 184] on span "Тип" at bounding box center [403, 179] width 478 height 11
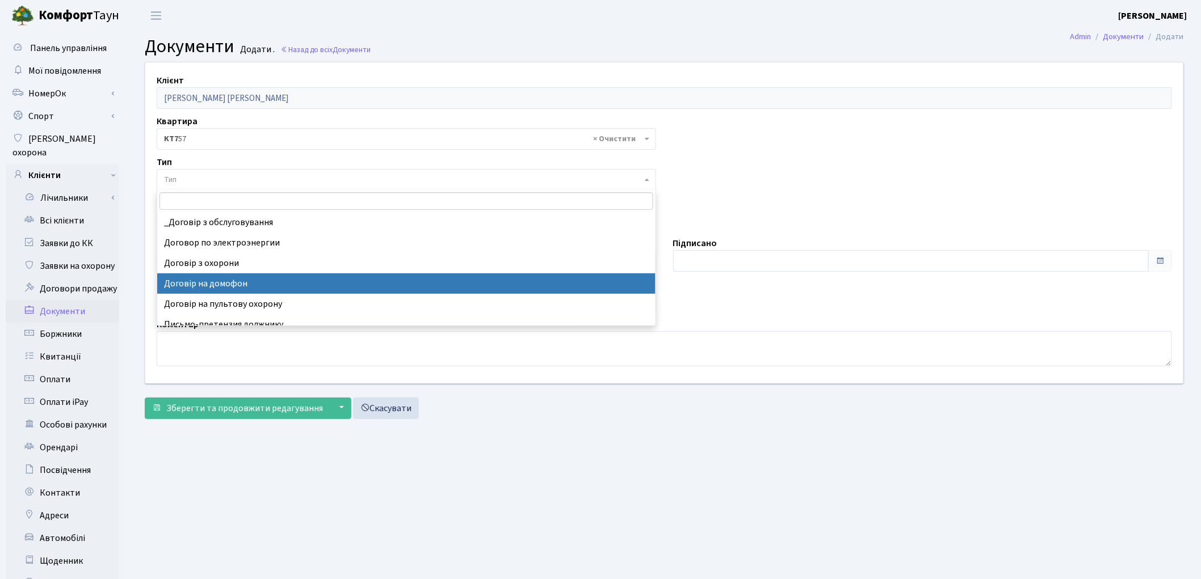
select select "292"
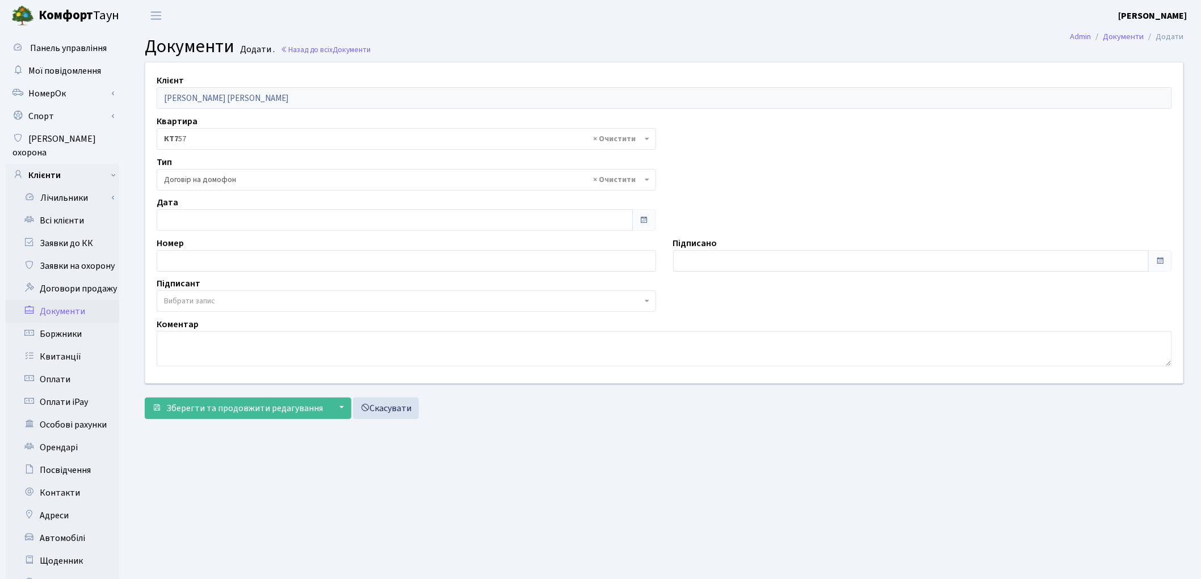
click at [194, 297] on span "Вибрати запис" at bounding box center [189, 301] width 51 height 11
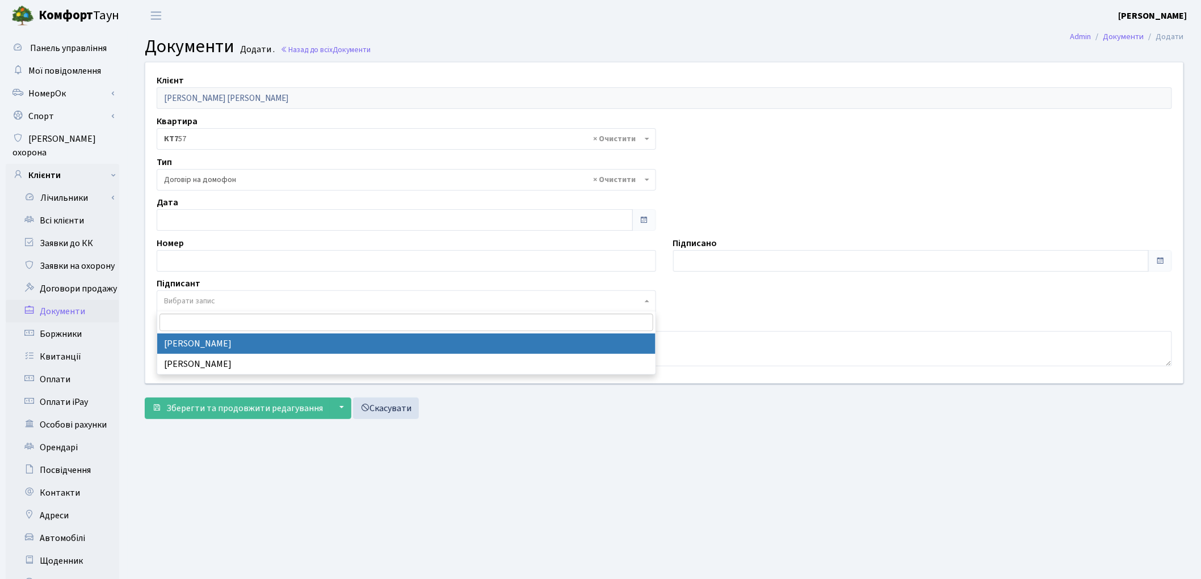
select select "74"
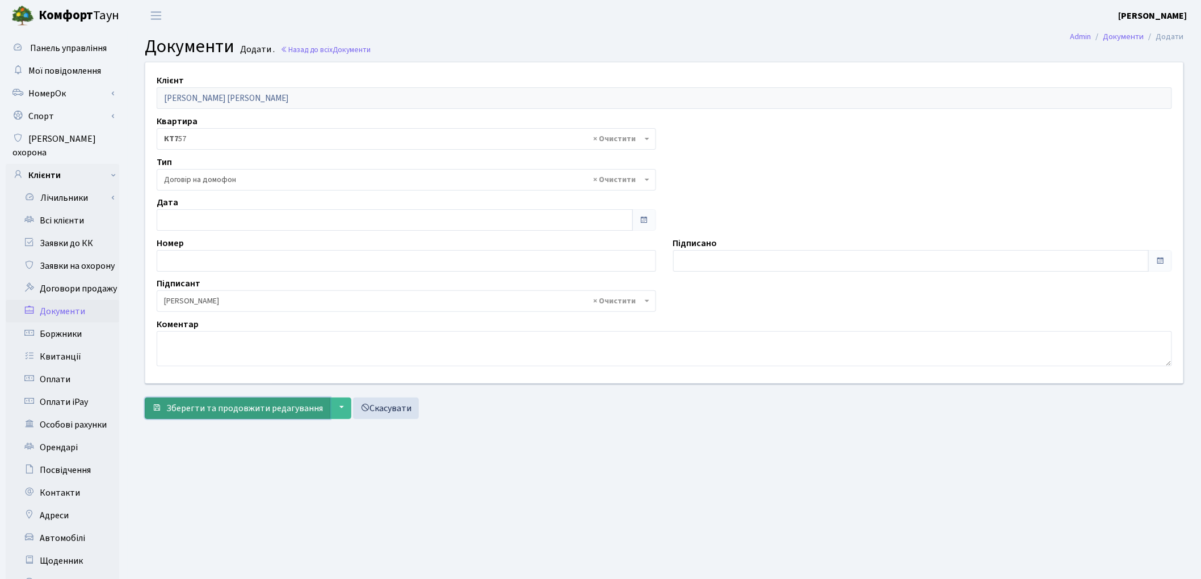
click at [205, 402] on span "Зберегти та продовжити редагування" at bounding box center [244, 408] width 157 height 12
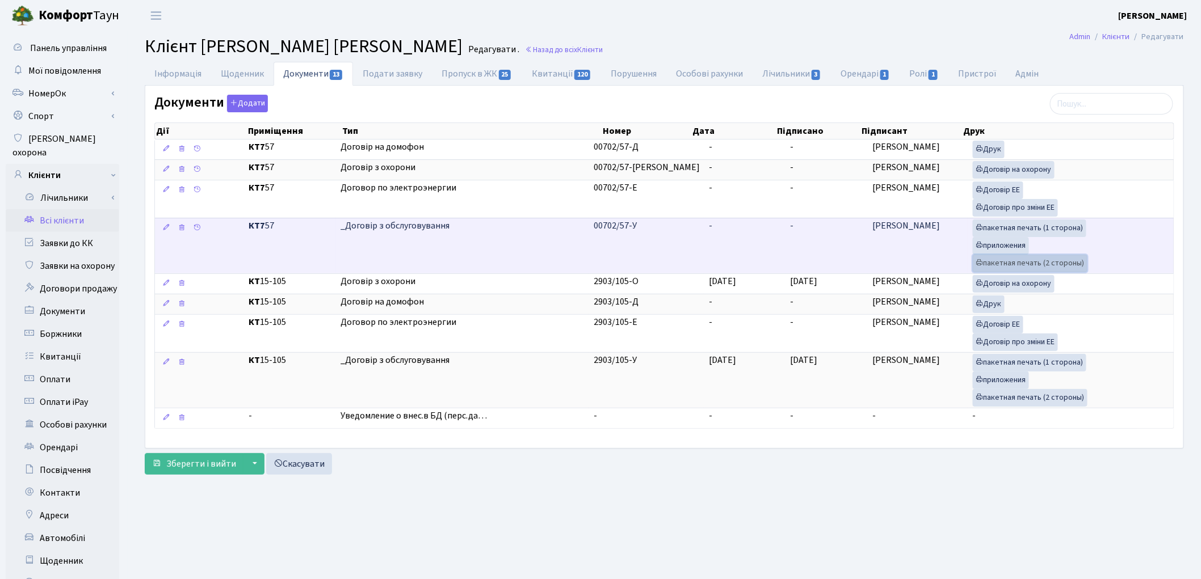
click at [1000, 267] on link "пакетная печать (2 стороны)" at bounding box center [1030, 264] width 115 height 18
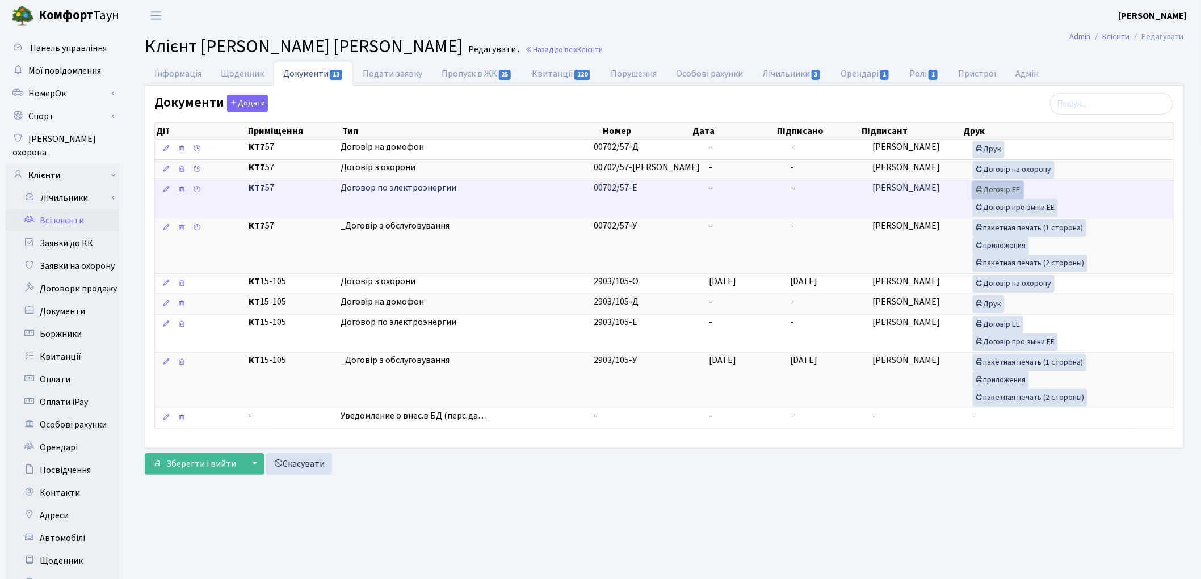
click at [1009, 190] on link "Договір ЕЕ" at bounding box center [998, 191] width 51 height 18
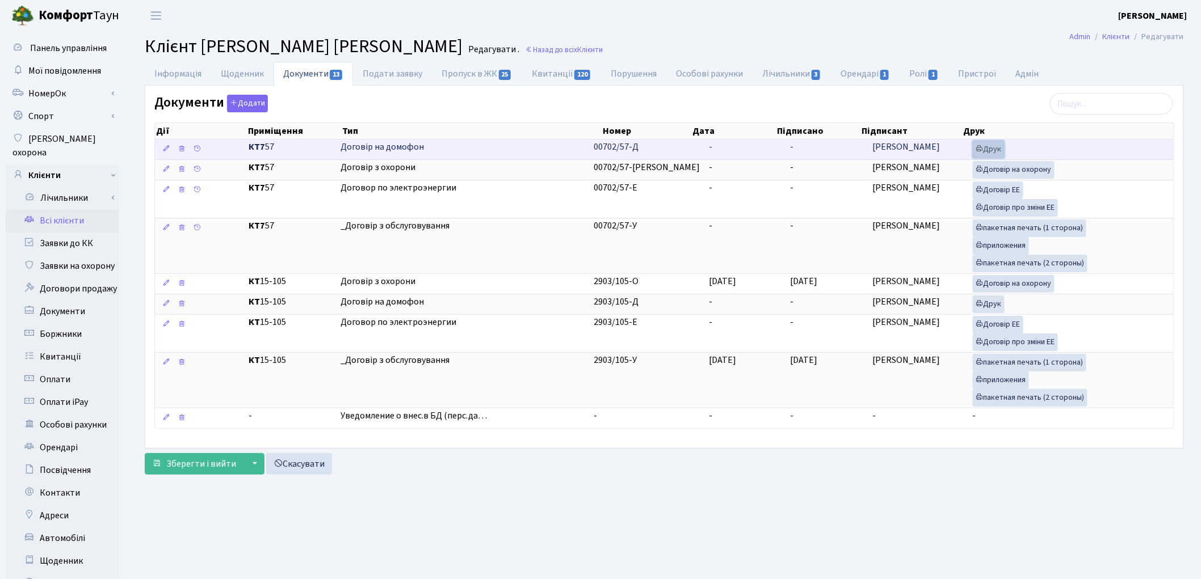
click at [982, 153] on link "Друк" at bounding box center [989, 150] width 32 height 18
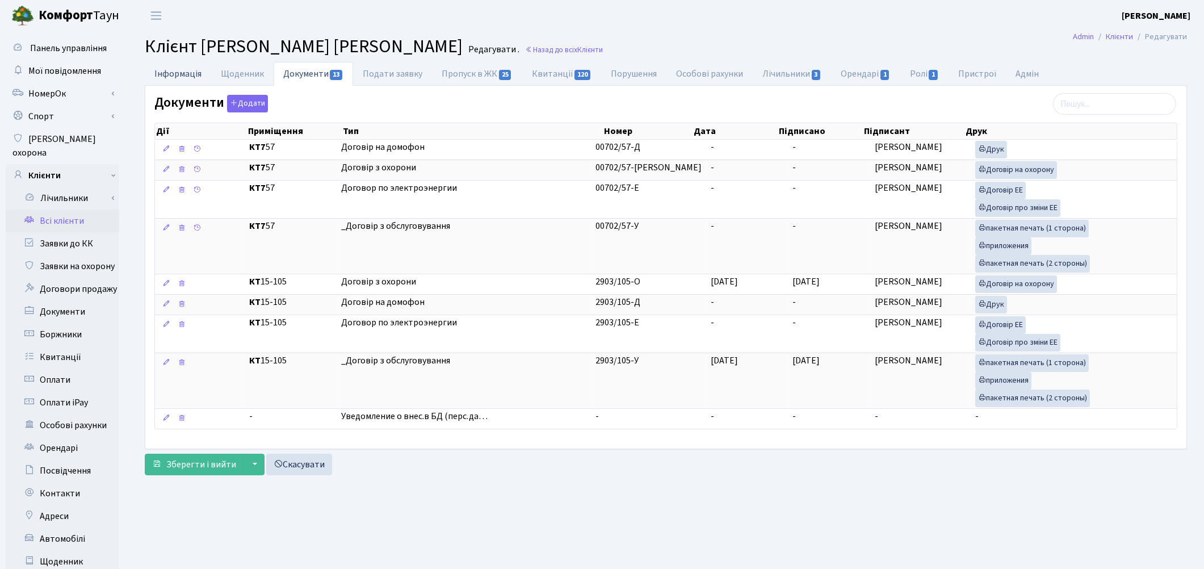
click at [186, 75] on link "Інформація" at bounding box center [178, 73] width 66 height 23
select select "25"
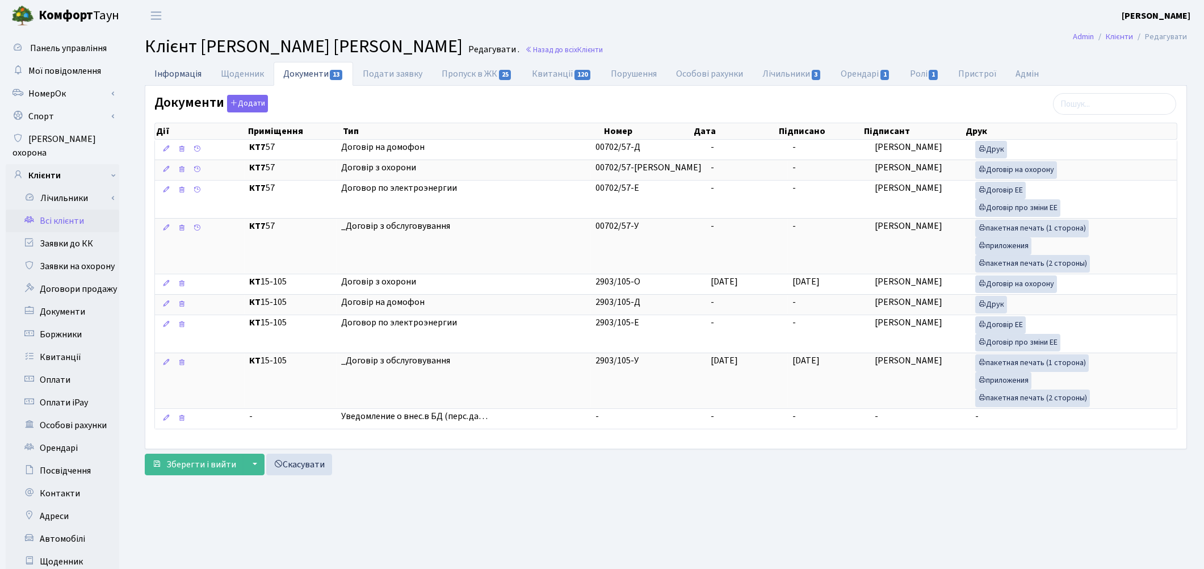
select select "25"
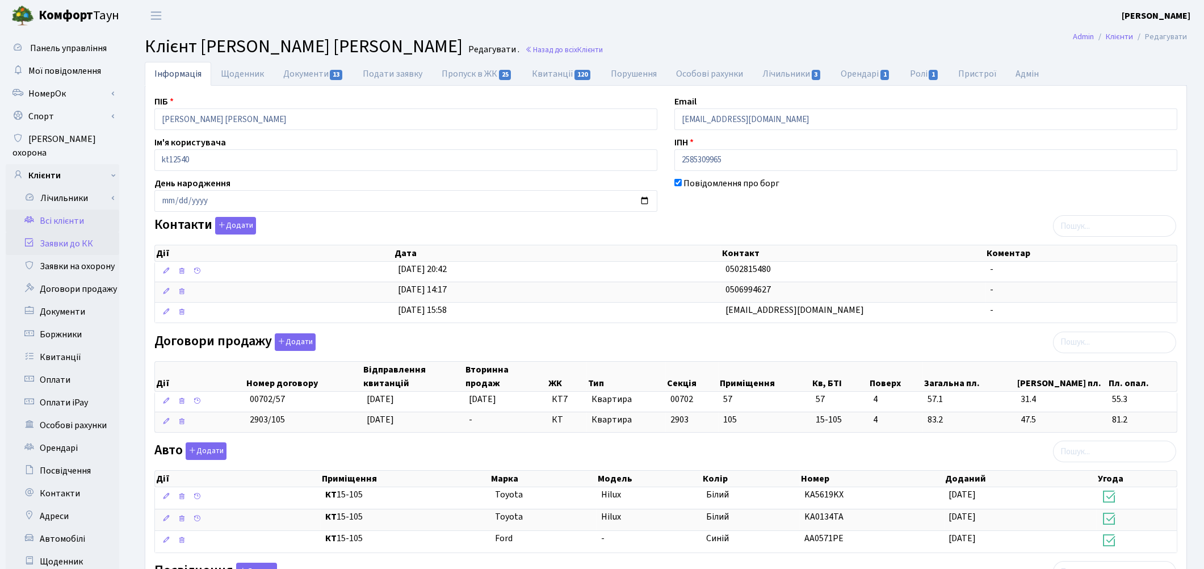
click at [73, 232] on link "Заявки до КК" at bounding box center [63, 243] width 114 height 23
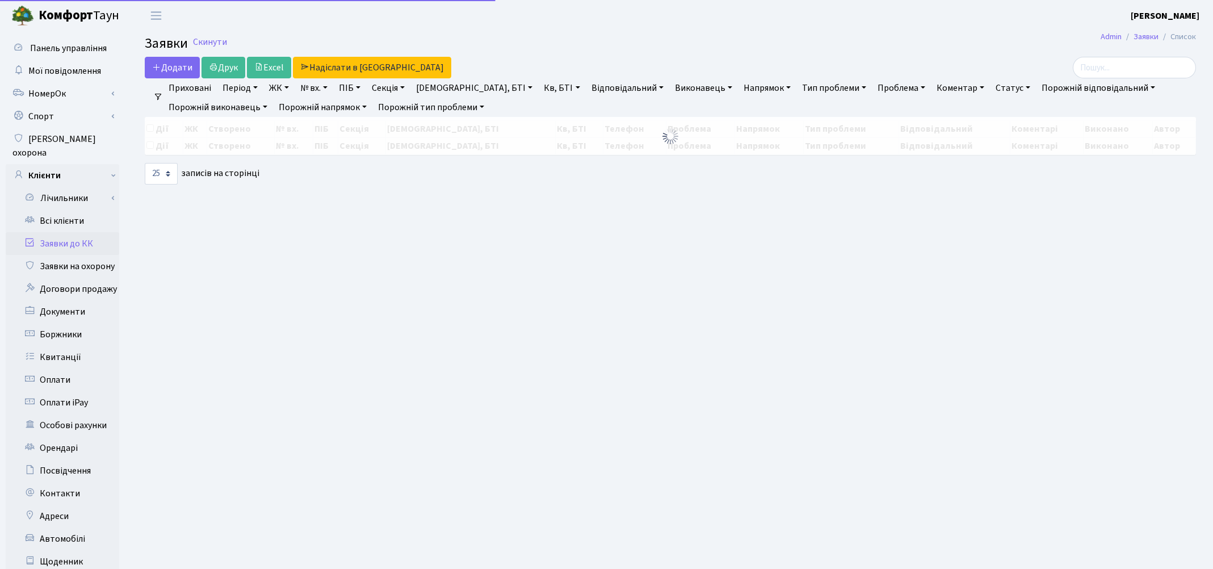
select select "25"
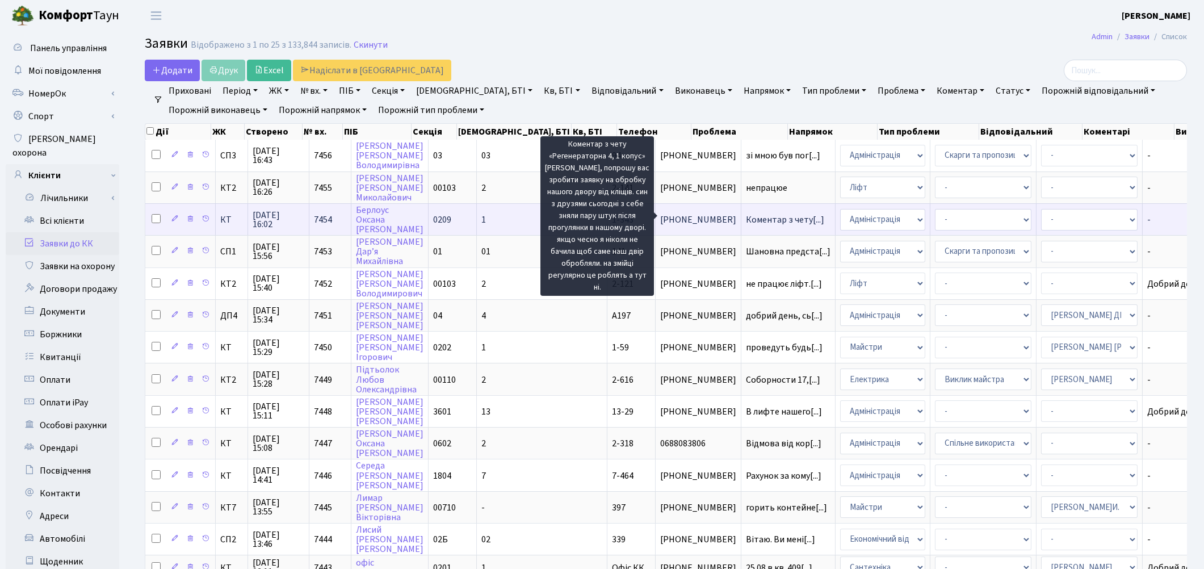
click at [746, 213] on span "Коментар з чету[...]" at bounding box center [785, 219] width 78 height 12
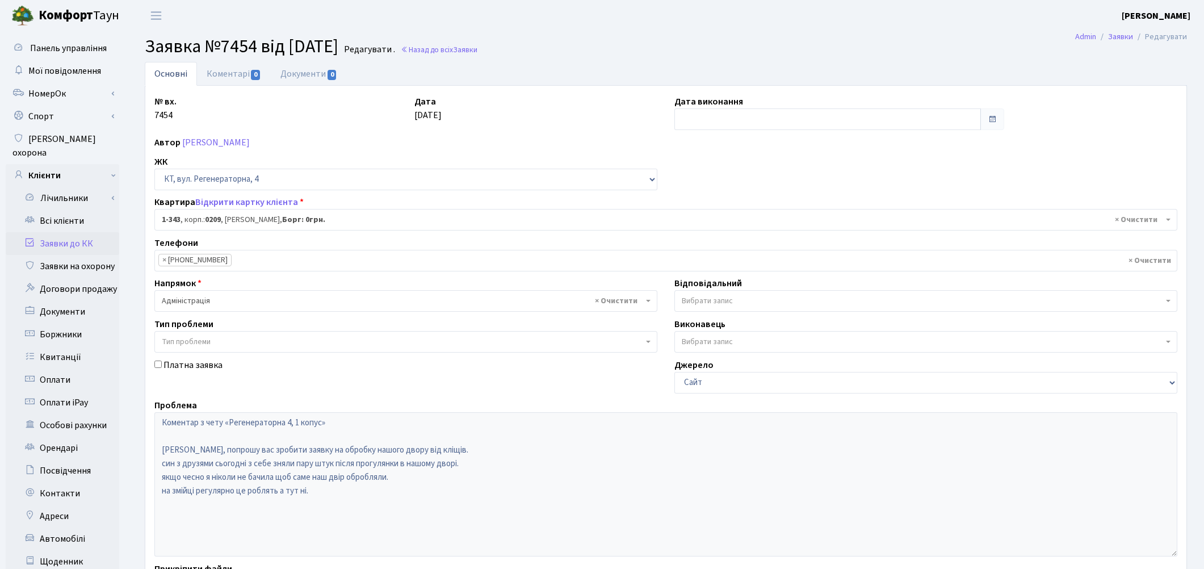
select select "343"
click at [345, 300] on span "× Адміністрація" at bounding box center [402, 300] width 481 height 11
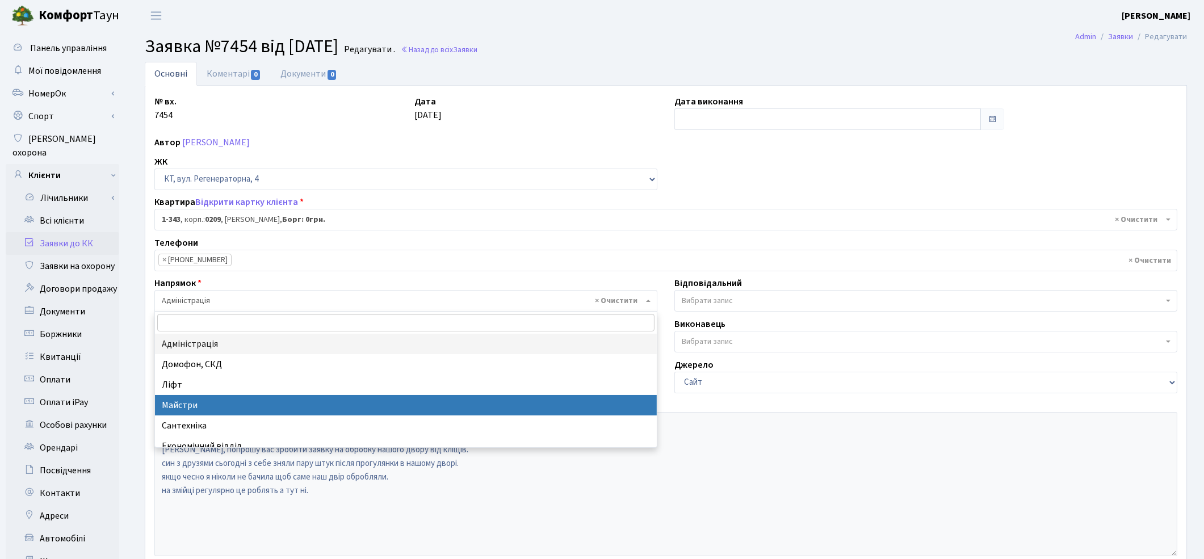
drag, startPoint x: 322, startPoint y: 403, endPoint x: 387, endPoint y: 383, distance: 68.4
select select "1"
select select
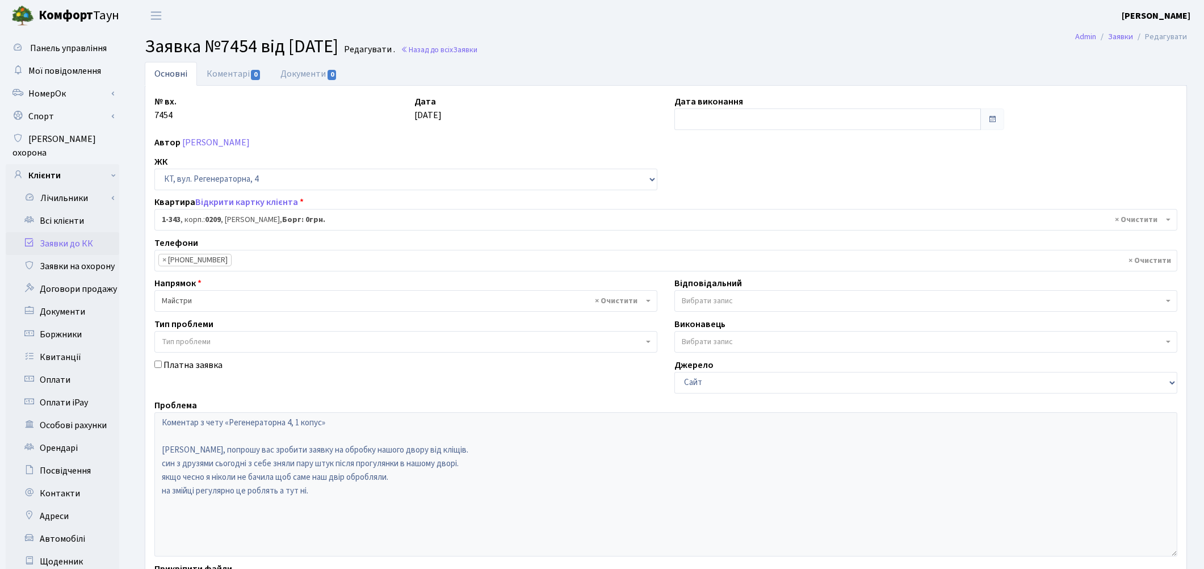
click at [693, 297] on span "Вибрати запис" at bounding box center [707, 300] width 51 height 11
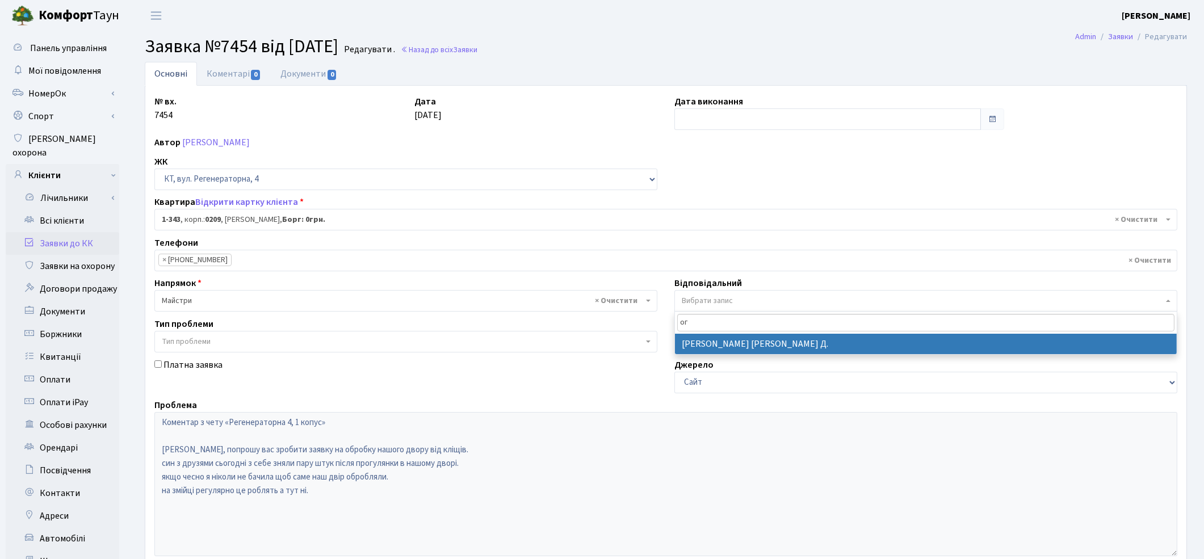
type input "ог"
select select "62"
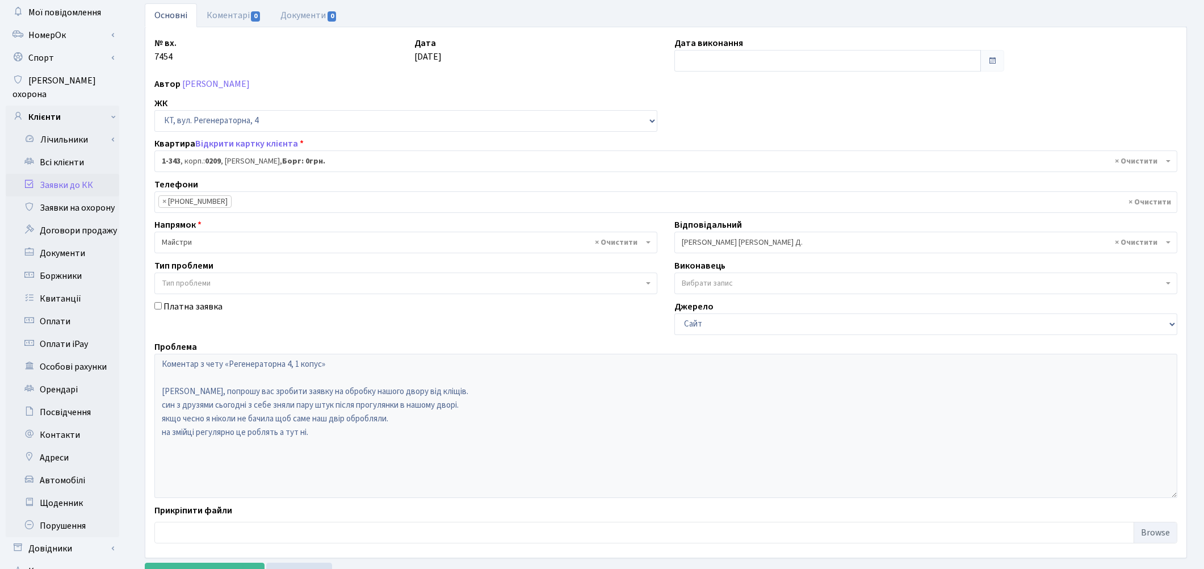
scroll to position [137, 0]
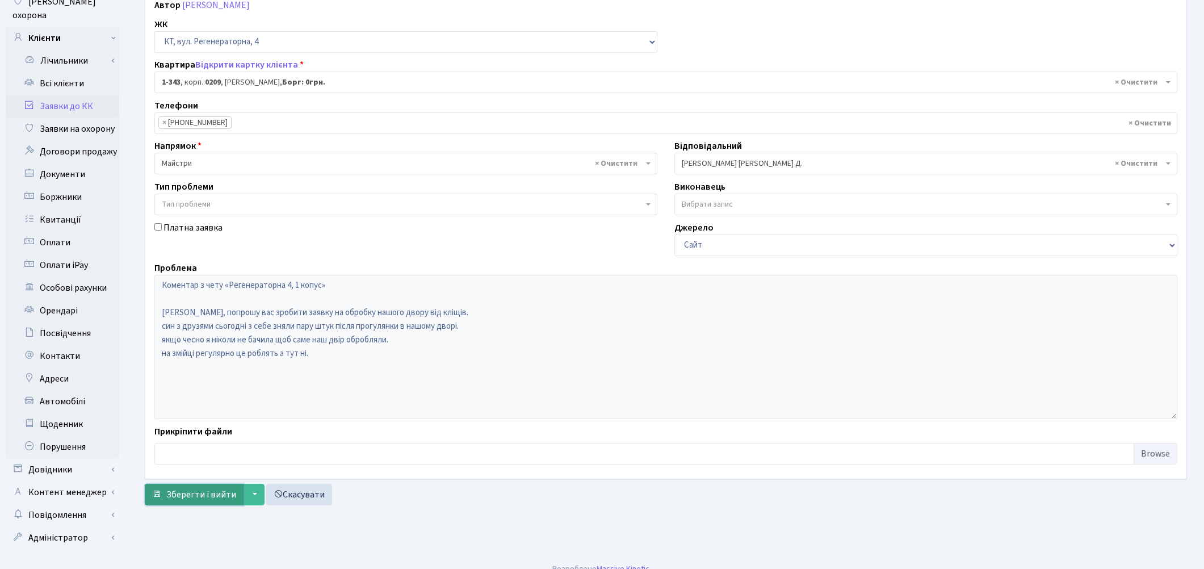
click at [167, 497] on span "Зберегти і вийти" at bounding box center [201, 494] width 70 height 12
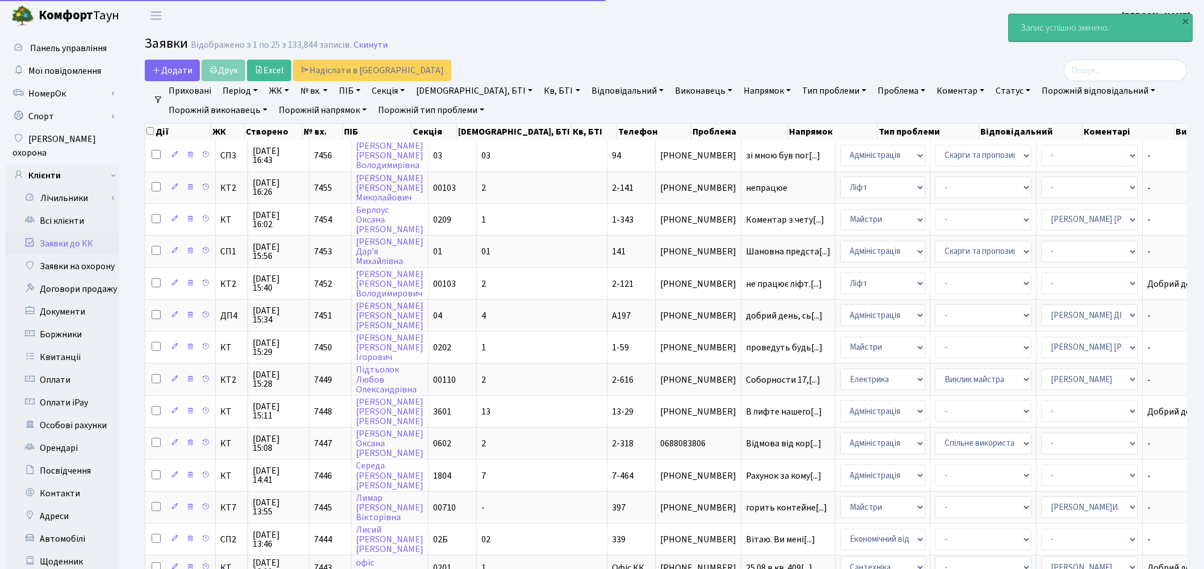
select select "25"
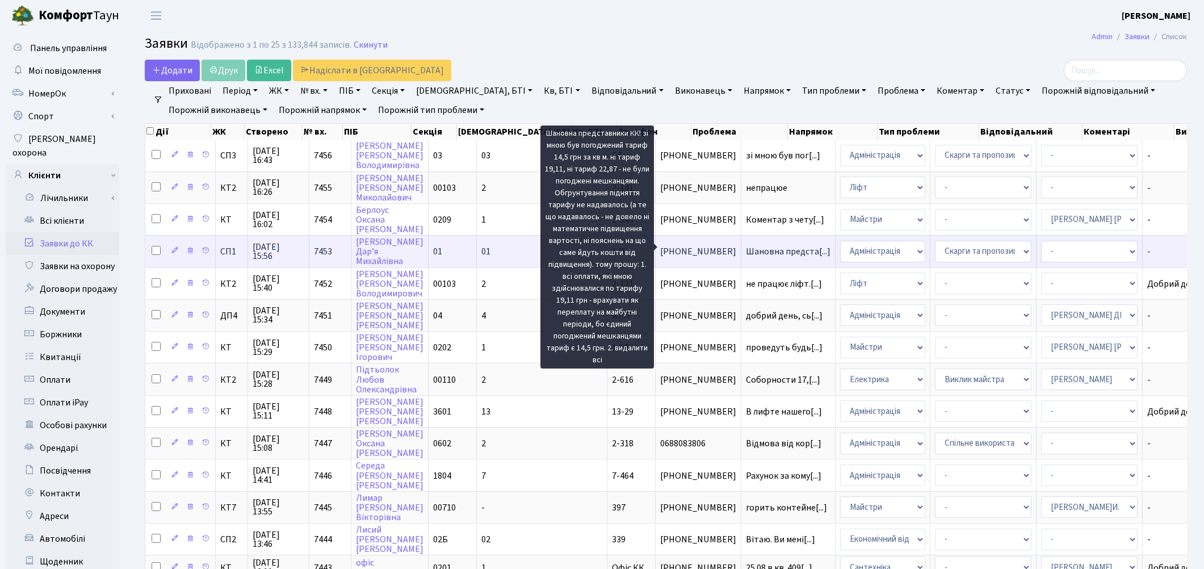
click at [746, 247] on span "Шановна предста[...]" at bounding box center [788, 251] width 85 height 12
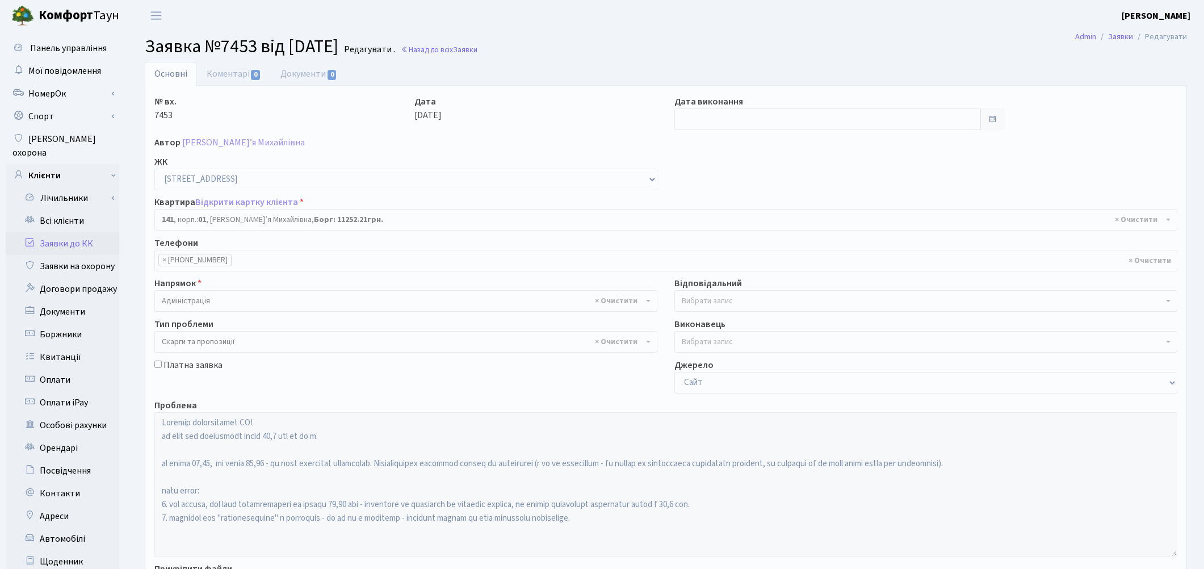
select select "20066"
select select "55"
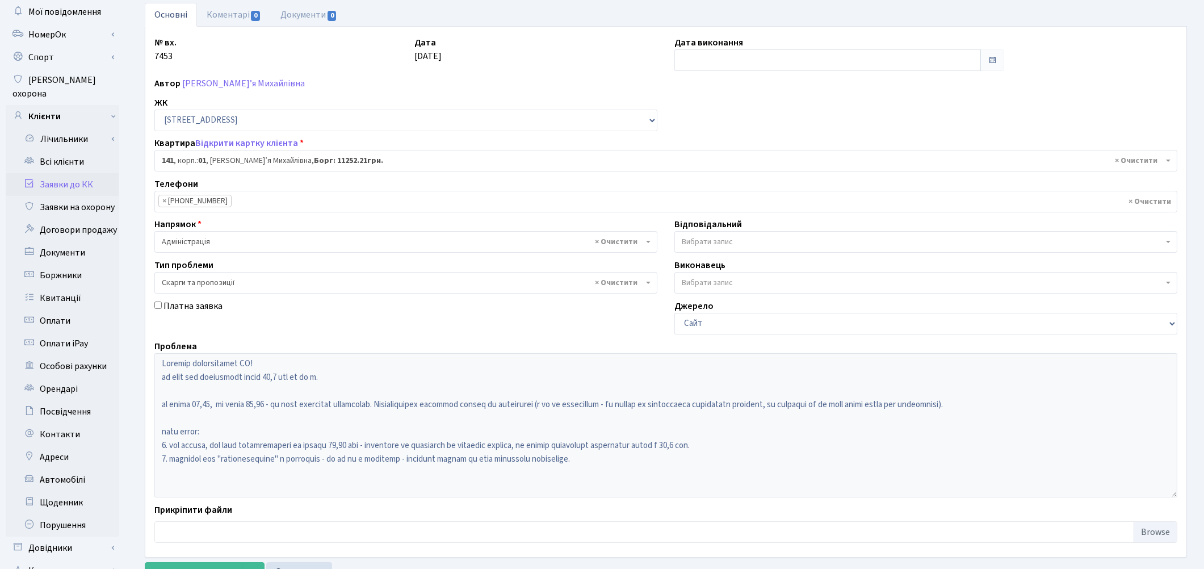
scroll to position [137, 0]
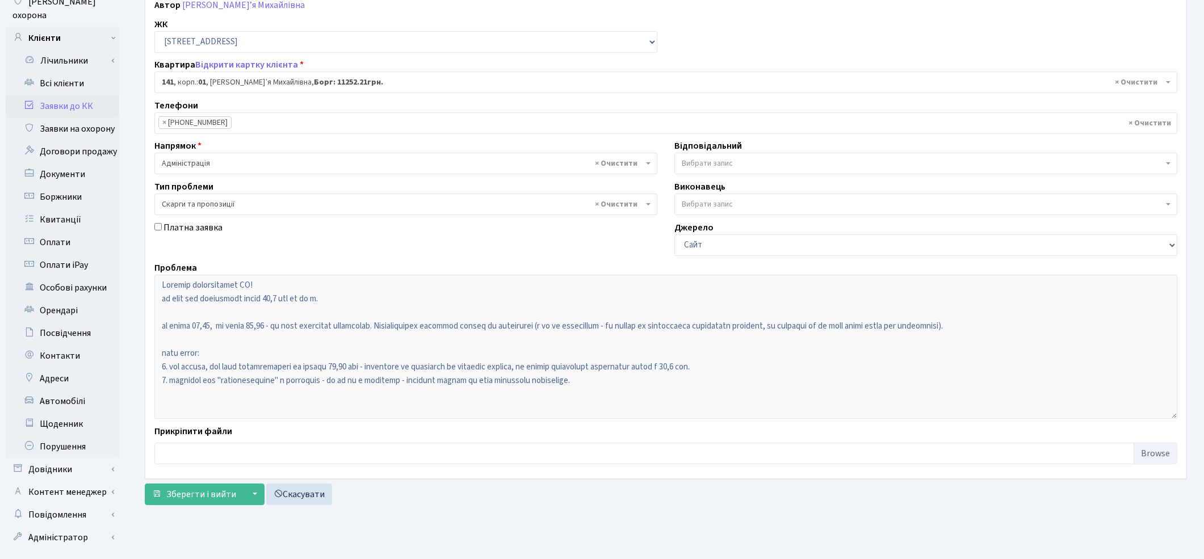
click at [704, 162] on span "Вибрати запис" at bounding box center [707, 163] width 51 height 11
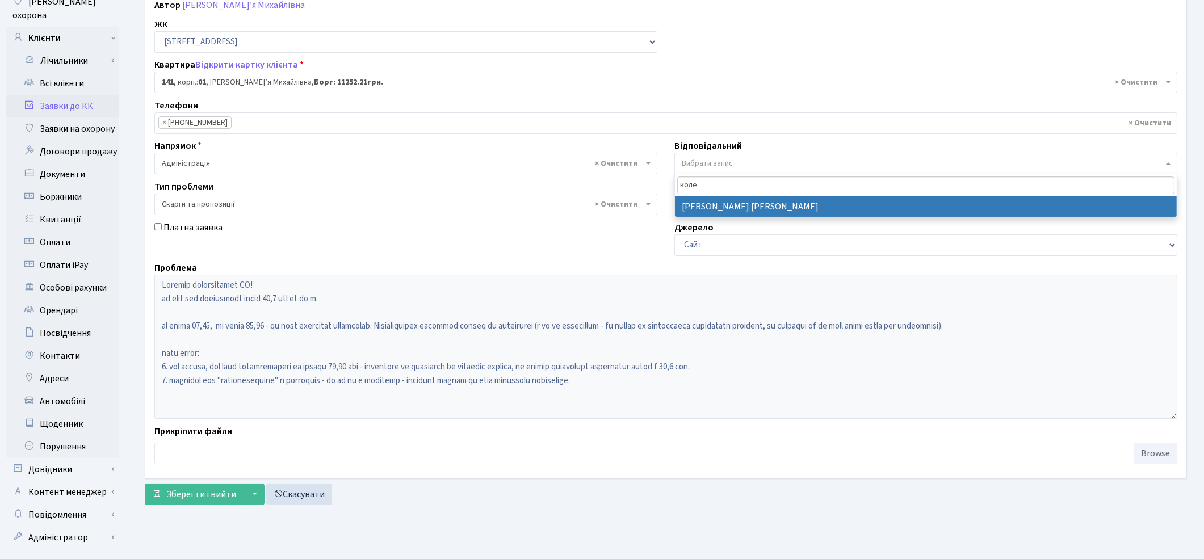
type input "коле"
select select "97"
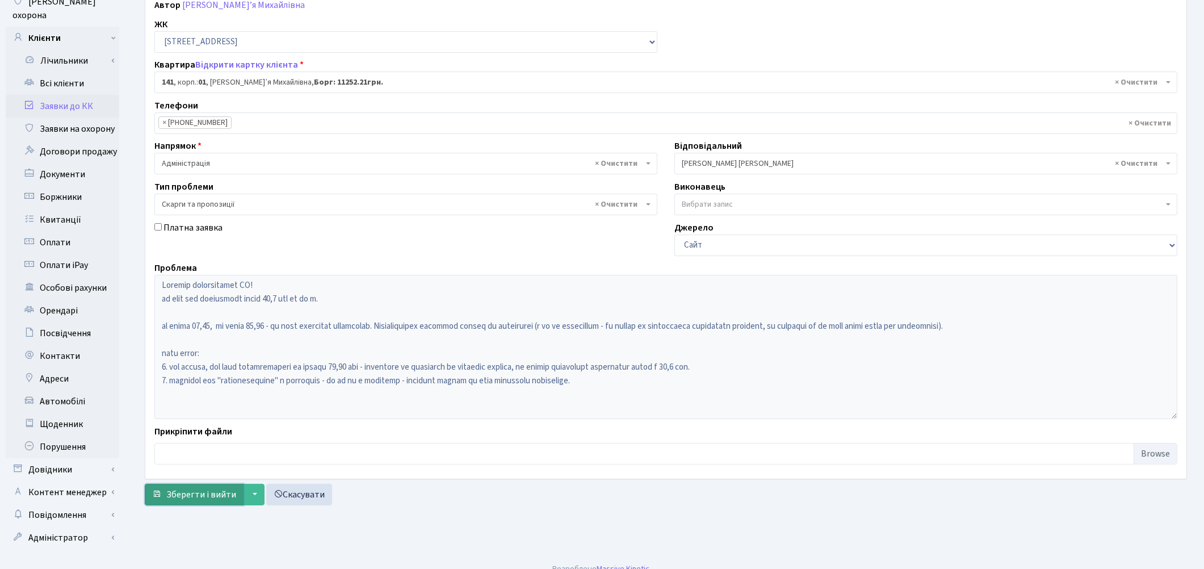
click at [191, 499] on span "Зберегти і вийти" at bounding box center [201, 494] width 70 height 12
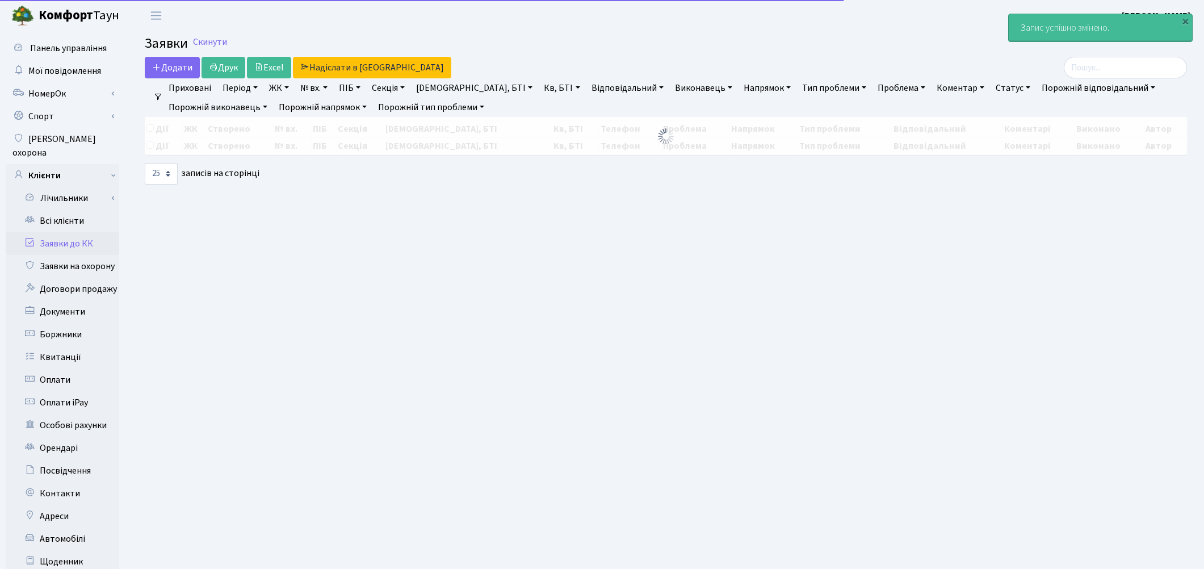
select select "25"
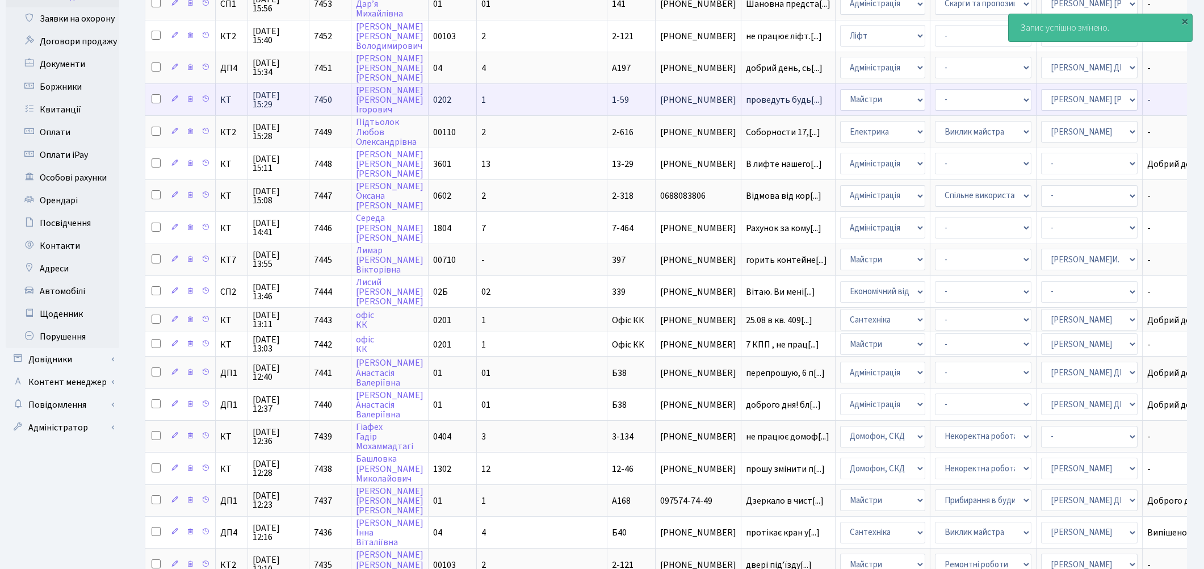
scroll to position [252, 0]
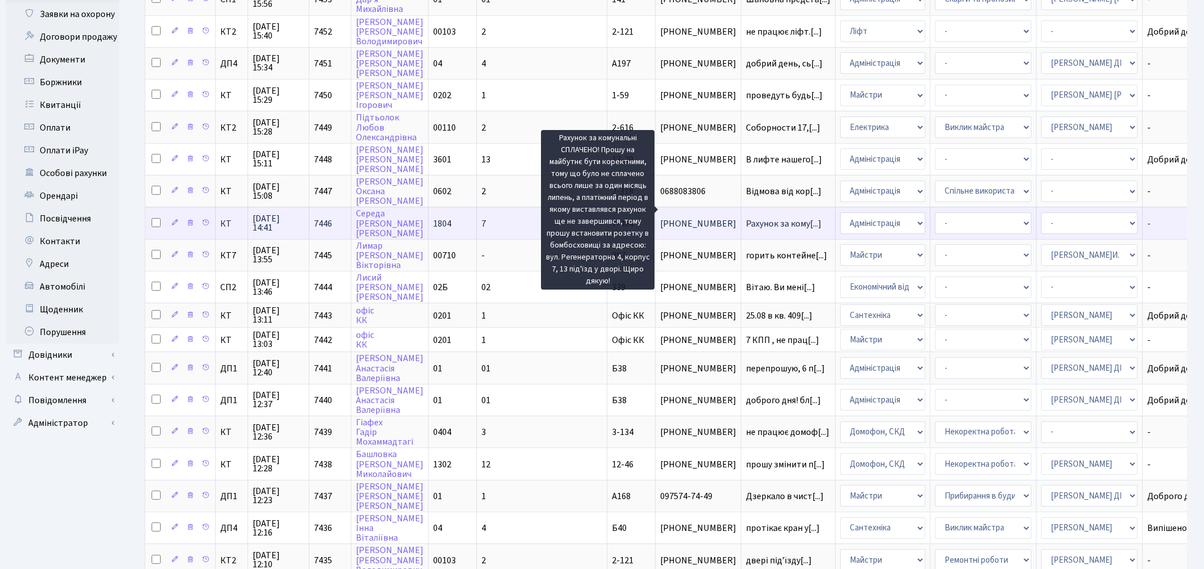
click at [746, 217] on span "Рахунок за кому[...]" at bounding box center [783, 223] width 75 height 12
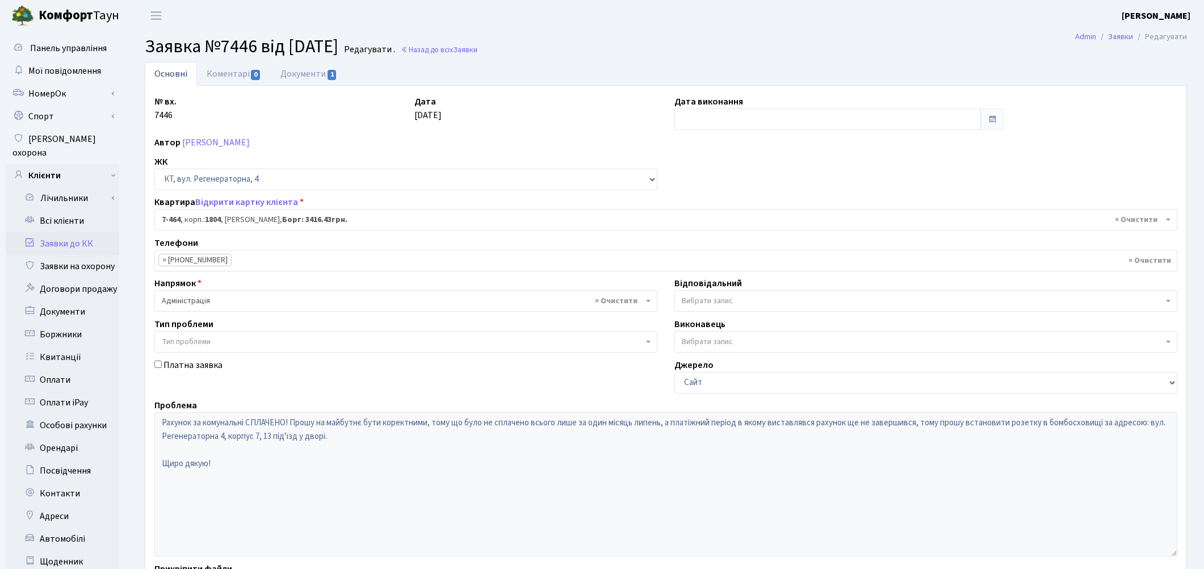
select select "4760"
click at [53, 232] on link "Заявки до КК" at bounding box center [63, 243] width 114 height 23
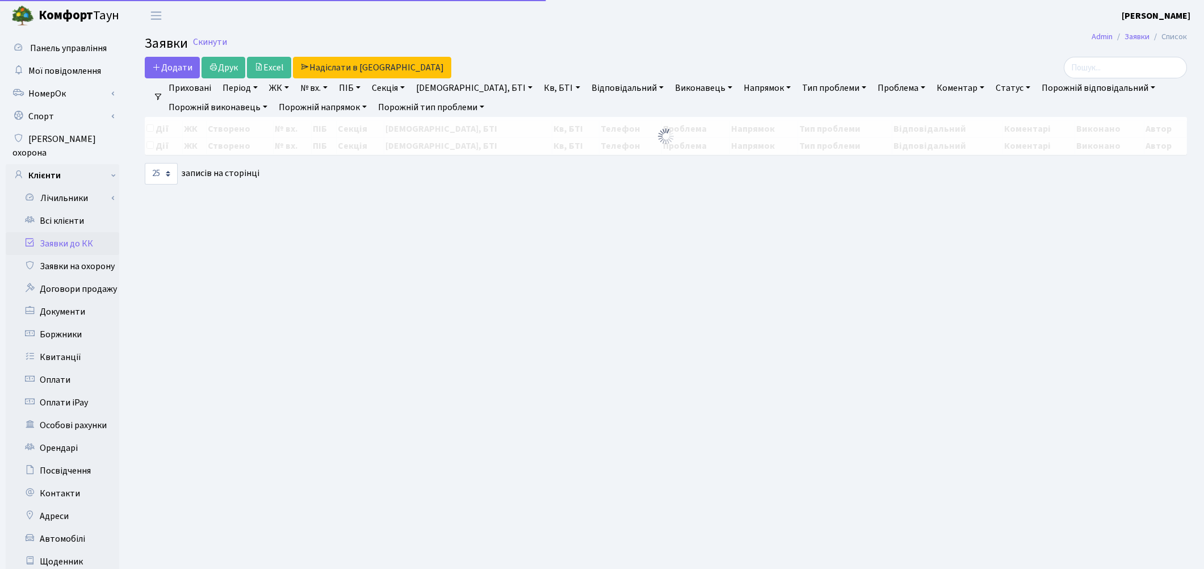
select select "25"
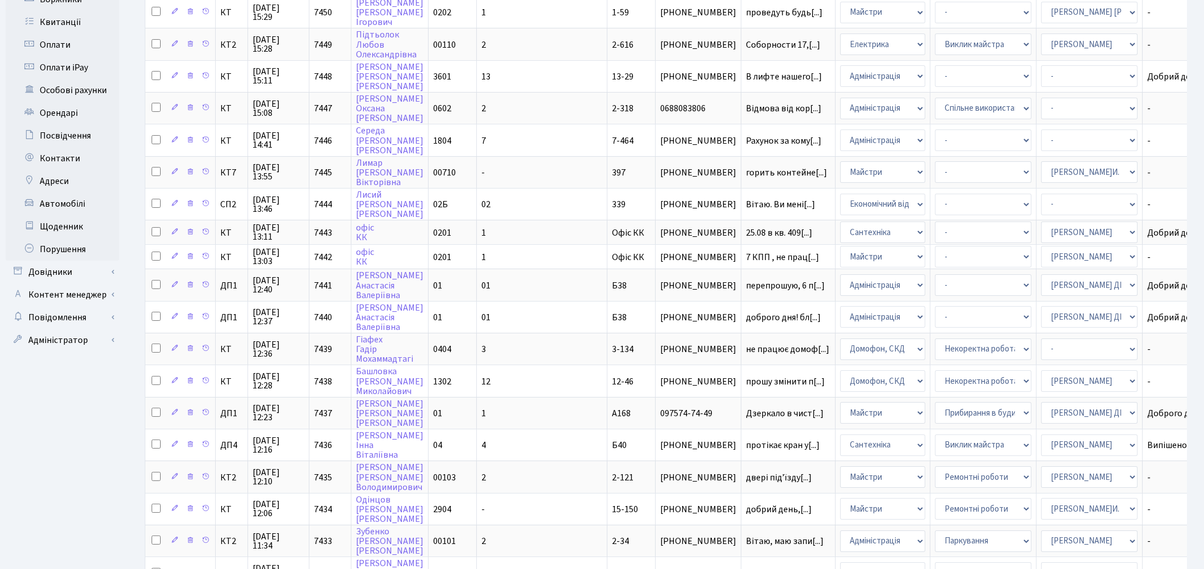
scroll to position [378, 0]
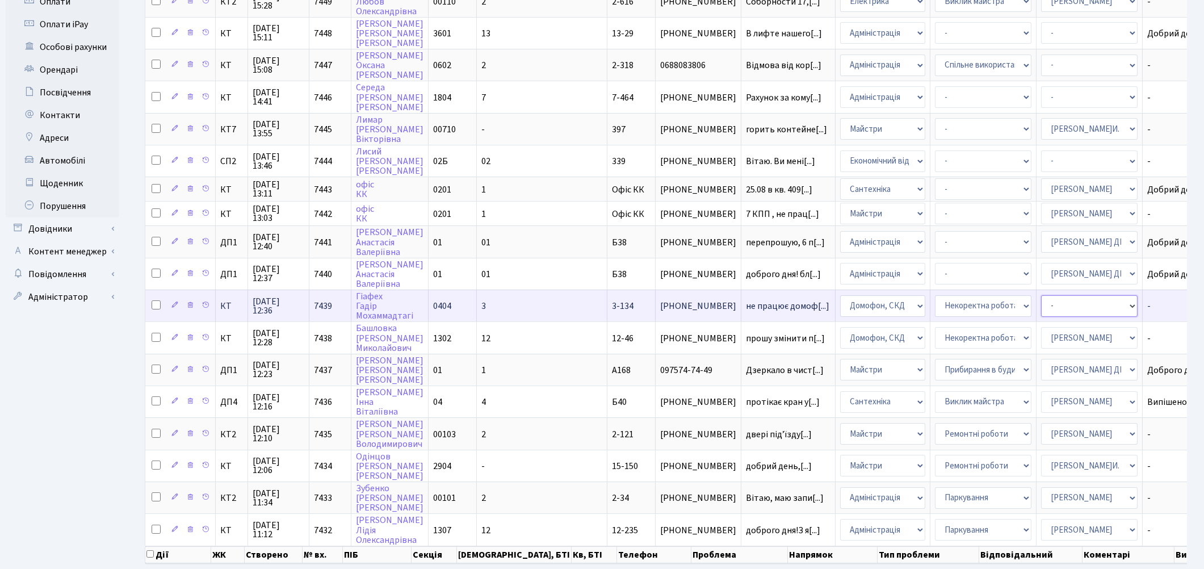
click at [1041, 295] on select "- Адміністратор ЖК КТ Вижул В. В. Гордієнко Н.В. Дядюшкін Д.Ю. Кипчук Т. А. Кла…" at bounding box center [1089, 306] width 96 height 22
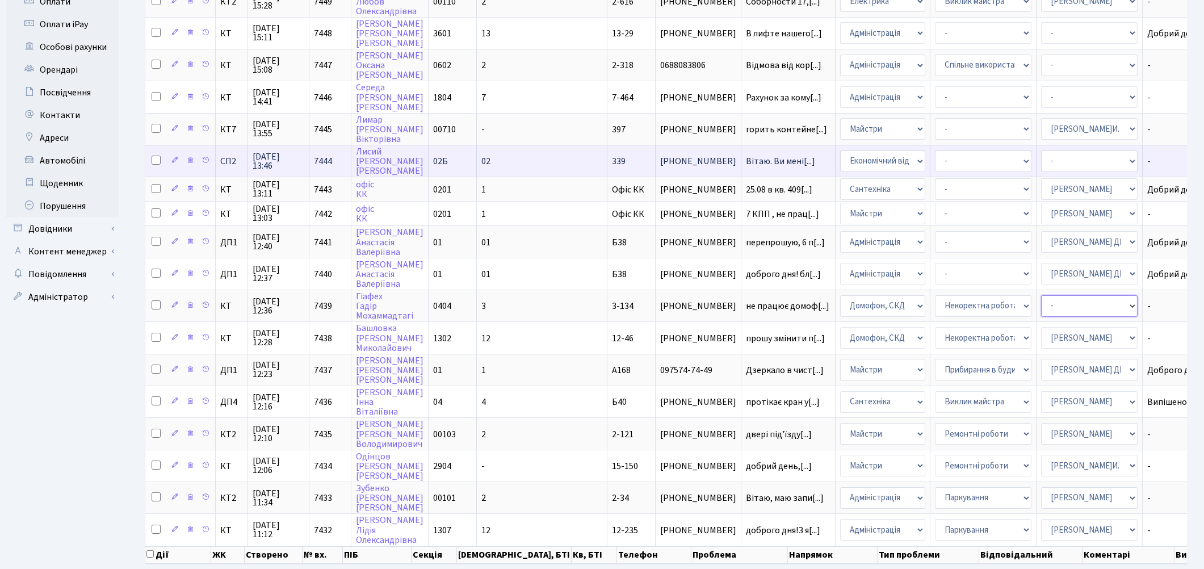
select select "22"
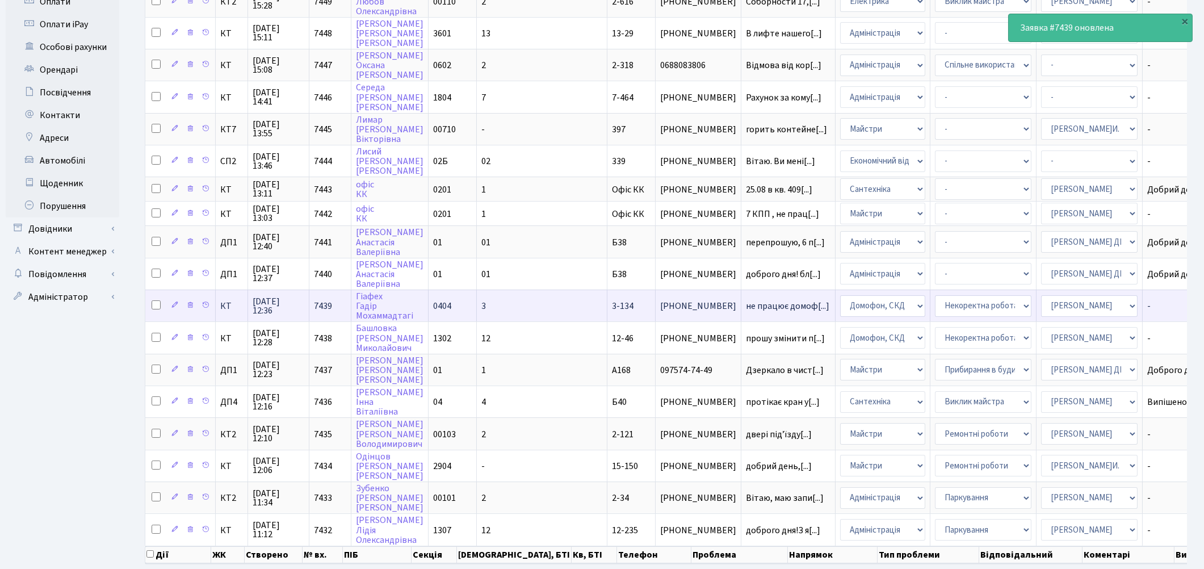
scroll to position [315, 0]
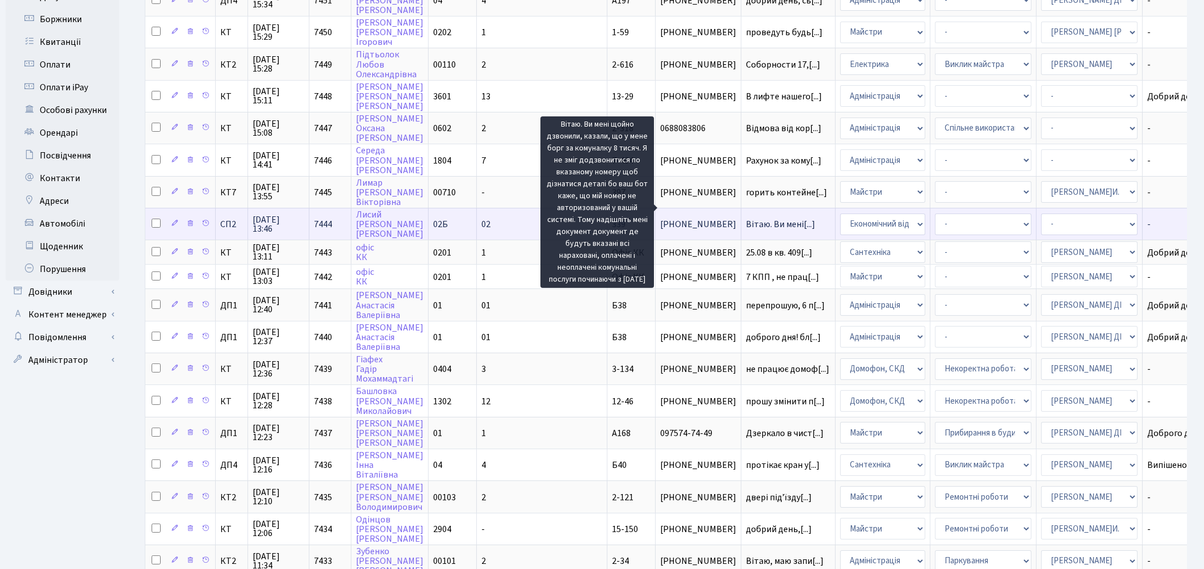
click at [746, 218] on span "Вітаю. Ви мені[...]" at bounding box center [780, 224] width 69 height 12
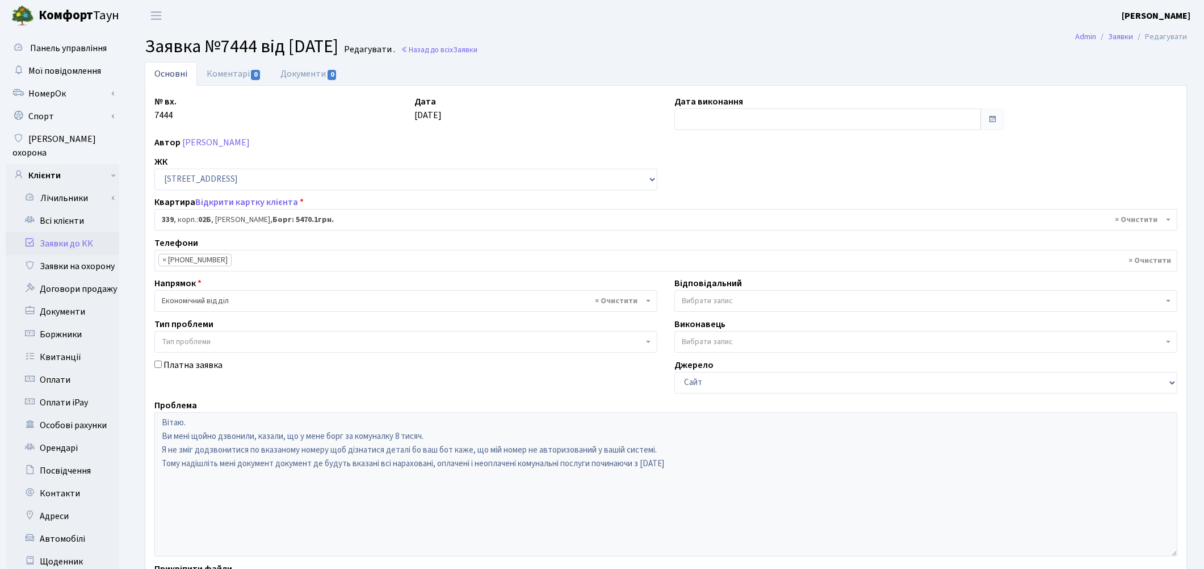
select select "20589"
click at [691, 305] on span "Вибрати запис" at bounding box center [707, 300] width 51 height 11
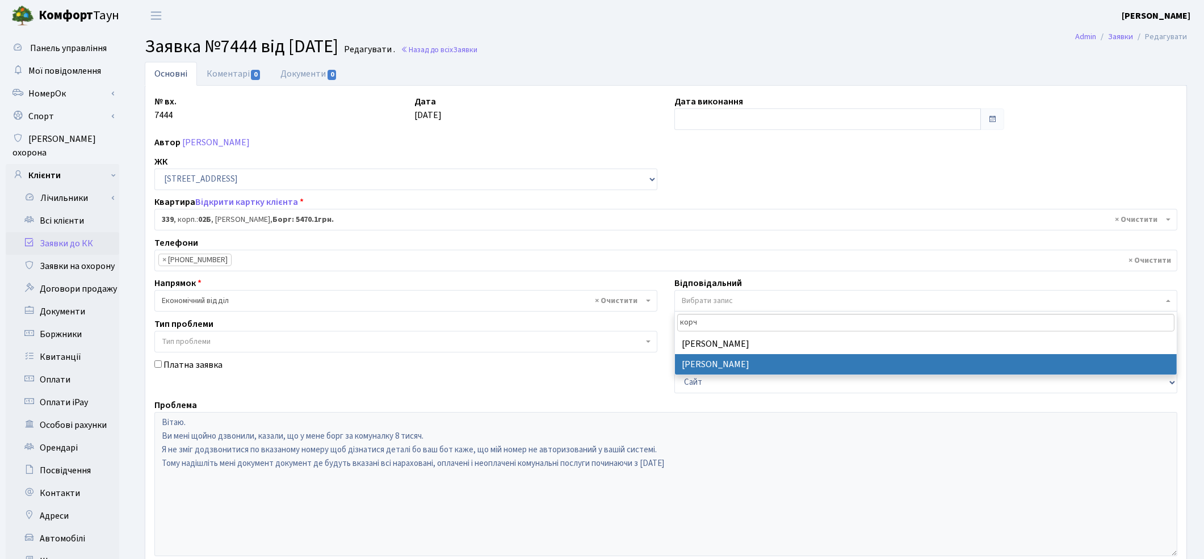
type input "корч"
select select "33"
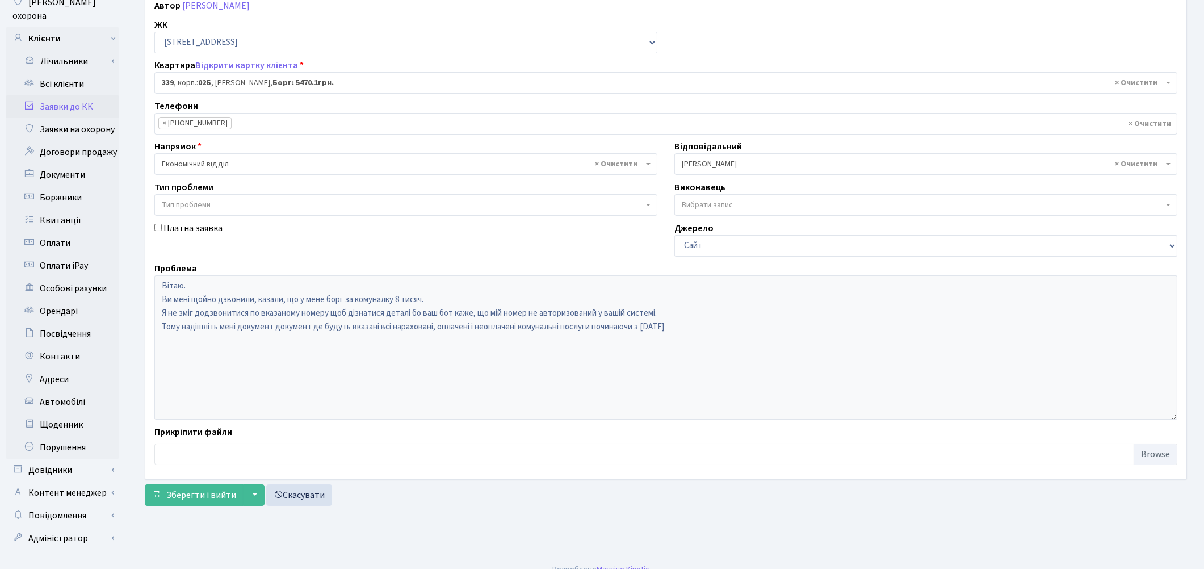
scroll to position [137, 0]
click at [186, 495] on span "Зберегти і вийти" at bounding box center [201, 494] width 70 height 12
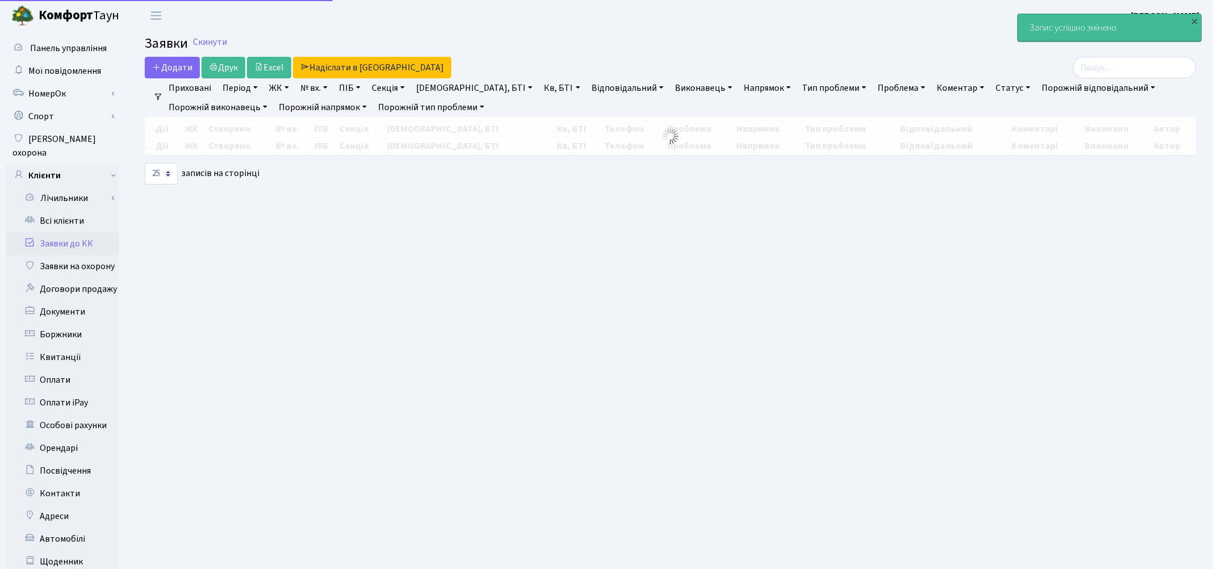
select select "25"
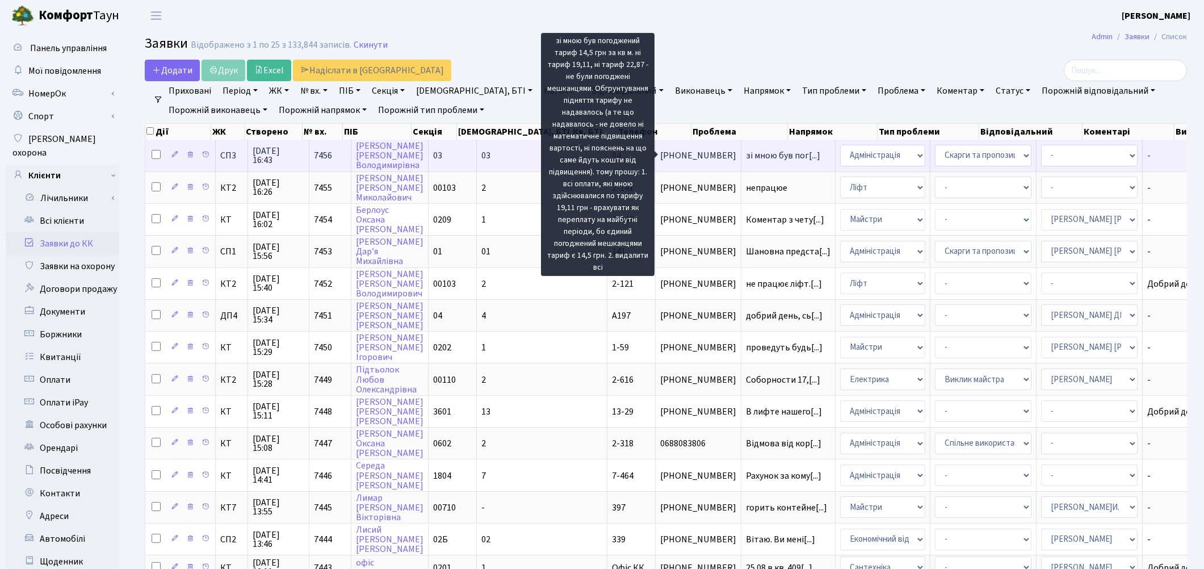
click at [746, 155] on span "зі мною був пог[...]" at bounding box center [783, 155] width 74 height 12
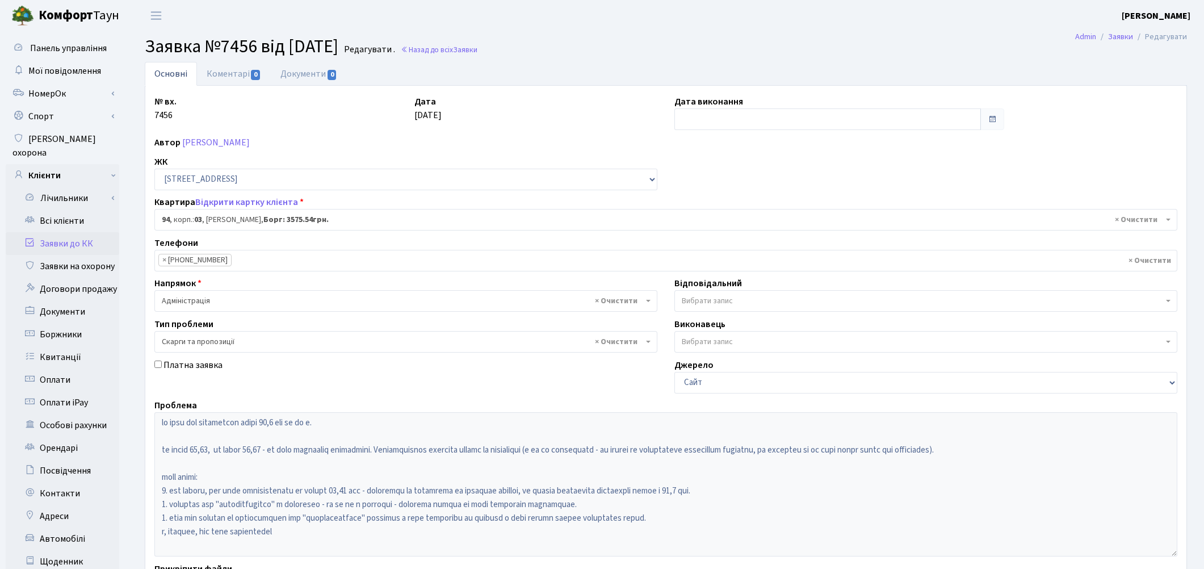
select select "20816"
select select "55"
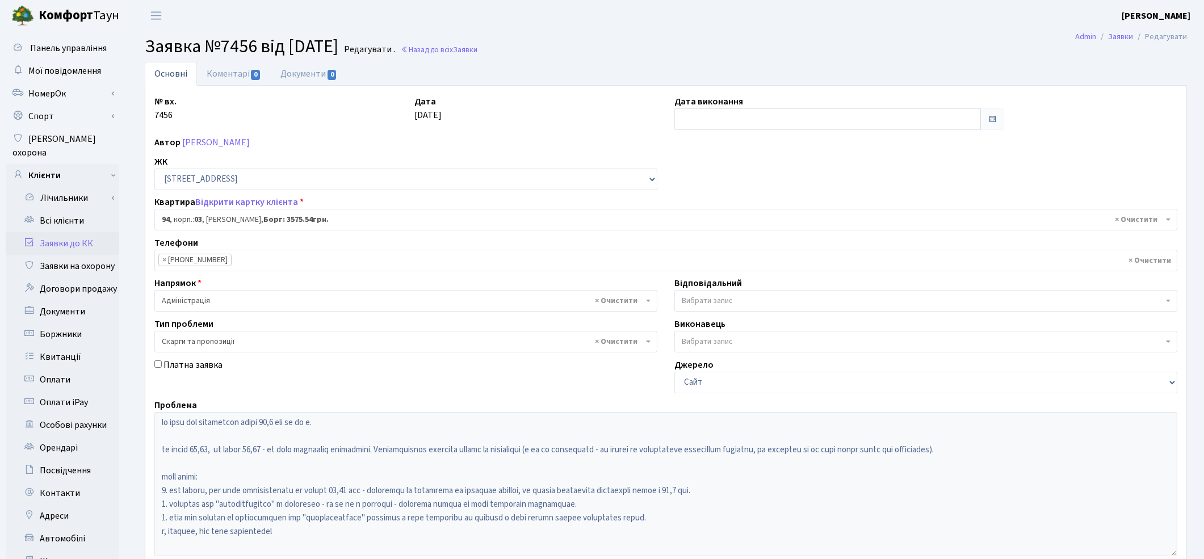
click at [713, 304] on span "Вибрати запис" at bounding box center [707, 300] width 51 height 11
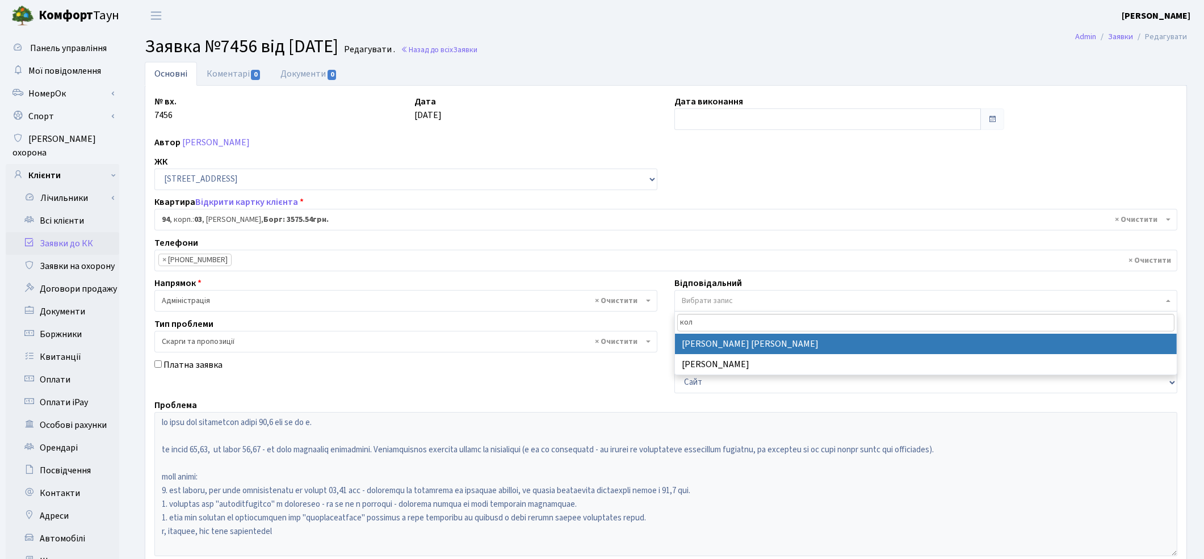
type input "кол"
select select "97"
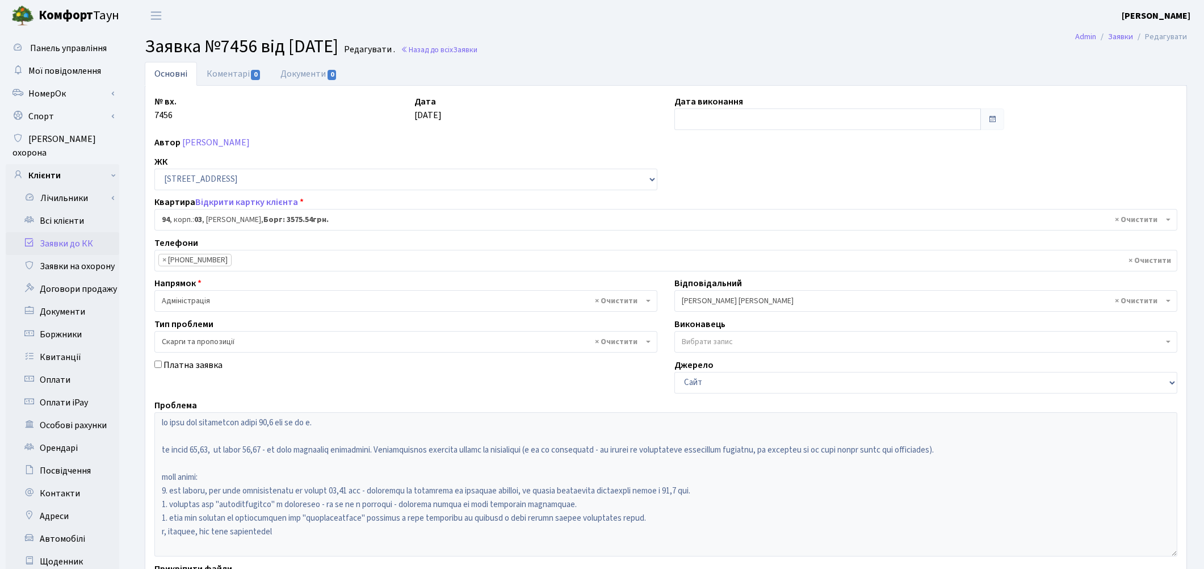
scroll to position [137, 0]
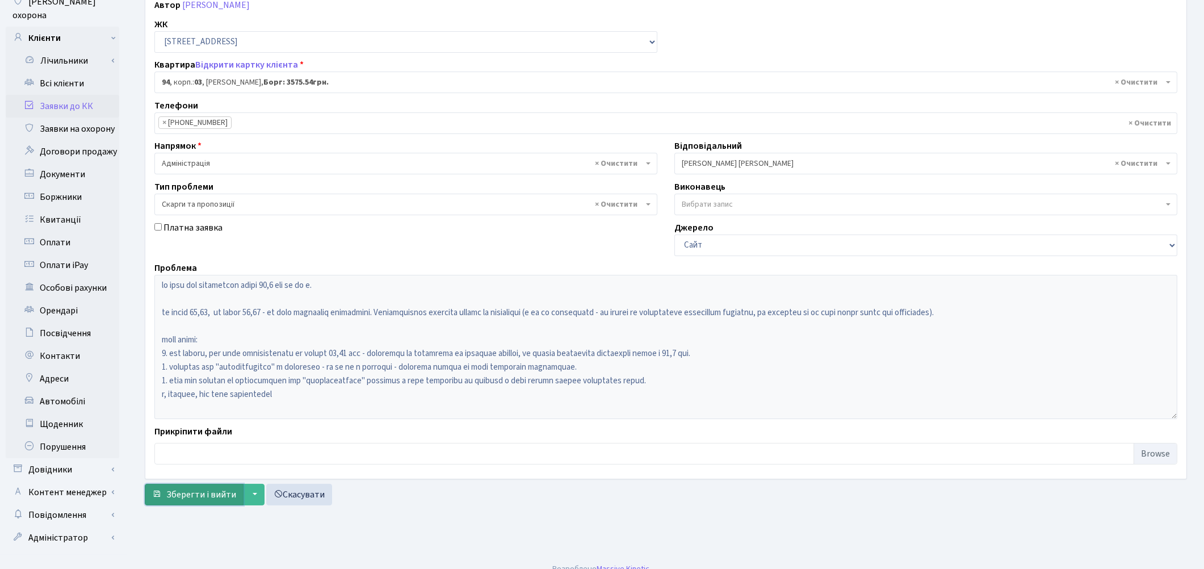
click at [212, 491] on span "Зберегти і вийти" at bounding box center [201, 494] width 70 height 12
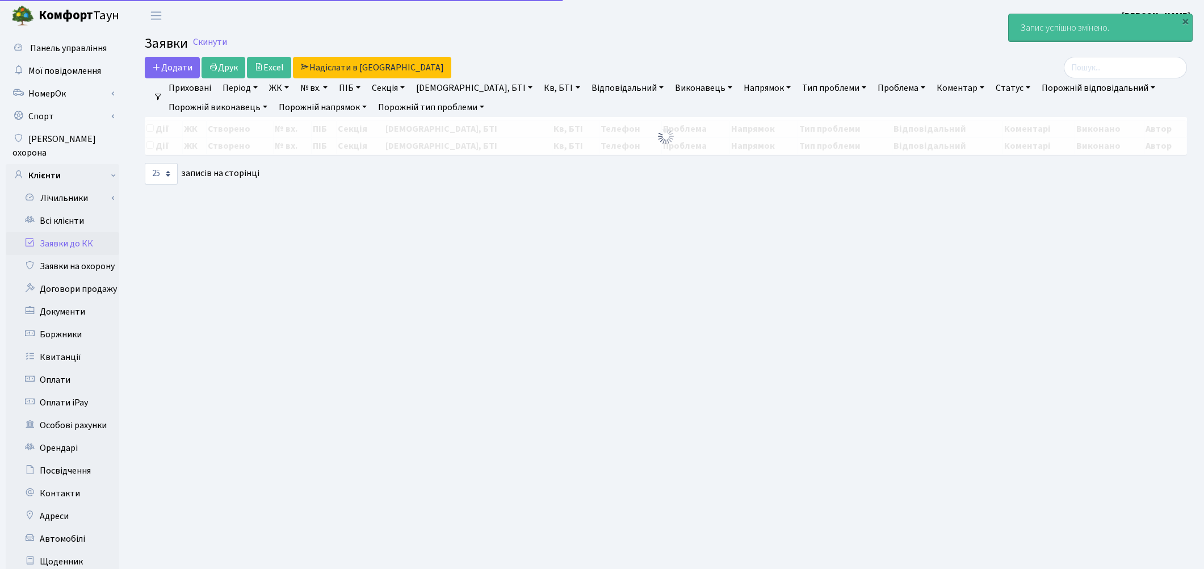
select select "25"
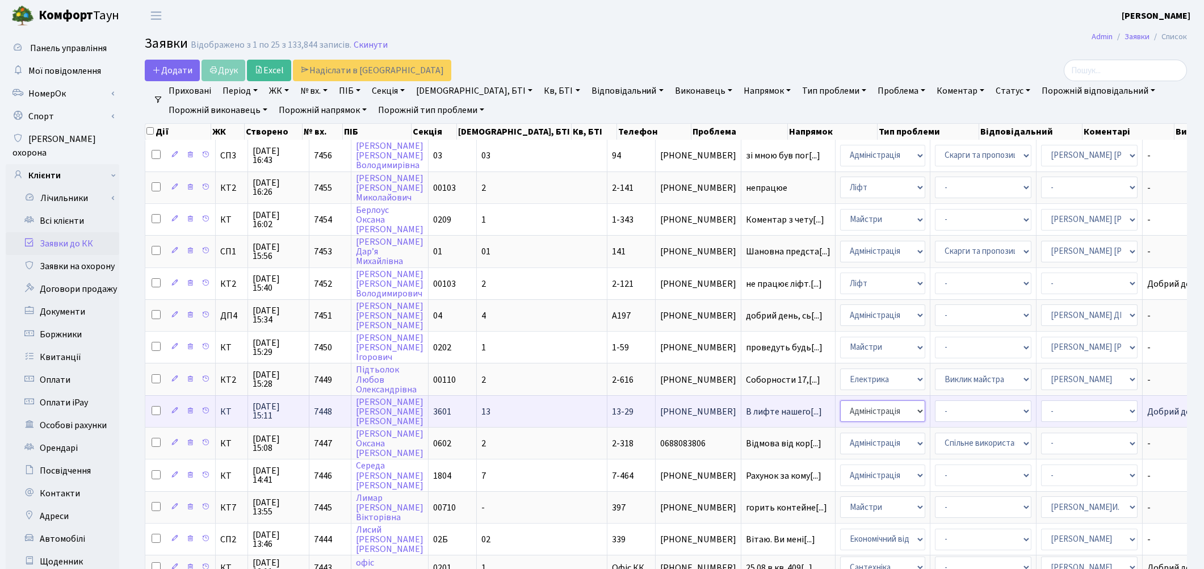
click at [840, 400] on select "- Адміністрація Домофон, СКД Ліфт Майстри Сантехніка Економічний відділ Електри…" at bounding box center [882, 411] width 85 height 22
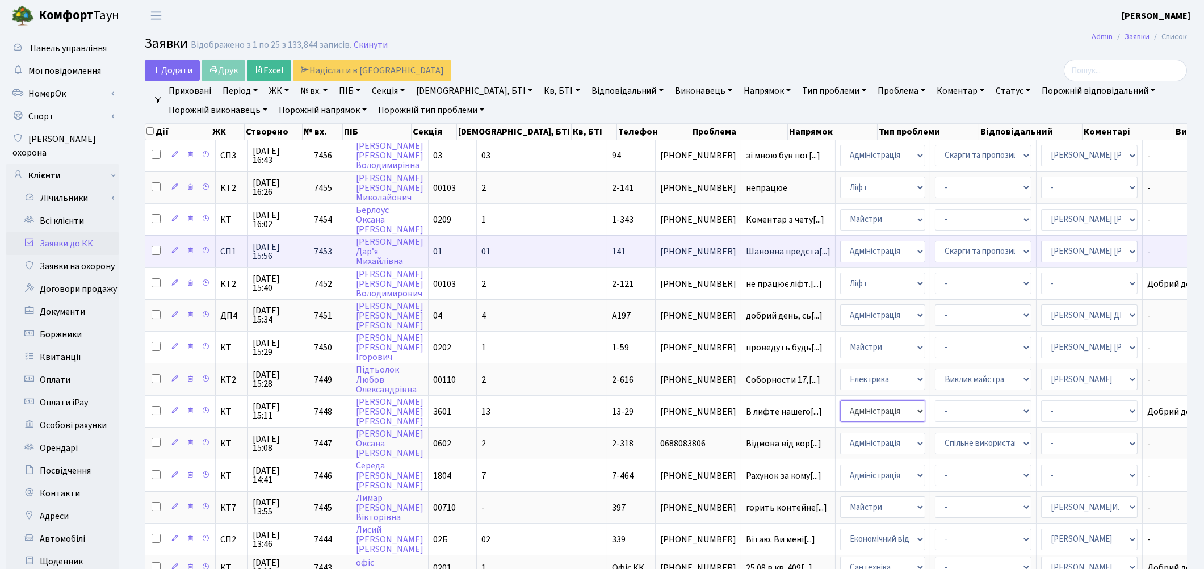
select select "16"
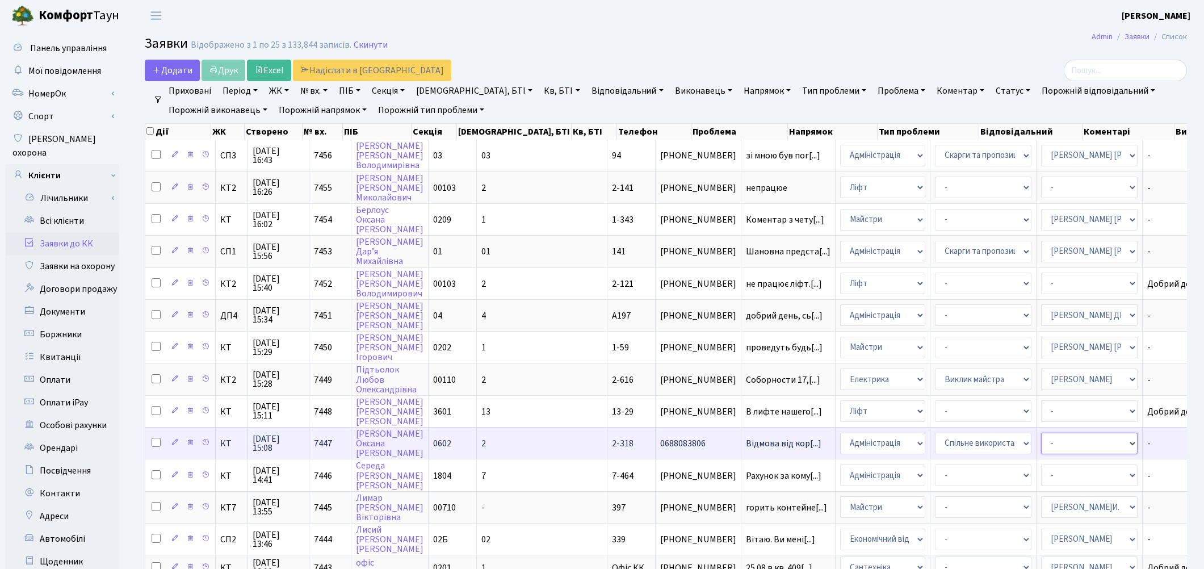
click at [1041, 436] on select "- Адміністратор ЖК КТ Вижул В. В. Гордієнко Н.В. Дядюшкін Д.Ю. Кипчук Т. А. Кла…" at bounding box center [1089, 443] width 96 height 22
select select "14"
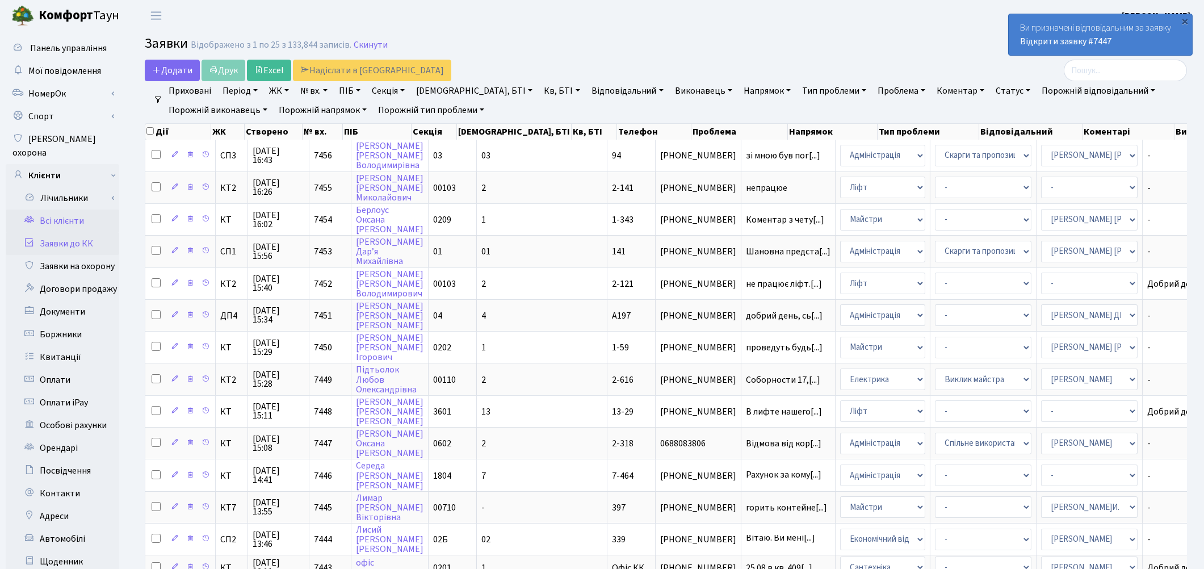
click at [72, 209] on link "Всі клієнти" at bounding box center [63, 220] width 114 height 23
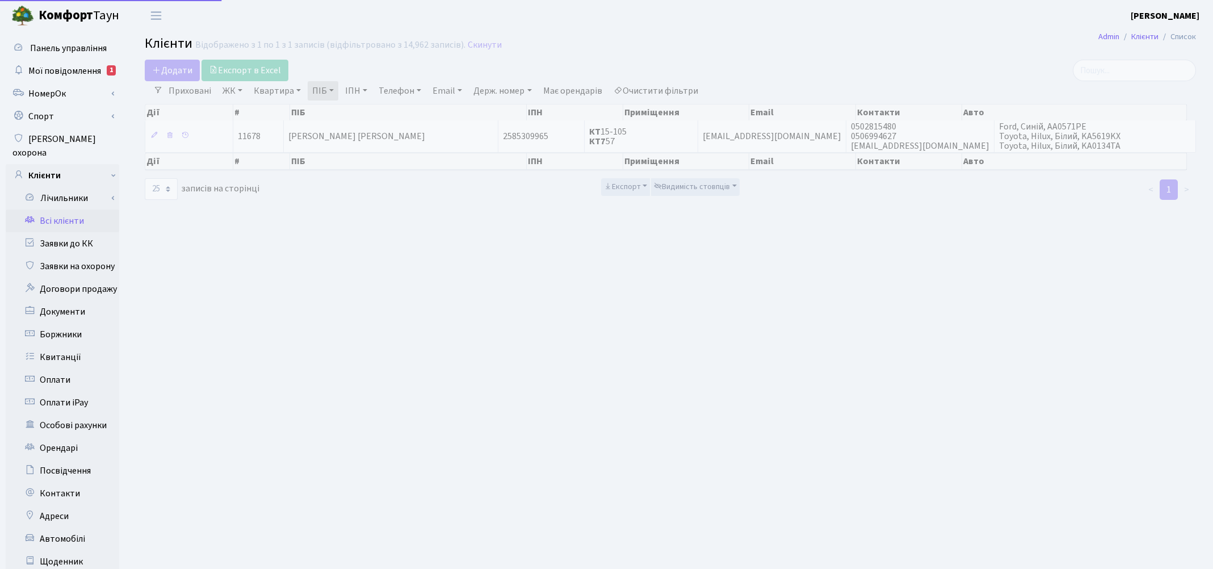
select select "25"
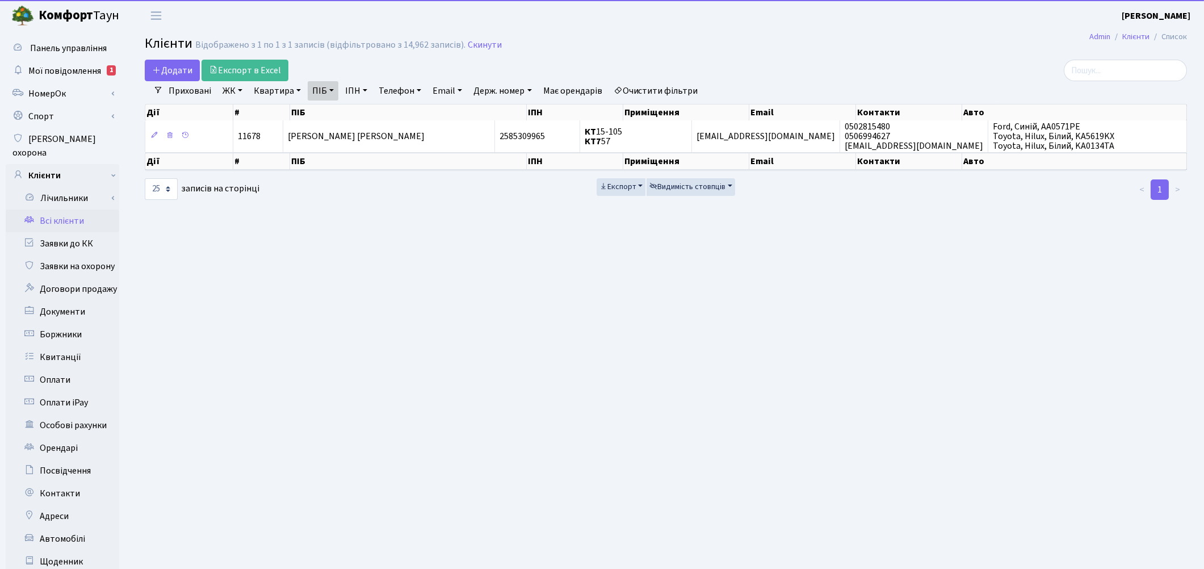
click at [670, 89] on link "Очистити фільтри" at bounding box center [656, 90] width 94 height 19
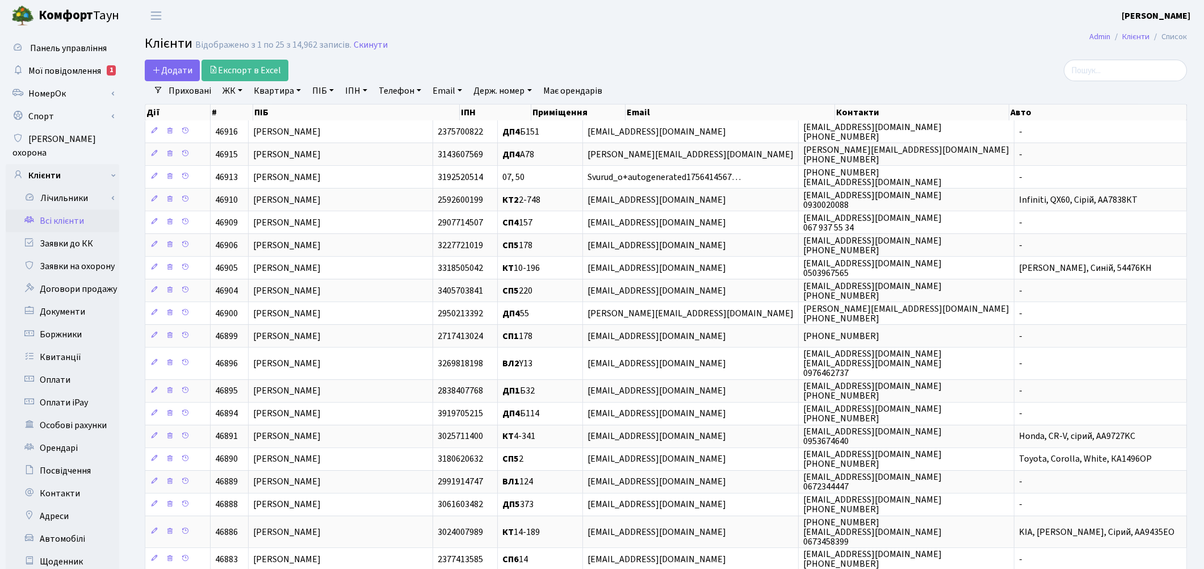
click at [272, 90] on link "Квартира" at bounding box center [277, 90] width 56 height 19
type input "3-39"
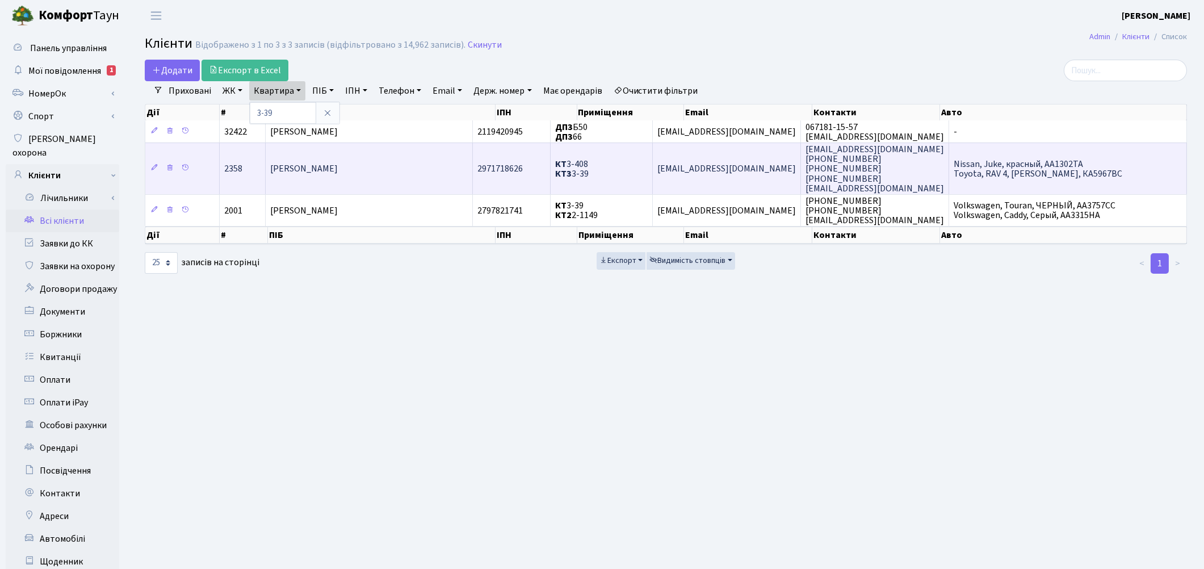
click at [294, 167] on span "Топило Вікторія Анатоліївна" at bounding box center [304, 169] width 68 height 12
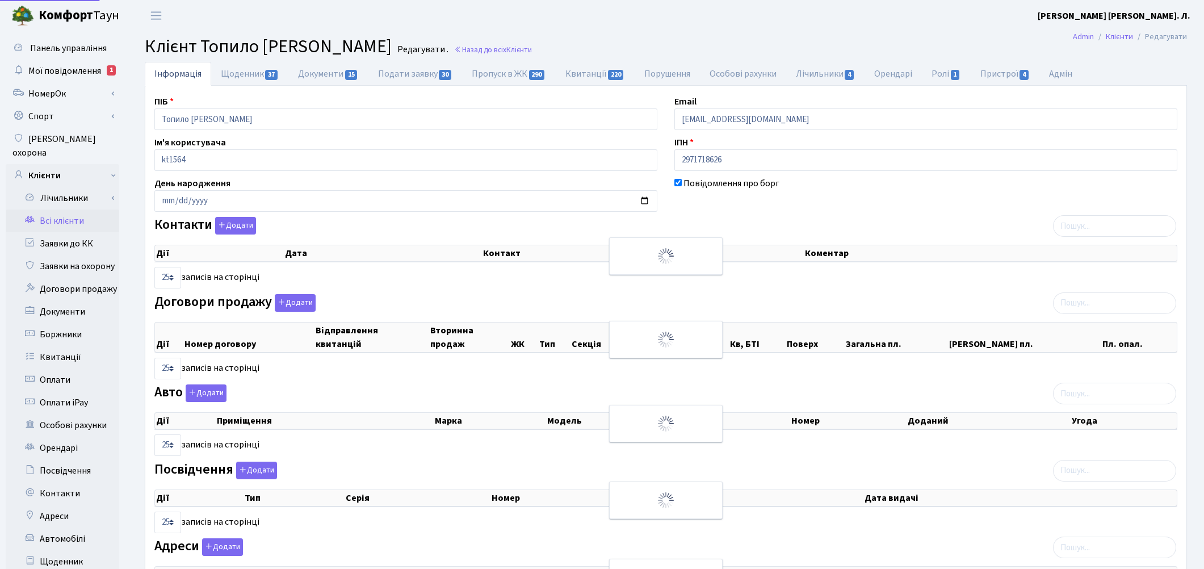
select select "25"
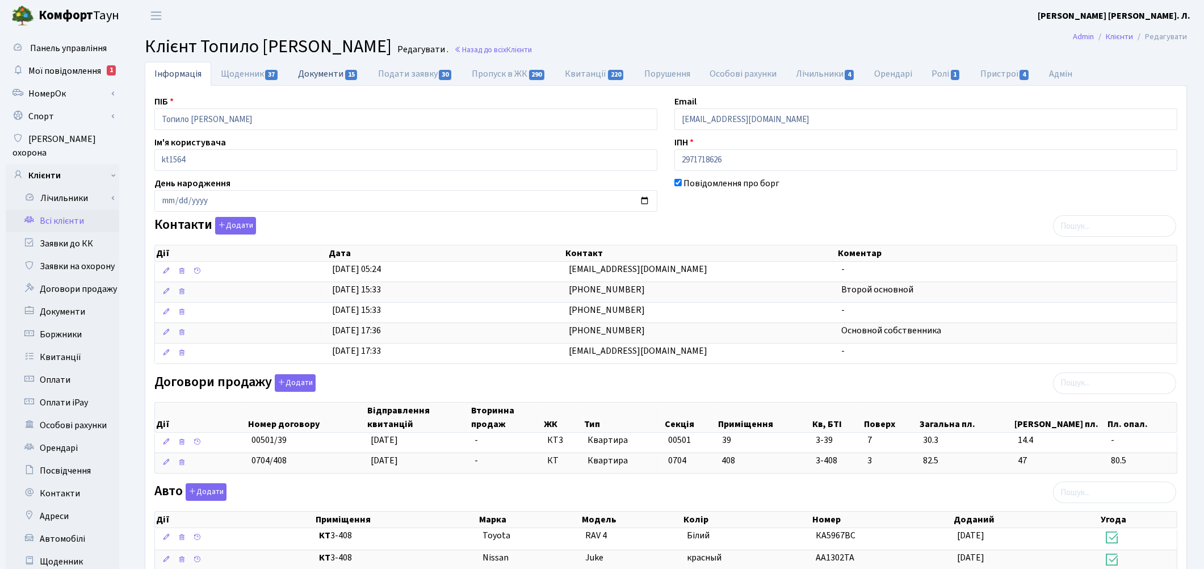
click at [314, 74] on link "Документи 15" at bounding box center [327, 73] width 79 height 23
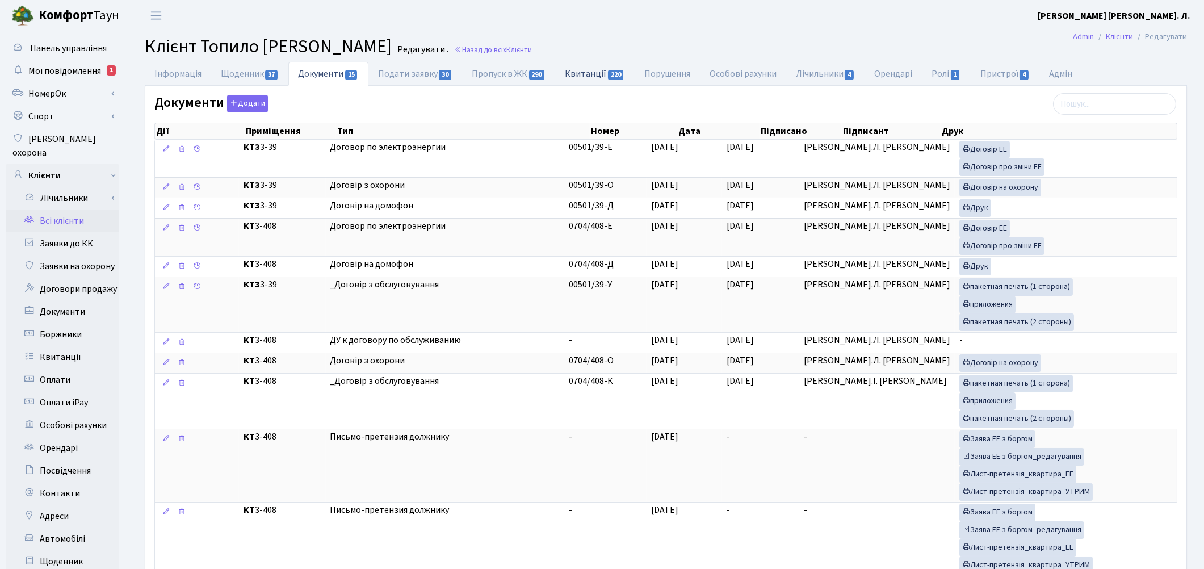
click at [583, 72] on link "Квитанції 220" at bounding box center [595, 73] width 79 height 23
select select "25"
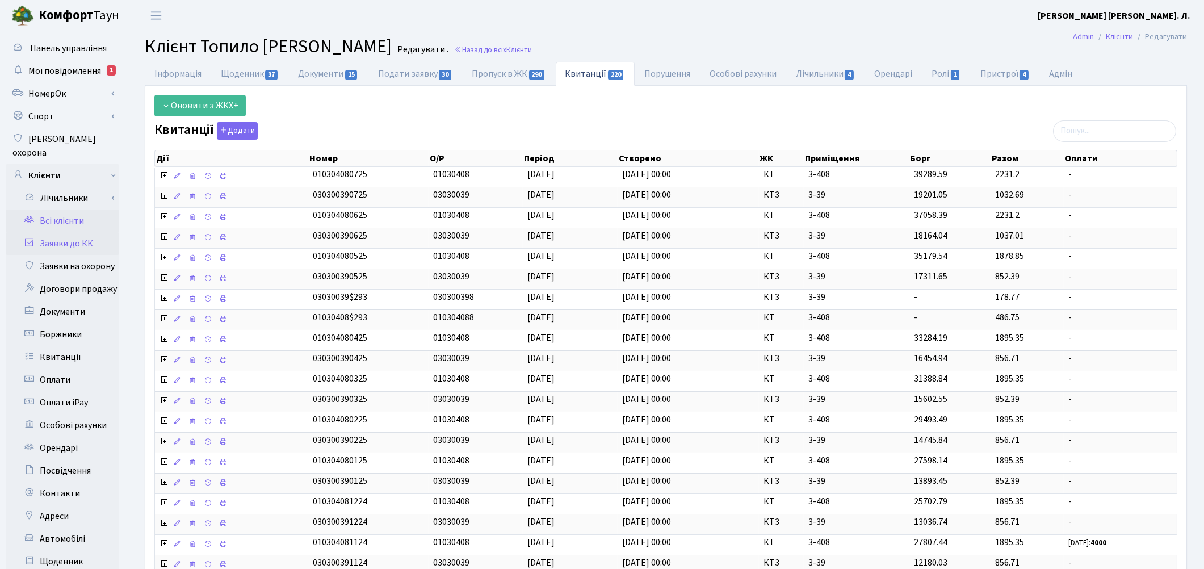
click at [54, 233] on link "Заявки до КК" at bounding box center [63, 243] width 114 height 23
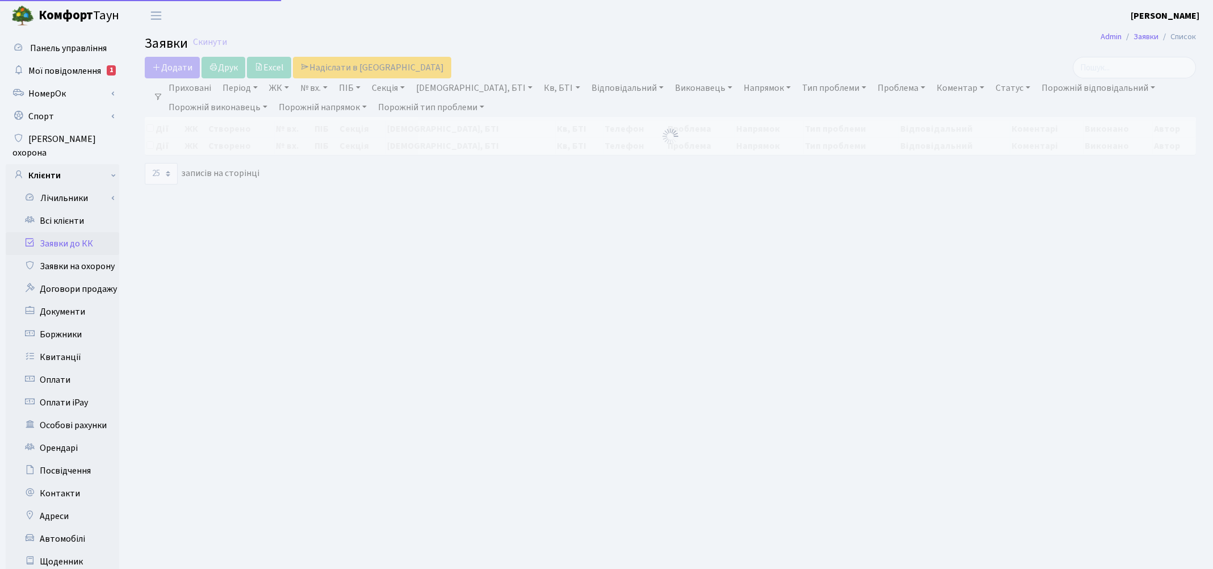
select select "25"
